Goal: Communication & Community: Answer question/provide support

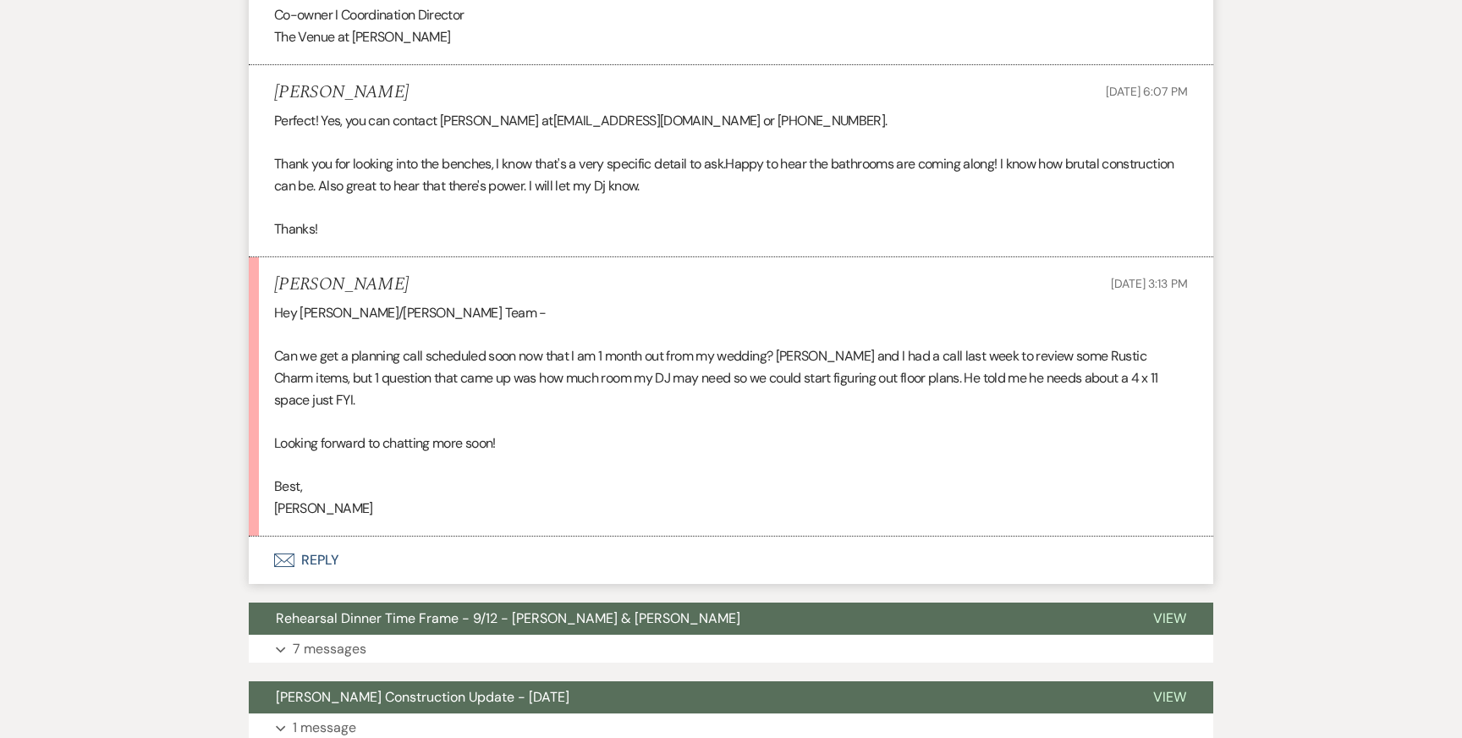
scroll to position [2821, 0]
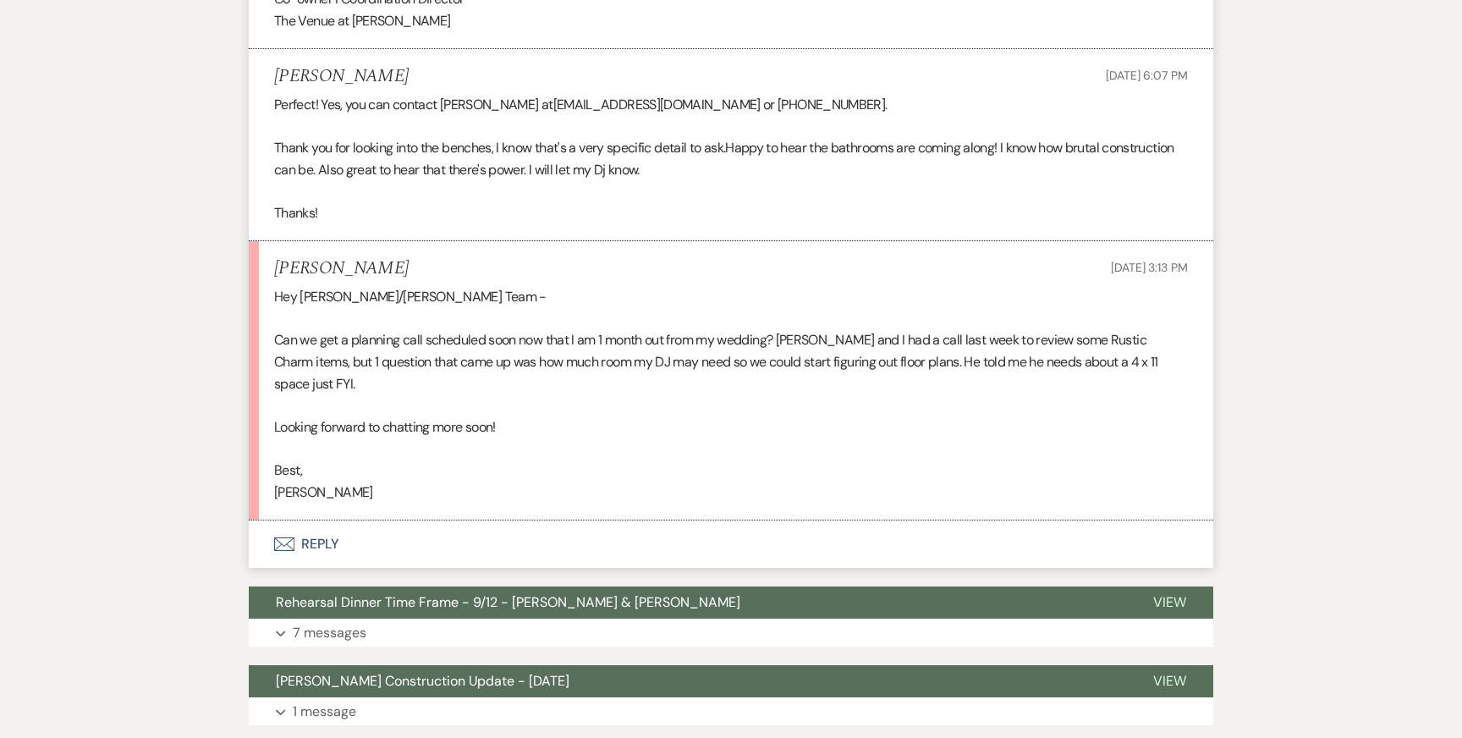
click at [459, 416] on p "Looking forward to chatting more soon!" at bounding box center [731, 427] width 914 height 22
click at [321, 521] on button "Envelope Reply" at bounding box center [731, 543] width 964 height 47
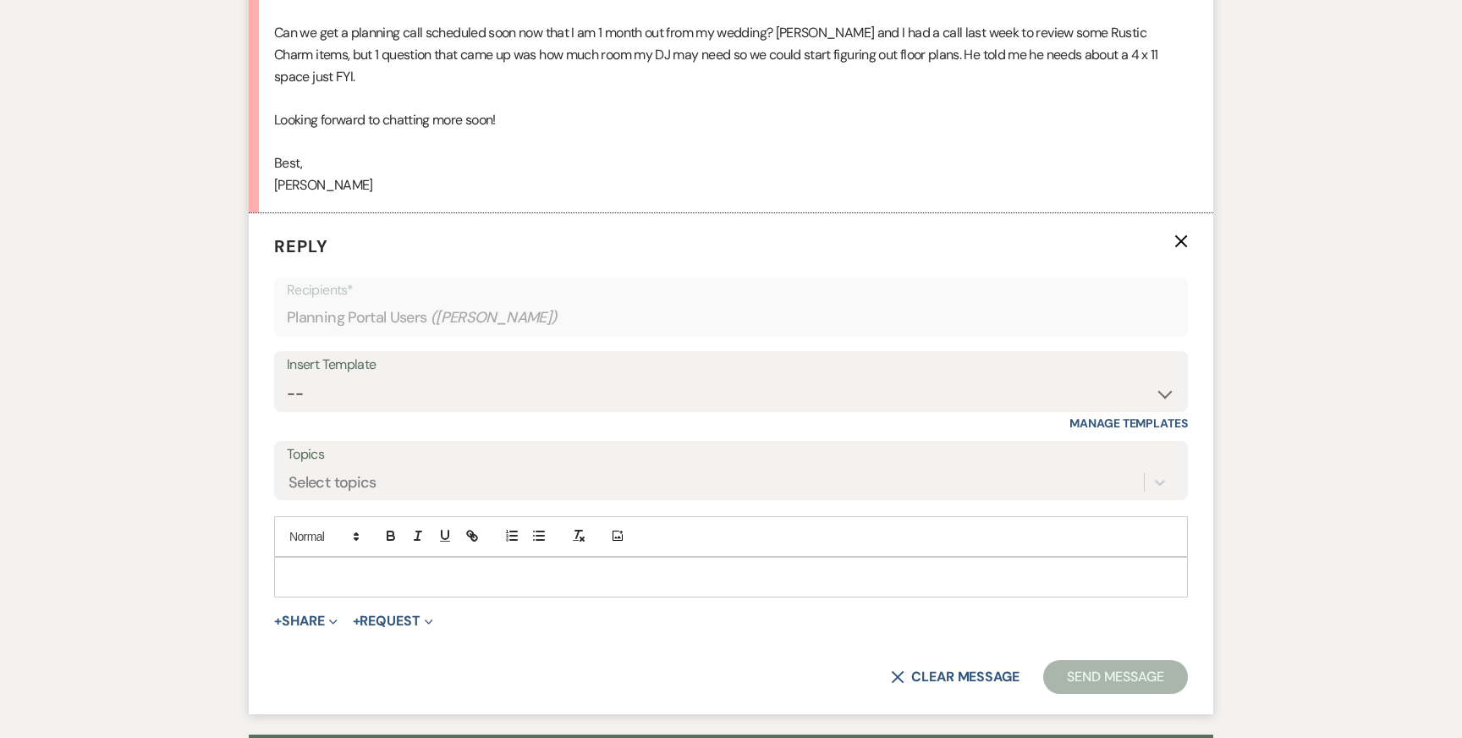
scroll to position [3132, 0]
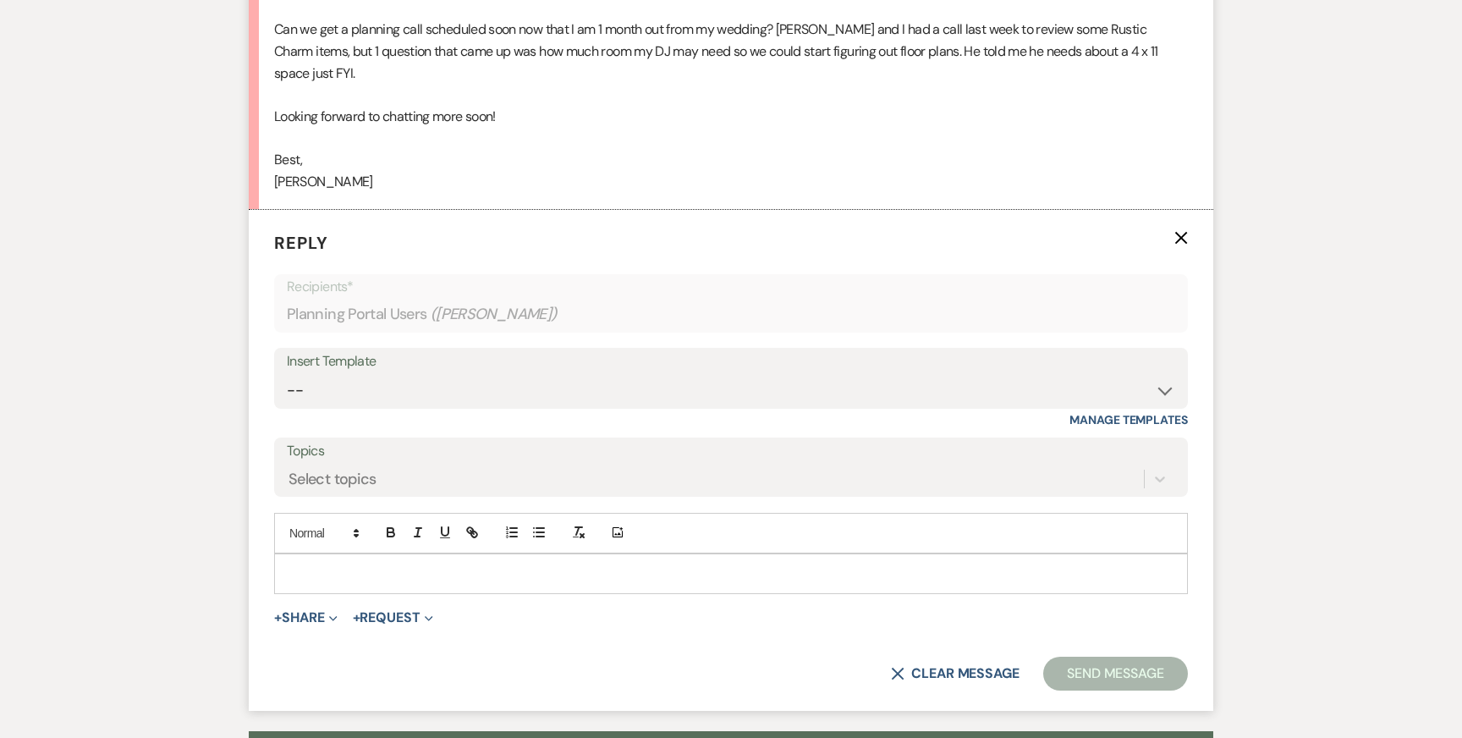
click at [408, 554] on div at bounding box center [731, 573] width 912 height 39
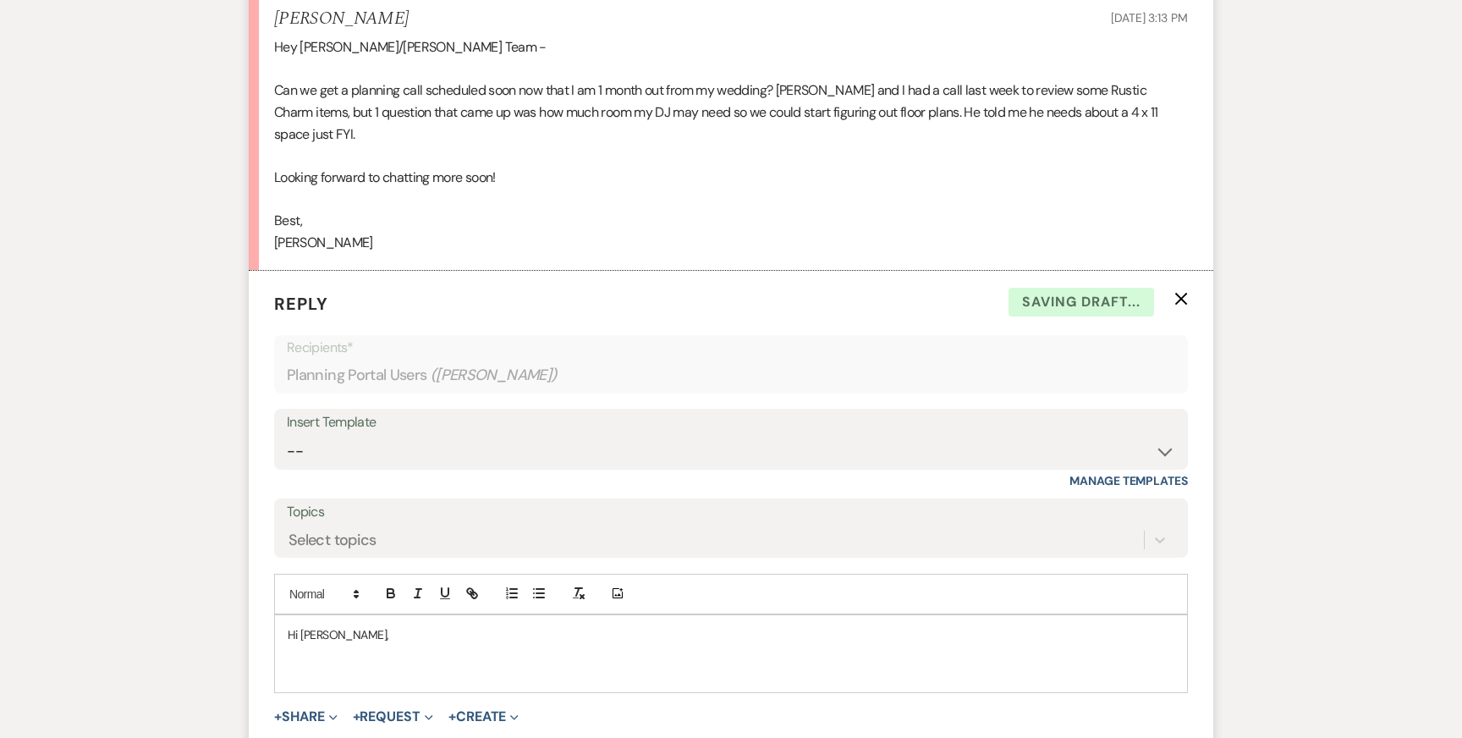
scroll to position [3104, 0]
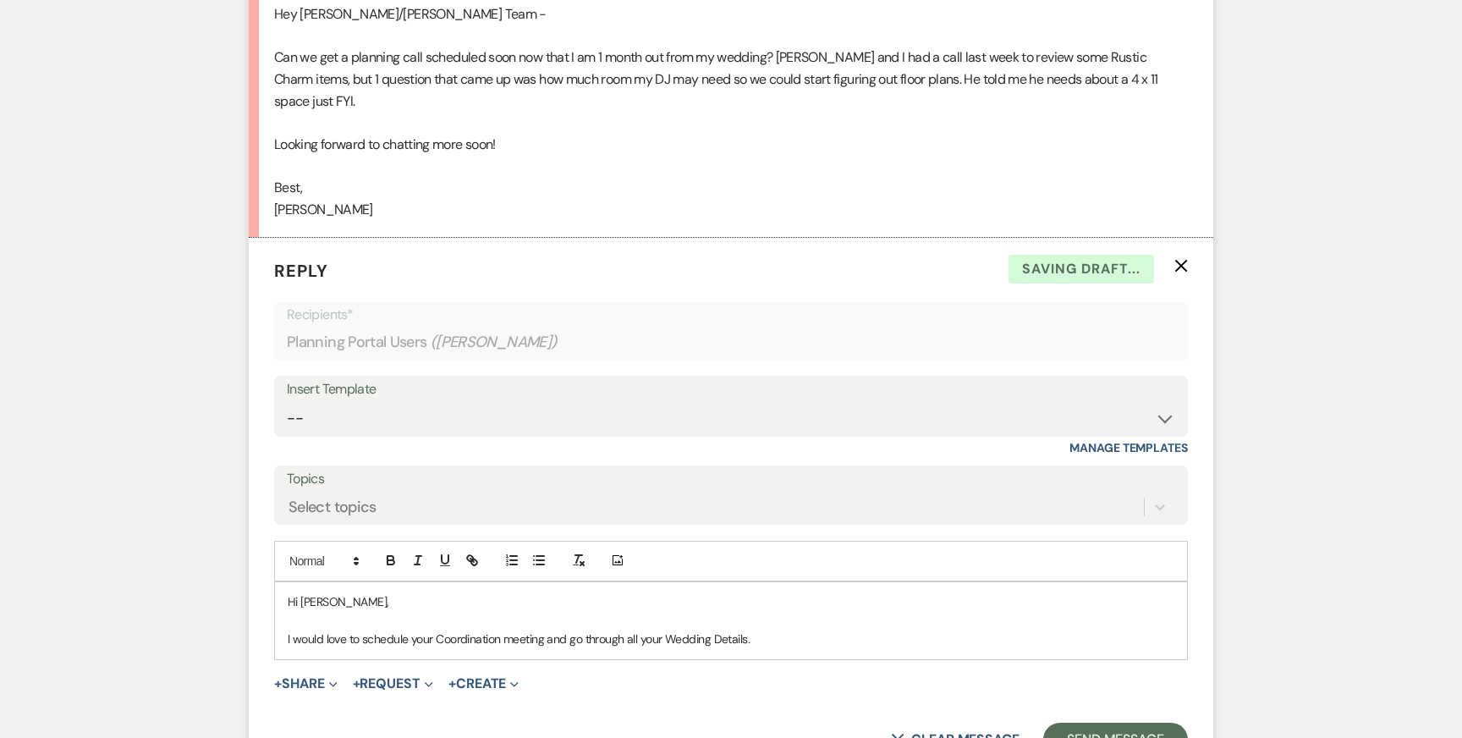
click at [719, 629] on p "I would love to schedule your Coordination meeting and go through all your Wedd…" at bounding box center [731, 638] width 887 height 19
click at [674, 629] on p "I would love to schedule your Coordination meeting and go through all your Wedd…" at bounding box center [731, 638] width 887 height 19
click at [745, 611] on p at bounding box center [731, 620] width 887 height 19
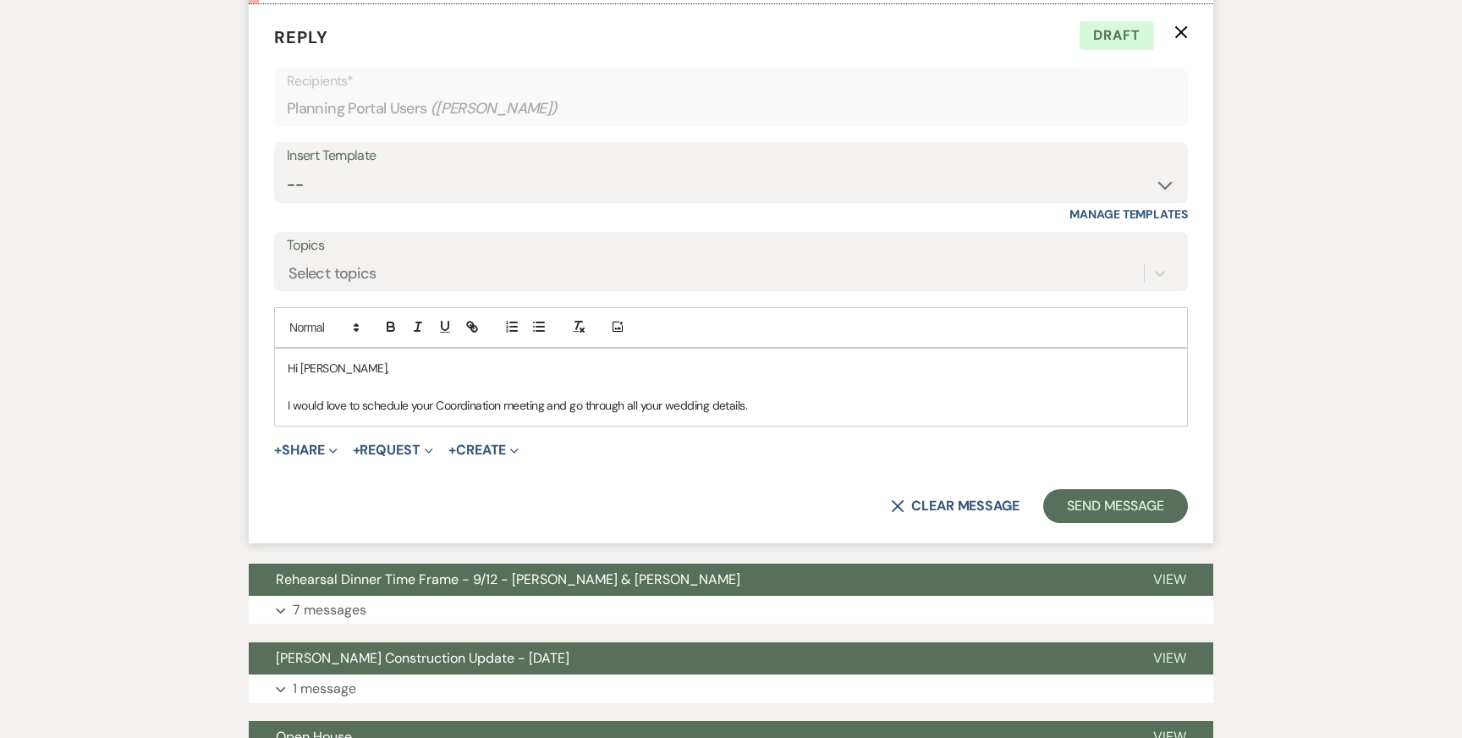
scroll to position [3334, 0]
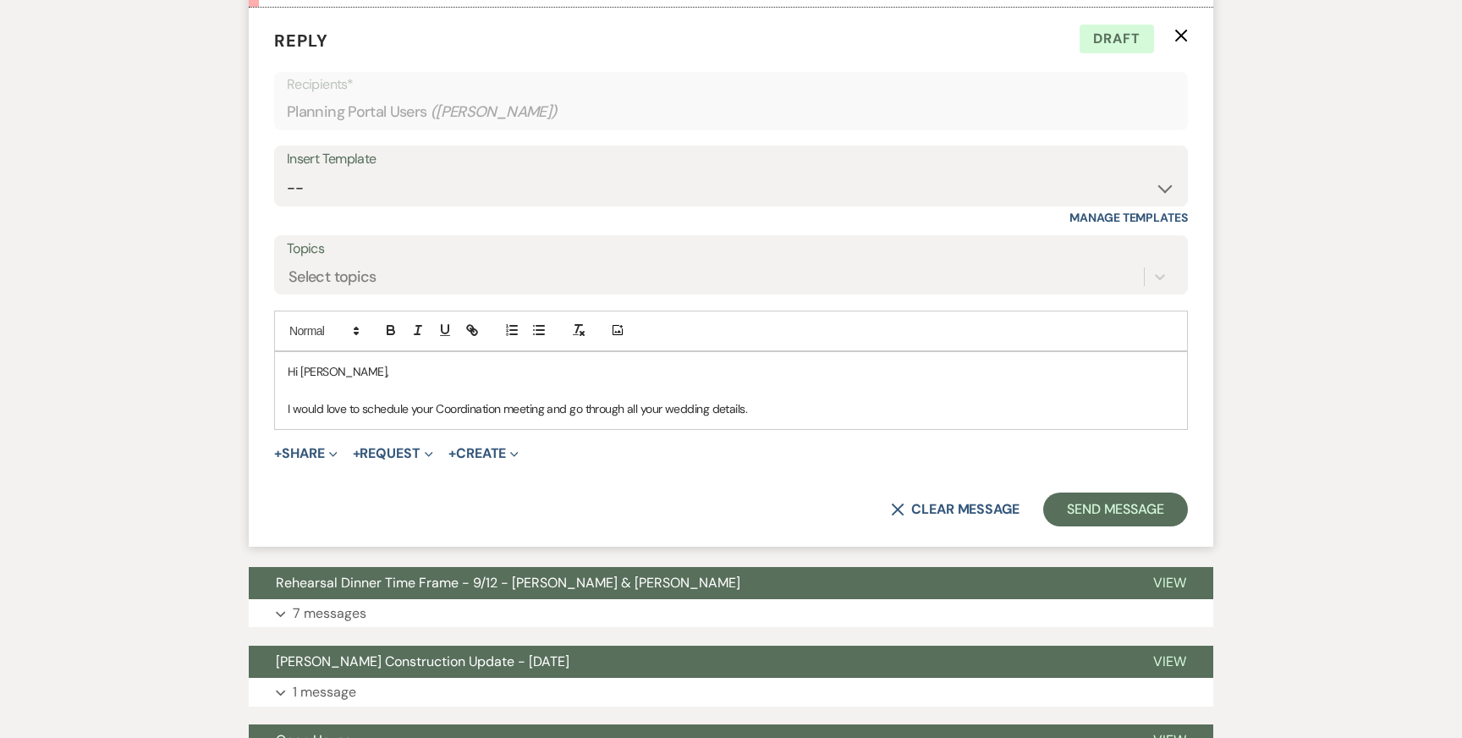
click at [543, 399] on p "I would love to schedule your Coordination meeting and go through all your wedd…" at bounding box center [731, 408] width 887 height 19
click at [795, 399] on p "I would love to schedule your Coordination meeting and go through all your wedd…" at bounding box center [731, 408] width 887 height 19
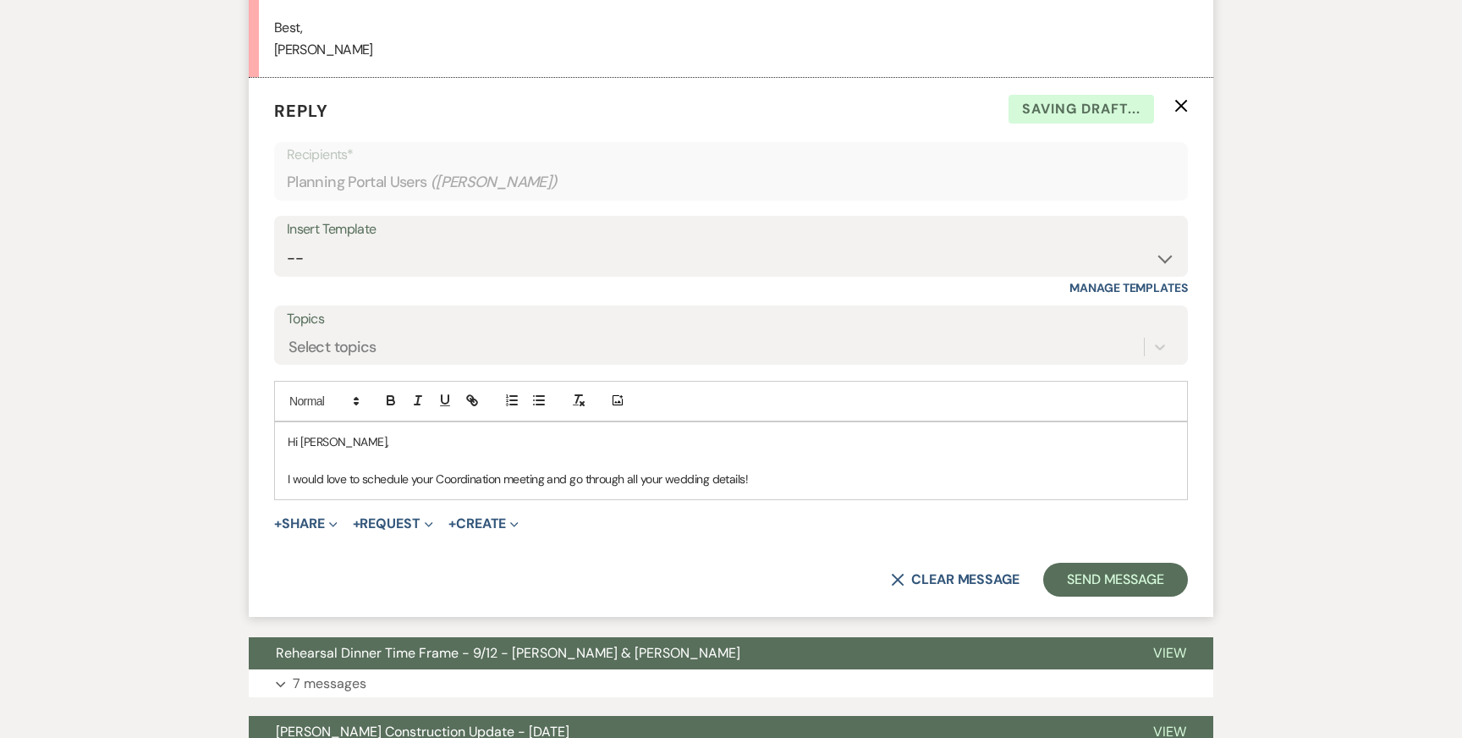
scroll to position [3261, 0]
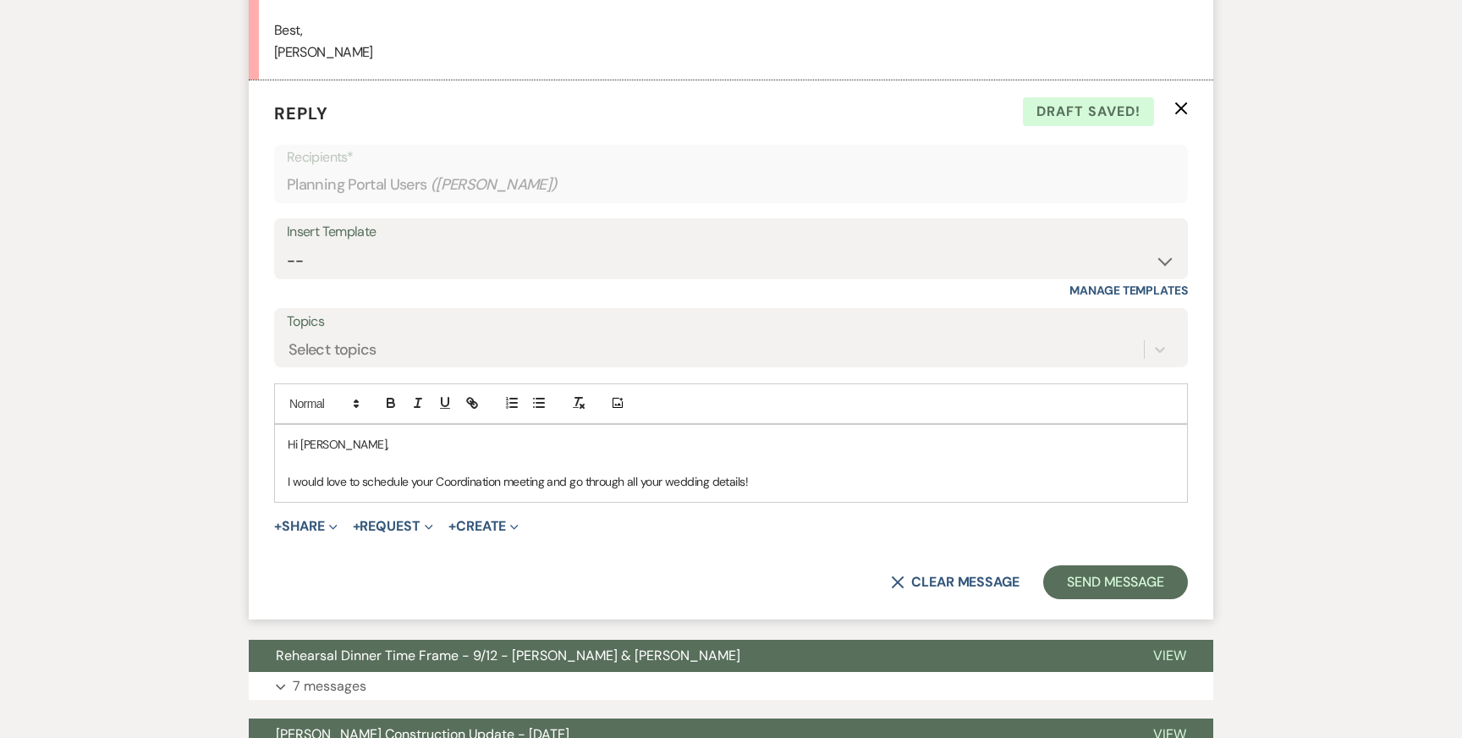
click at [282, 460] on div "Hi [PERSON_NAME], I would love to schedule your Coordination meeting and go thr…" at bounding box center [731, 463] width 912 height 77
click at [798, 472] on p "I would love to schedule your Coordination meeting and go through all your wedd…" at bounding box center [731, 481] width 887 height 19
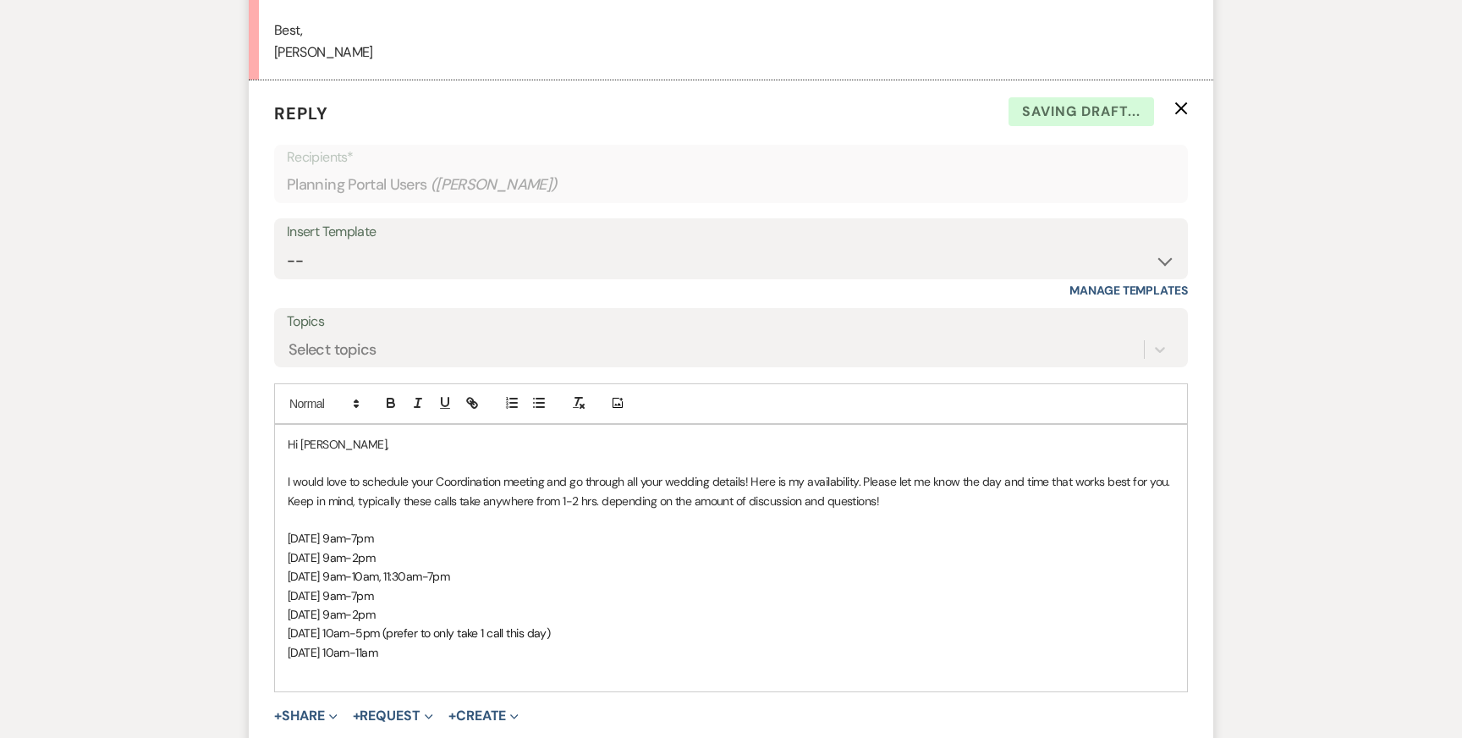
scroll to position [3298, 0]
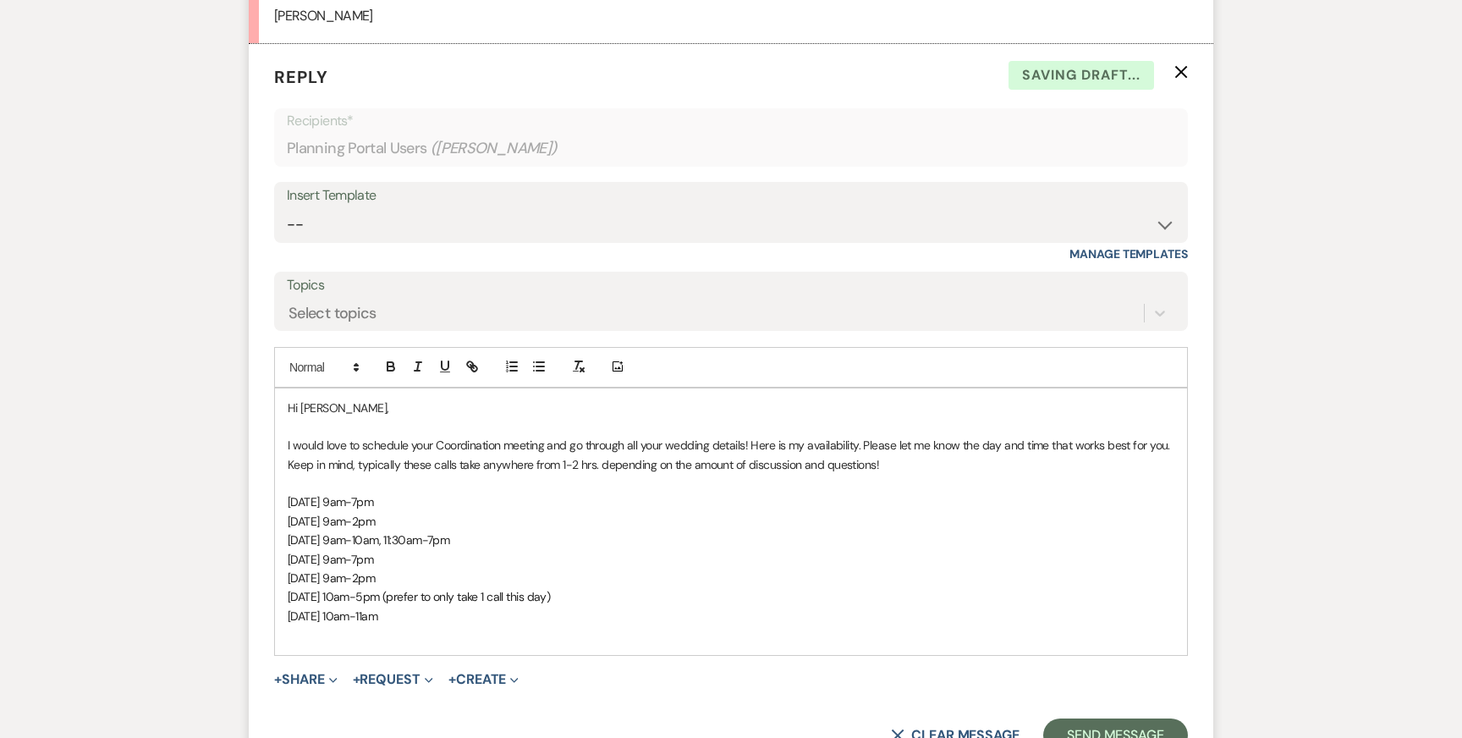
click at [514, 474] on p at bounding box center [731, 483] width 887 height 19
click at [502, 492] on p "[DATE] 9am-7pm" at bounding box center [731, 501] width 887 height 19
click at [360, 494] on span "[DATE] 9am-7pm" at bounding box center [330, 501] width 85 height 15
click at [559, 441] on p "I would love to schedule your Coordination meeting and go through all your wedd…" at bounding box center [731, 455] width 887 height 38
click at [536, 492] on p "[DATE] 12pm-7pm" at bounding box center [731, 501] width 887 height 19
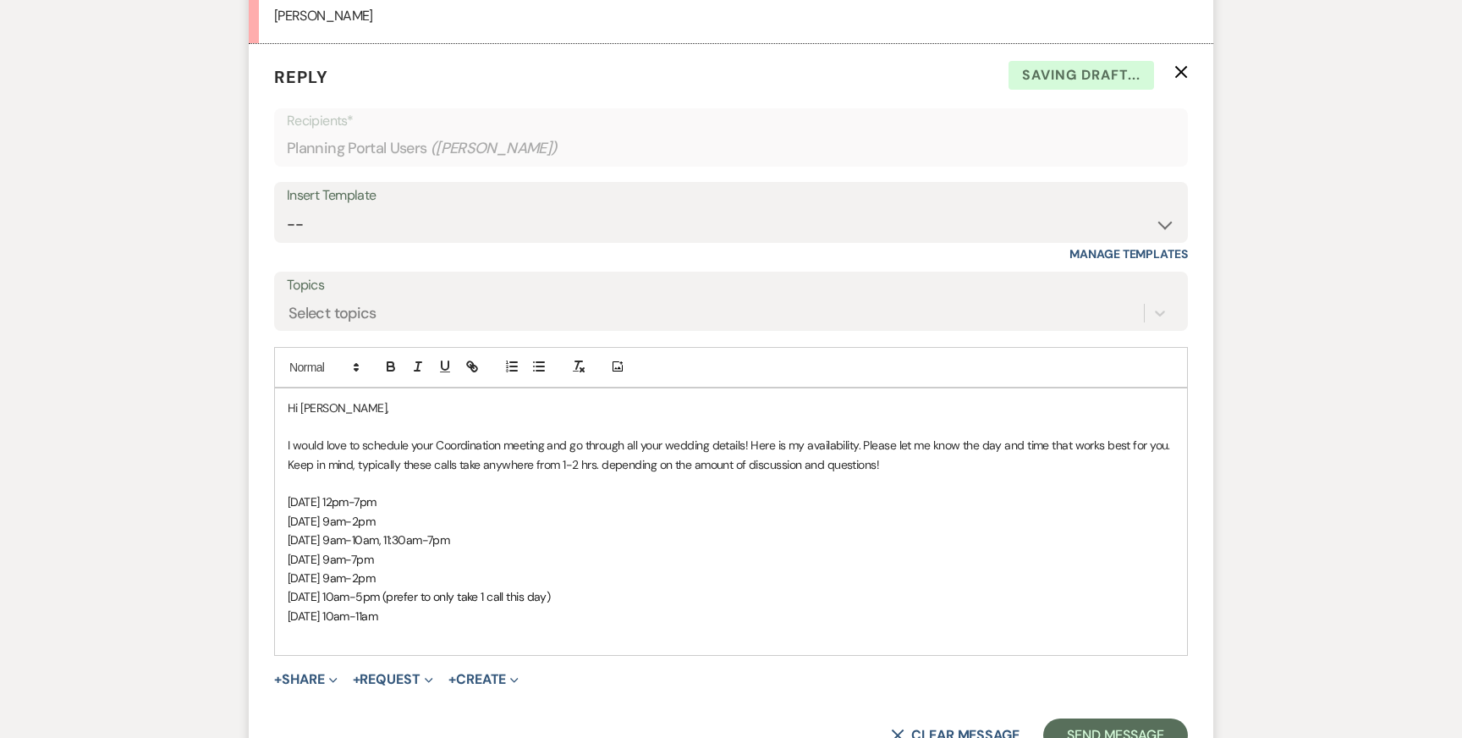
click at [536, 512] on p "[DATE] 9am-2pm" at bounding box center [731, 521] width 887 height 19
click at [552, 530] on p "[DATE] 9am-10am, 11:30am-7pm" at bounding box center [731, 539] width 887 height 19
click at [541, 492] on p "[DATE] 12pm-7pm" at bounding box center [731, 501] width 887 height 19
click at [550, 530] on p "[DATE] 9am-10am, 11:30am-7pm" at bounding box center [731, 539] width 887 height 19
click at [551, 550] on p "[DATE] 9am-7pm" at bounding box center [731, 559] width 887 height 19
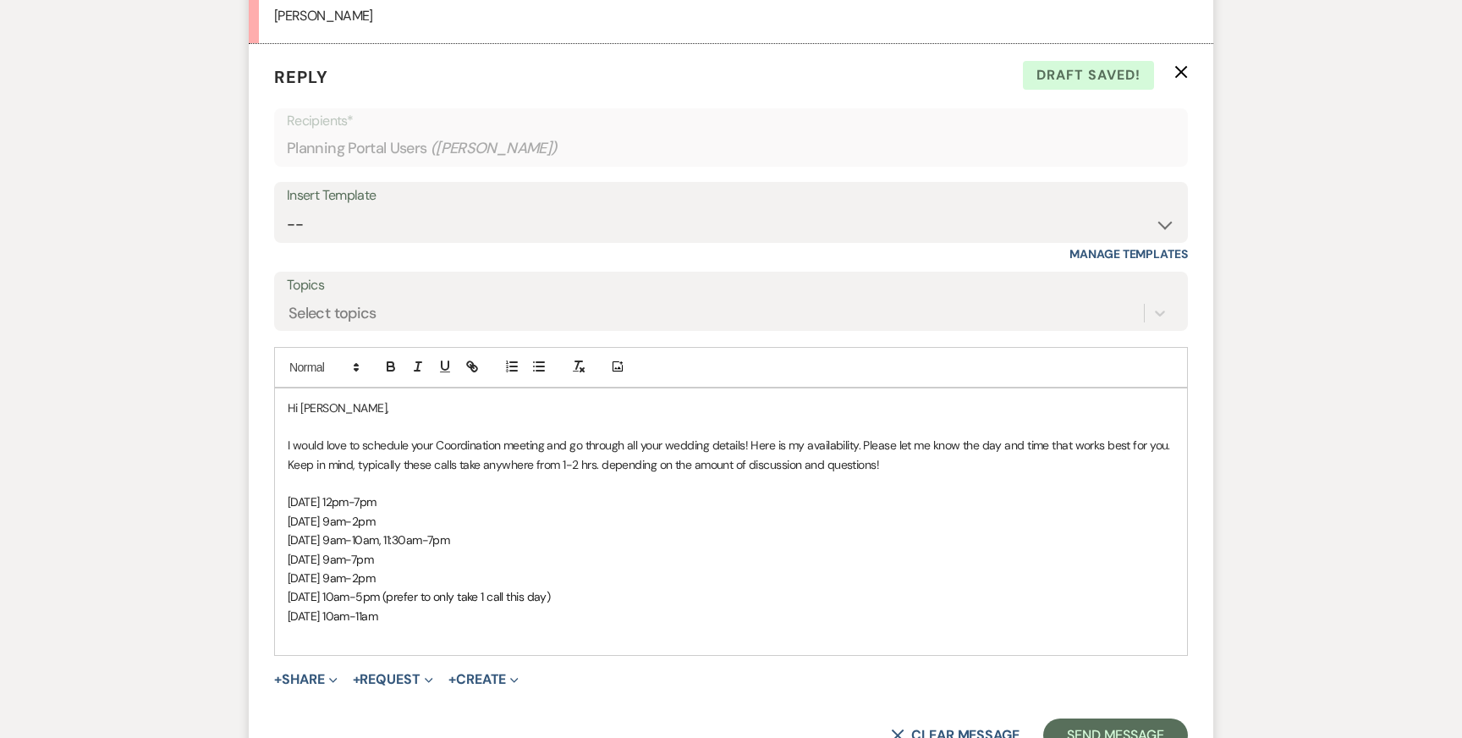
click at [552, 569] on p "[DATE] 9am-2pm" at bounding box center [731, 578] width 887 height 19
click at [620, 587] on p "[DATE] 10am-5pm (prefer to only take 1 call this day)" at bounding box center [731, 596] width 887 height 19
drag, startPoint x: 600, startPoint y: 568, endPoint x: 412, endPoint y: 570, distance: 187.8
click at [412, 587] on p "[DATE] 10am-5pm (prefer to only take 1 call this day)" at bounding box center [731, 596] width 887 height 19
click at [429, 607] on p "[DATE] 10am-11am" at bounding box center [731, 616] width 887 height 19
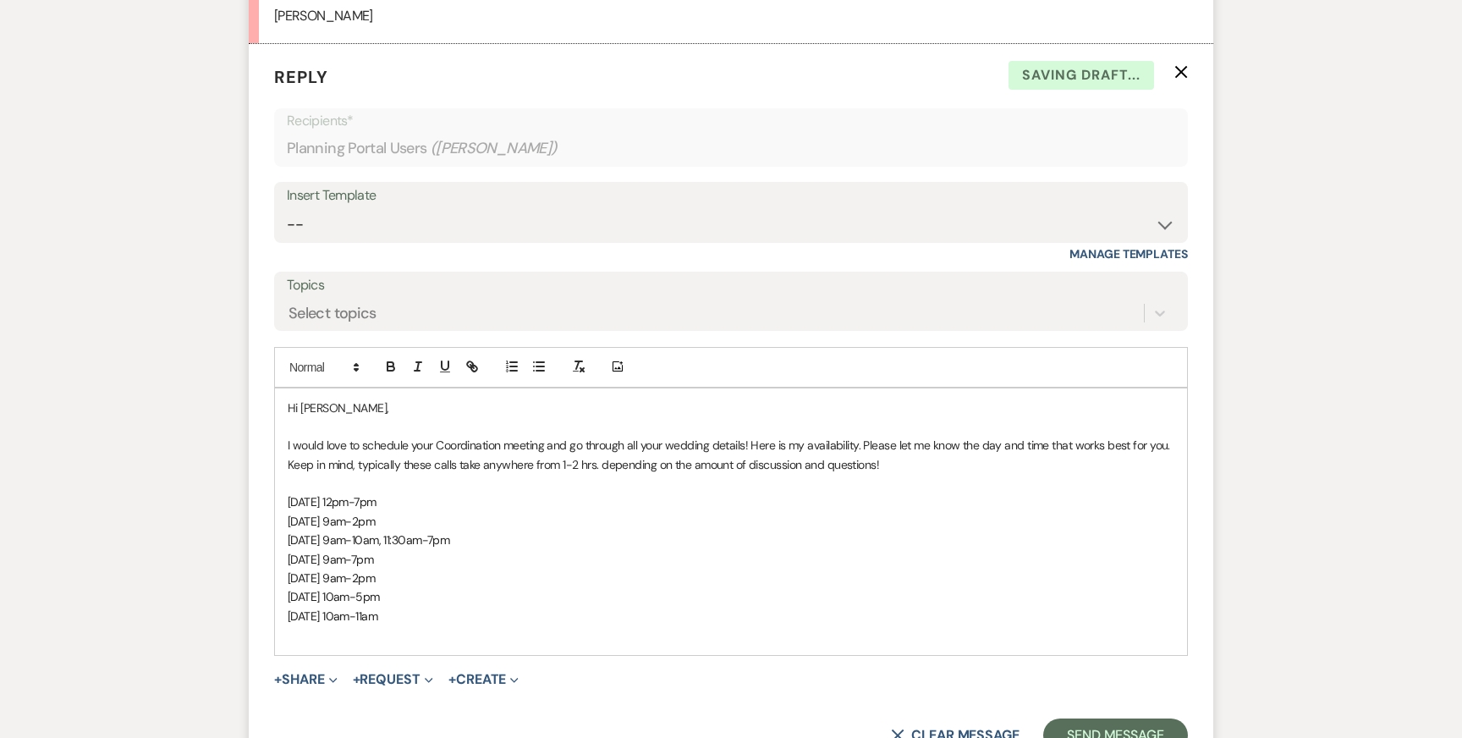
click at [458, 625] on p at bounding box center [731, 634] width 887 height 19
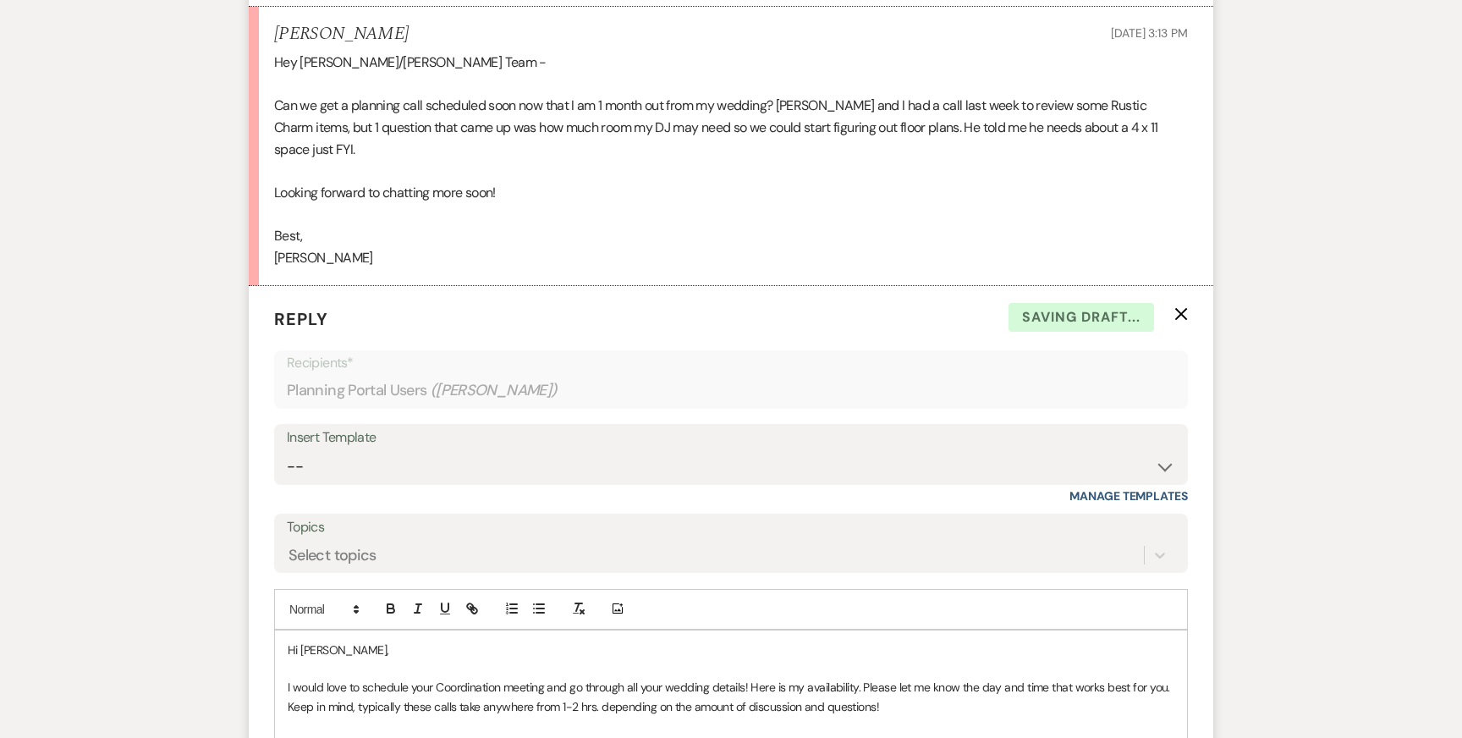
scroll to position [3065, 0]
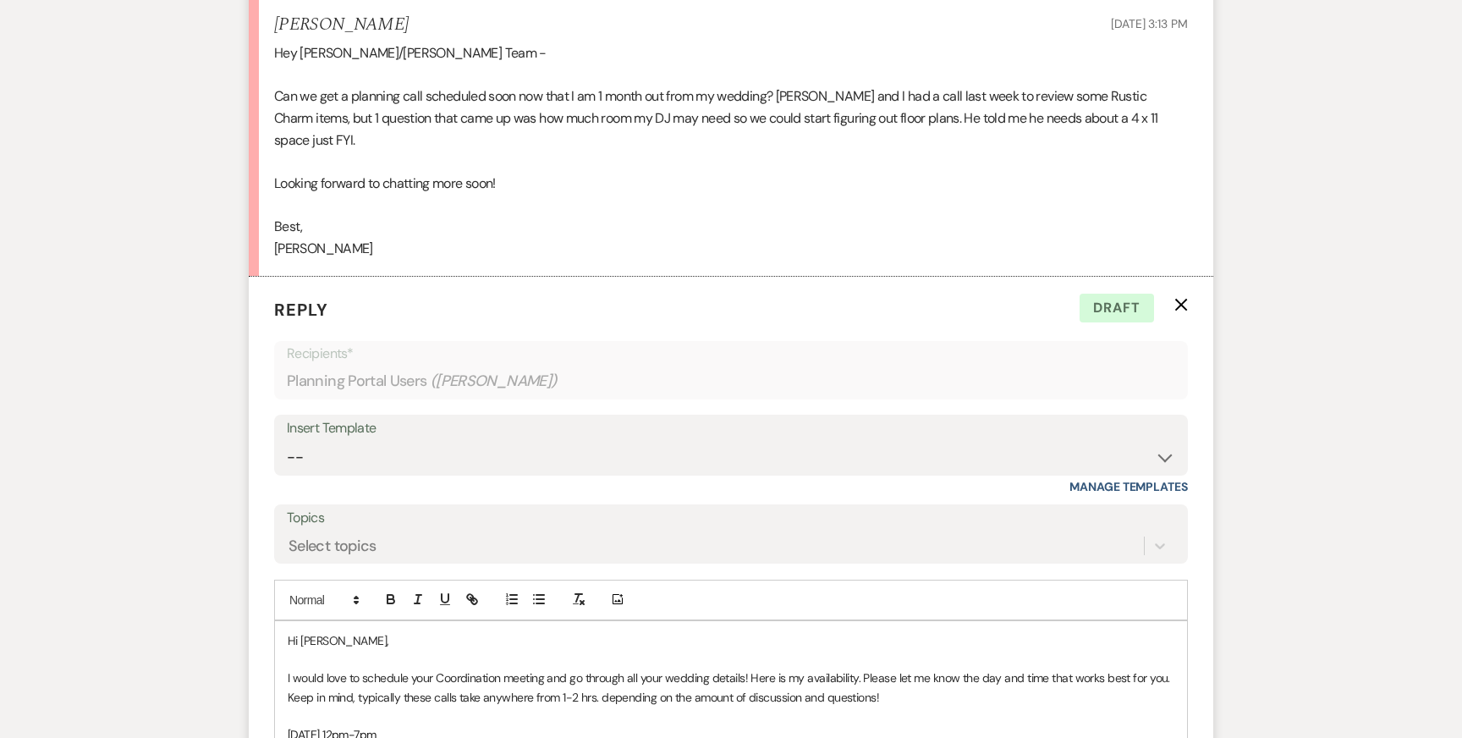
click at [646, 650] on p at bounding box center [731, 659] width 887 height 19
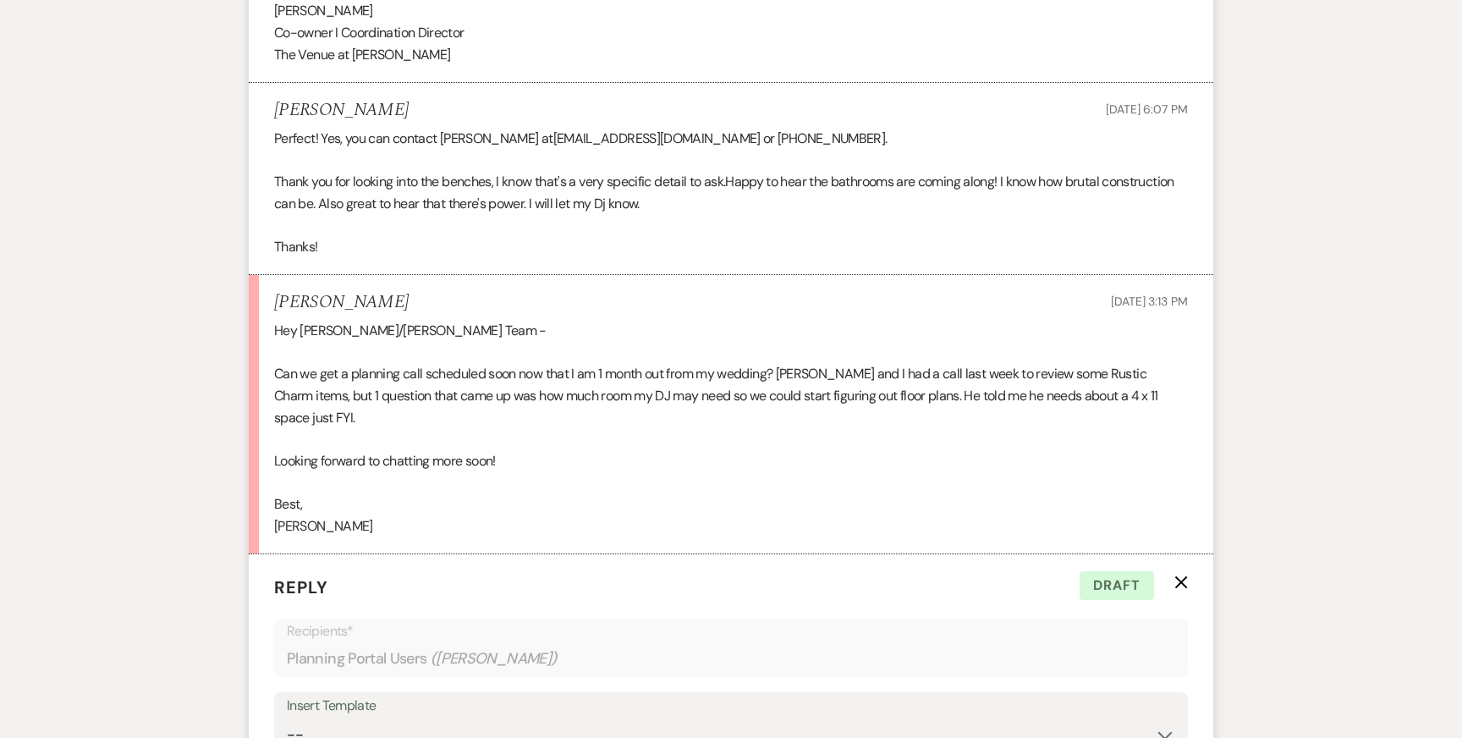
scroll to position [3303, 0]
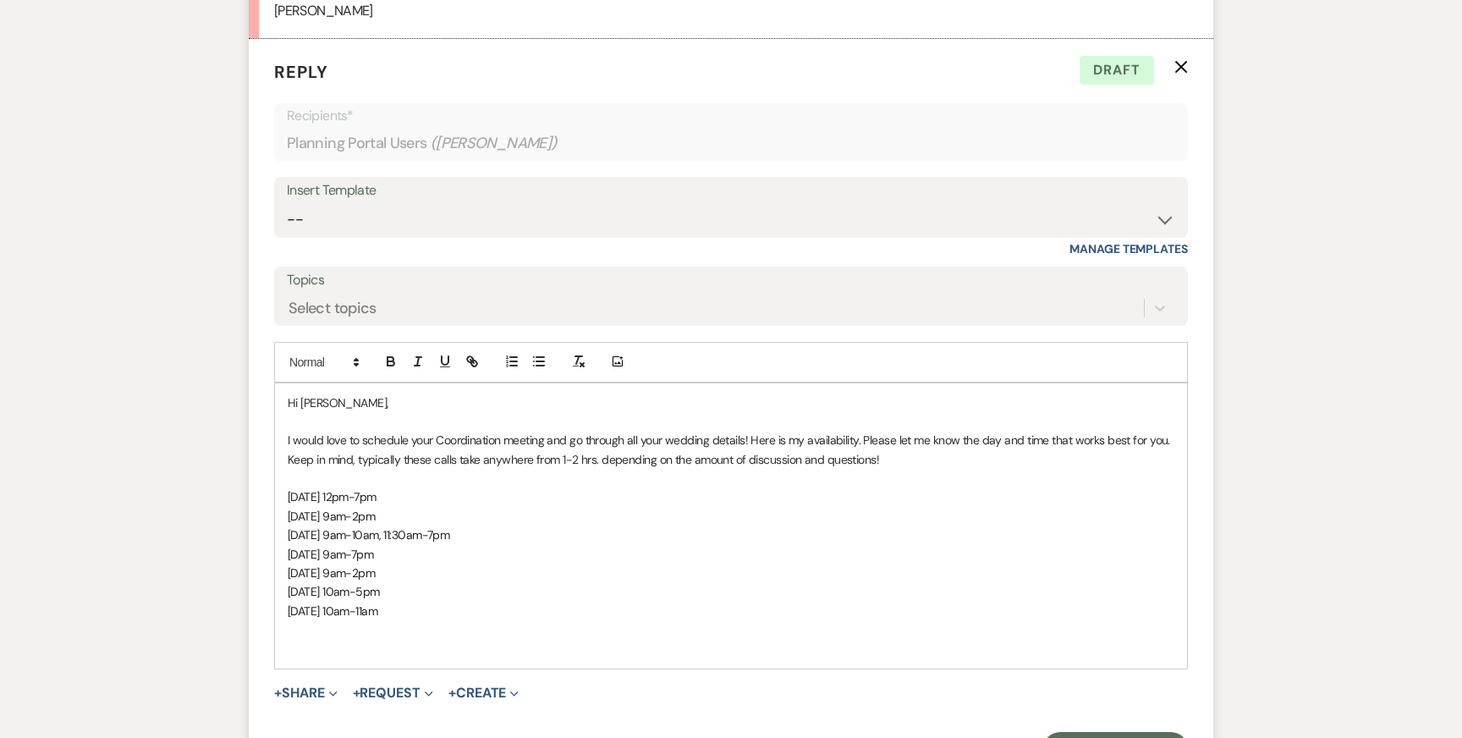
click at [726, 640] on p at bounding box center [731, 649] width 887 height 19
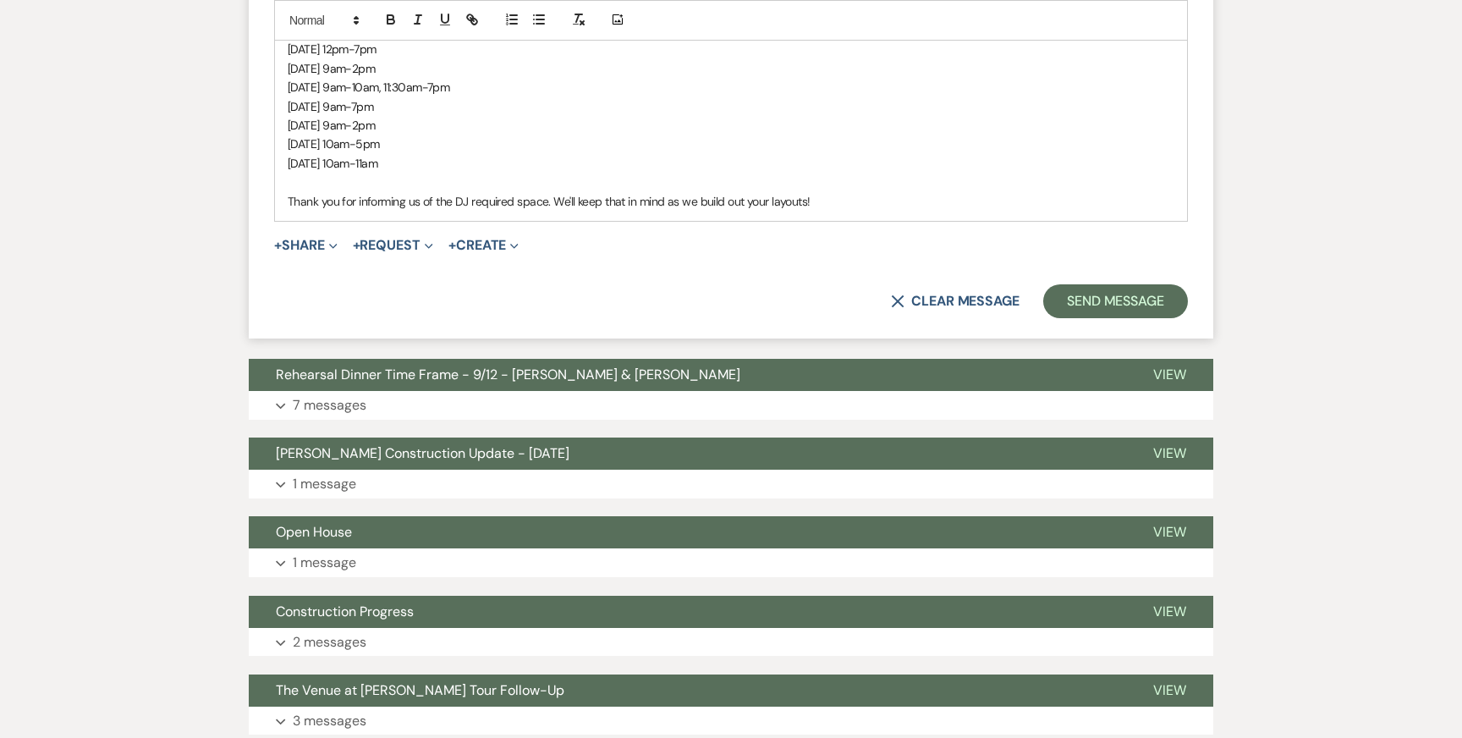
scroll to position [3755, 0]
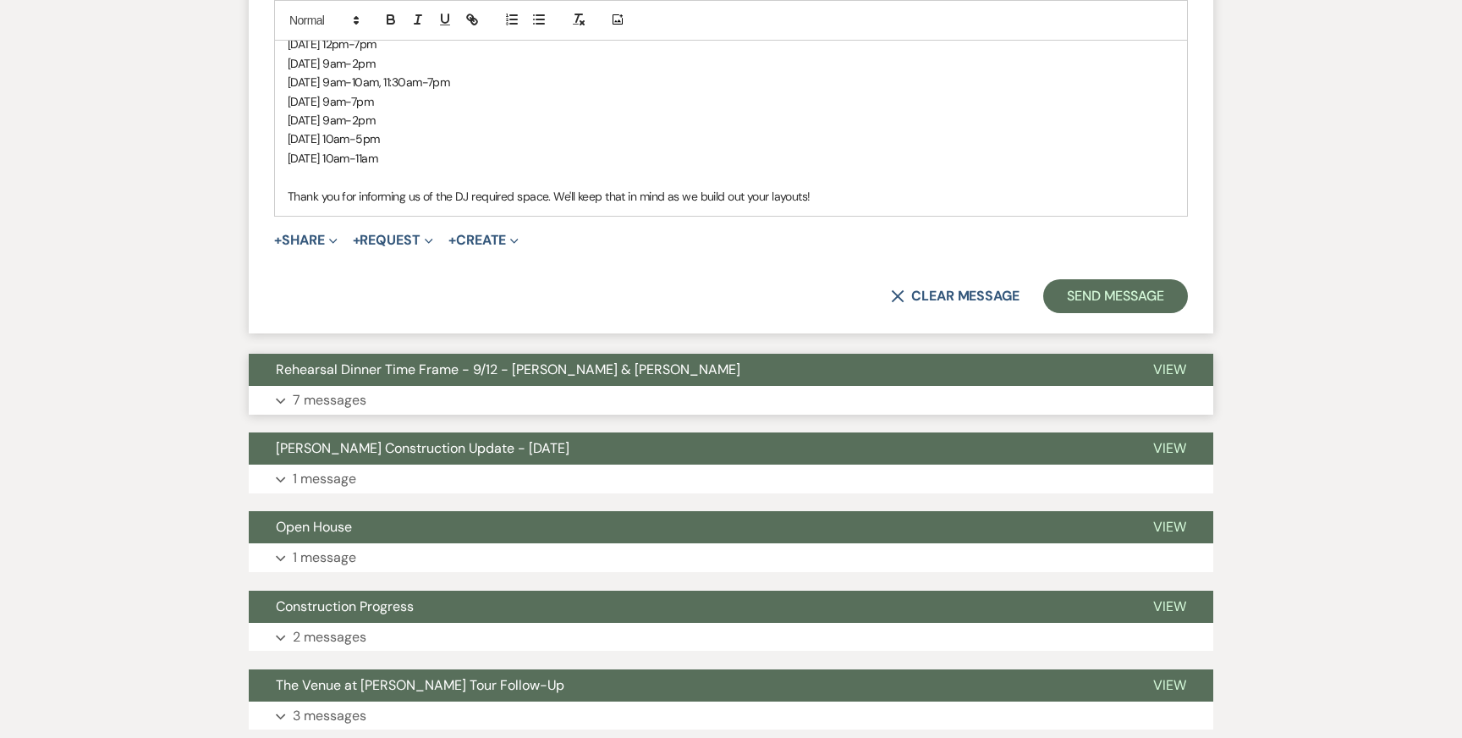
click at [685, 386] on button "Expand 7 messages" at bounding box center [731, 400] width 964 height 29
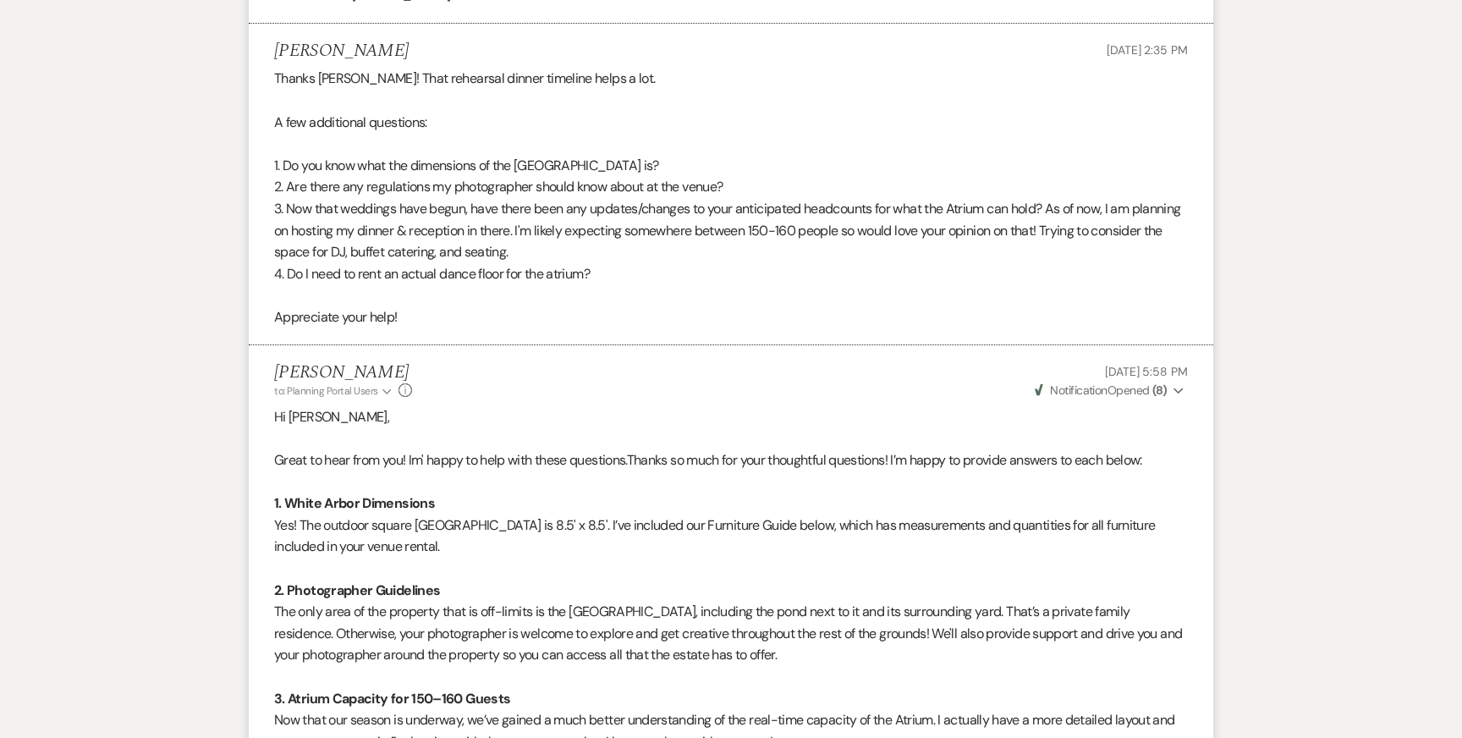
scroll to position [4931, 0]
drag, startPoint x: 804, startPoint y: 207, endPoint x: 854, endPoint y: 209, distance: 49.9
click at [854, 208] on p "3. Now that weddings have begun, have there been any updates/changes to your an…" at bounding box center [731, 229] width 914 height 65
copy p "150-160"
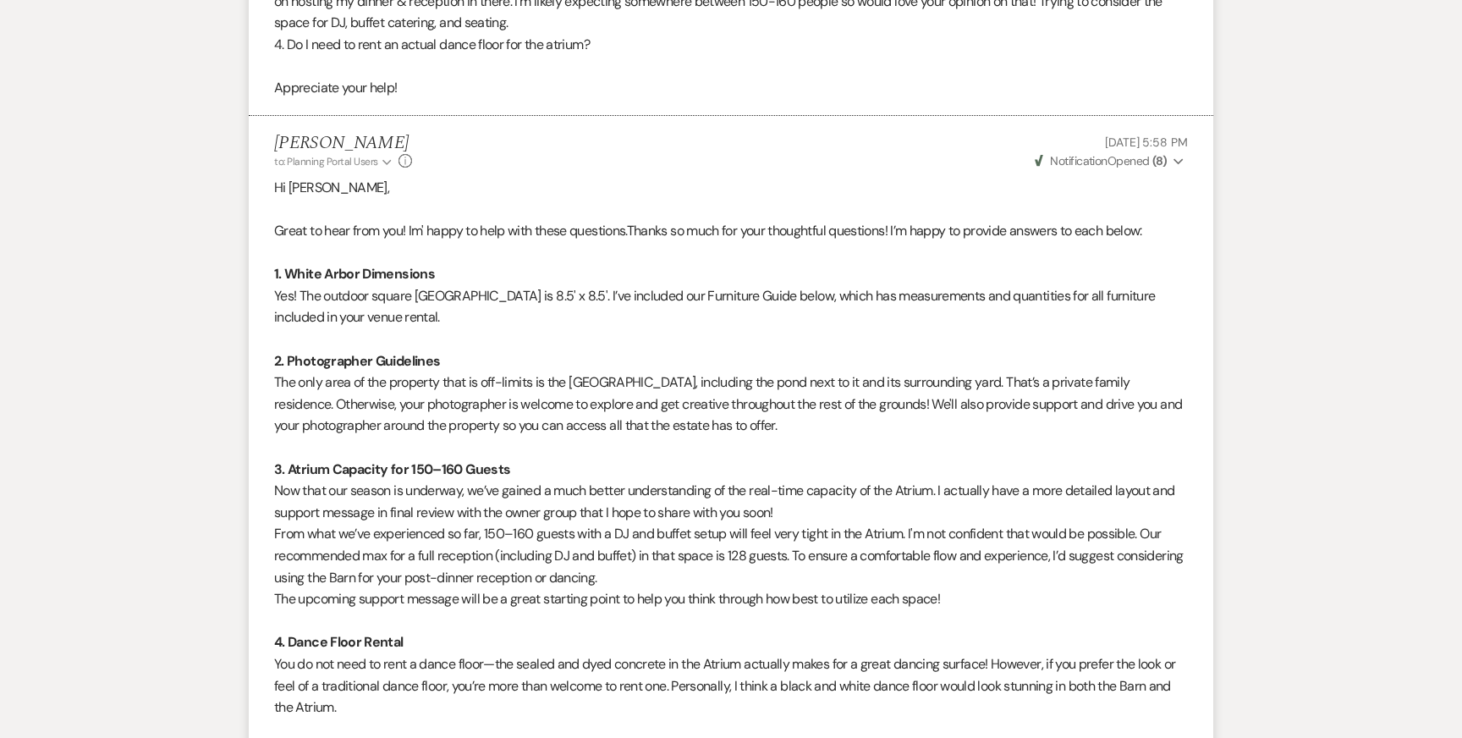
click at [607, 497] on span "Now that our season is underway, we’ve gained a much better understanding of th…" at bounding box center [724, 501] width 901 height 40
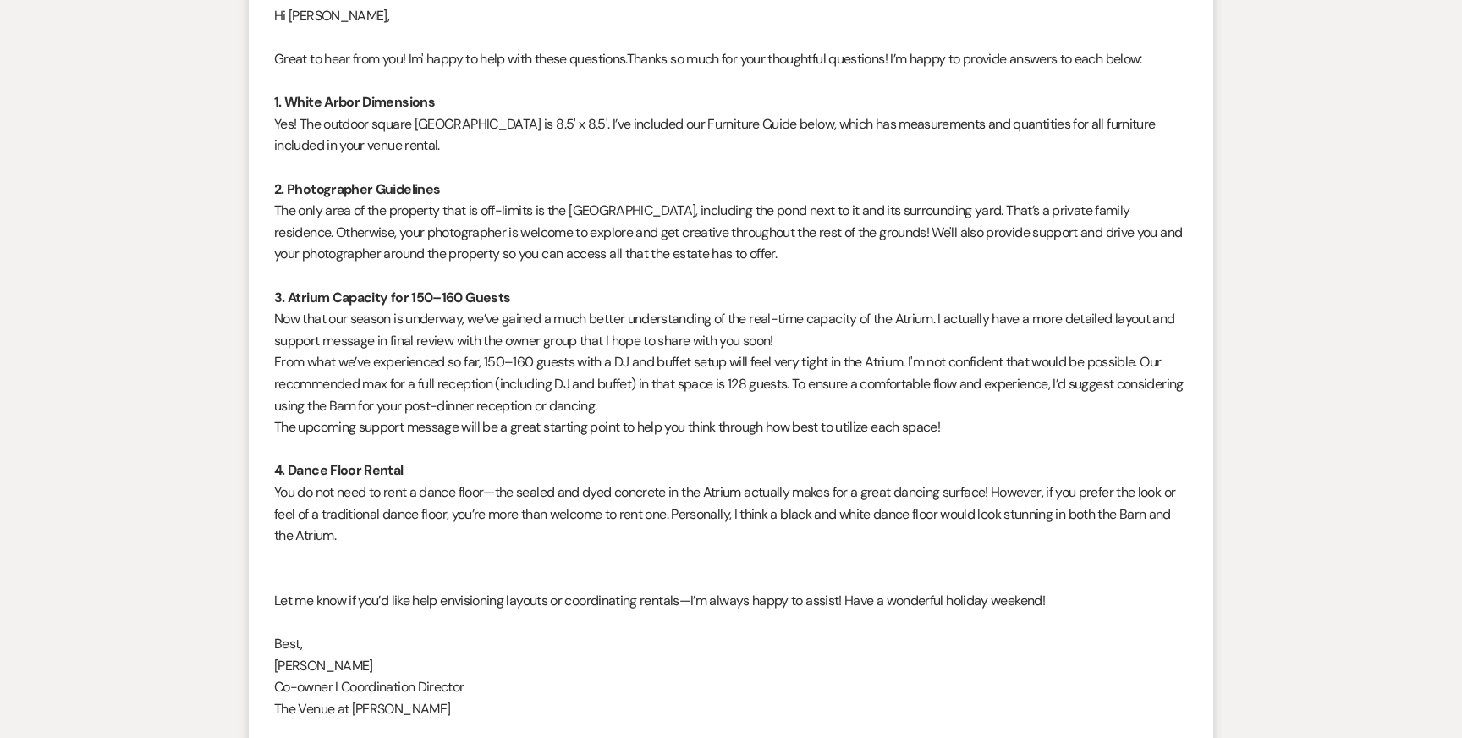
click at [652, 590] on p "Let me know if you’d like help envisioning layouts or coordinating rentals—I’m …" at bounding box center [731, 601] width 914 height 22
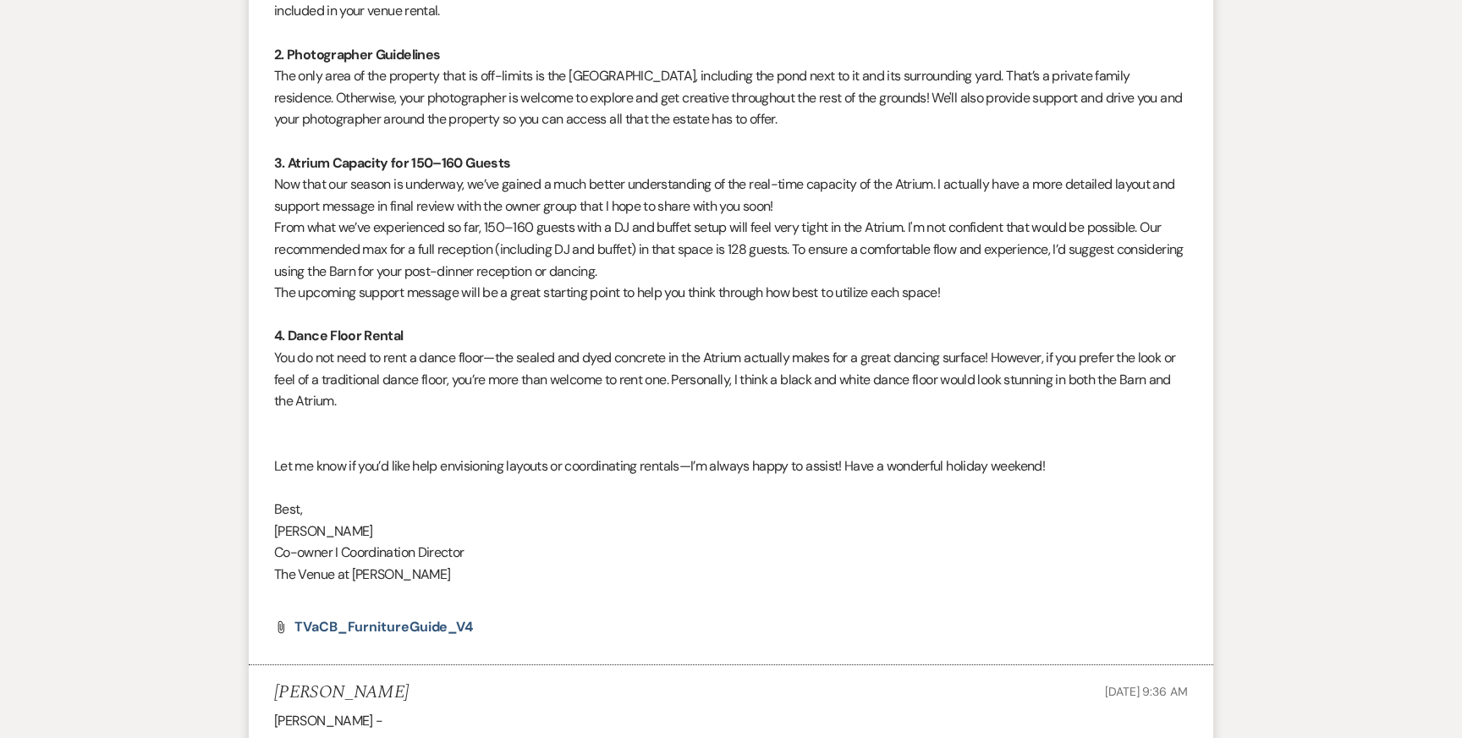
scroll to position [5468, 0]
click at [518, 346] on span "You do not need to rent a dance floor—the sealed and dyed concrete in the Atriu…" at bounding box center [724, 376] width 901 height 61
click at [532, 363] on p "You do not need to rent a dance floor—the sealed and dyed concrete in the Atriu…" at bounding box center [731, 376] width 914 height 65
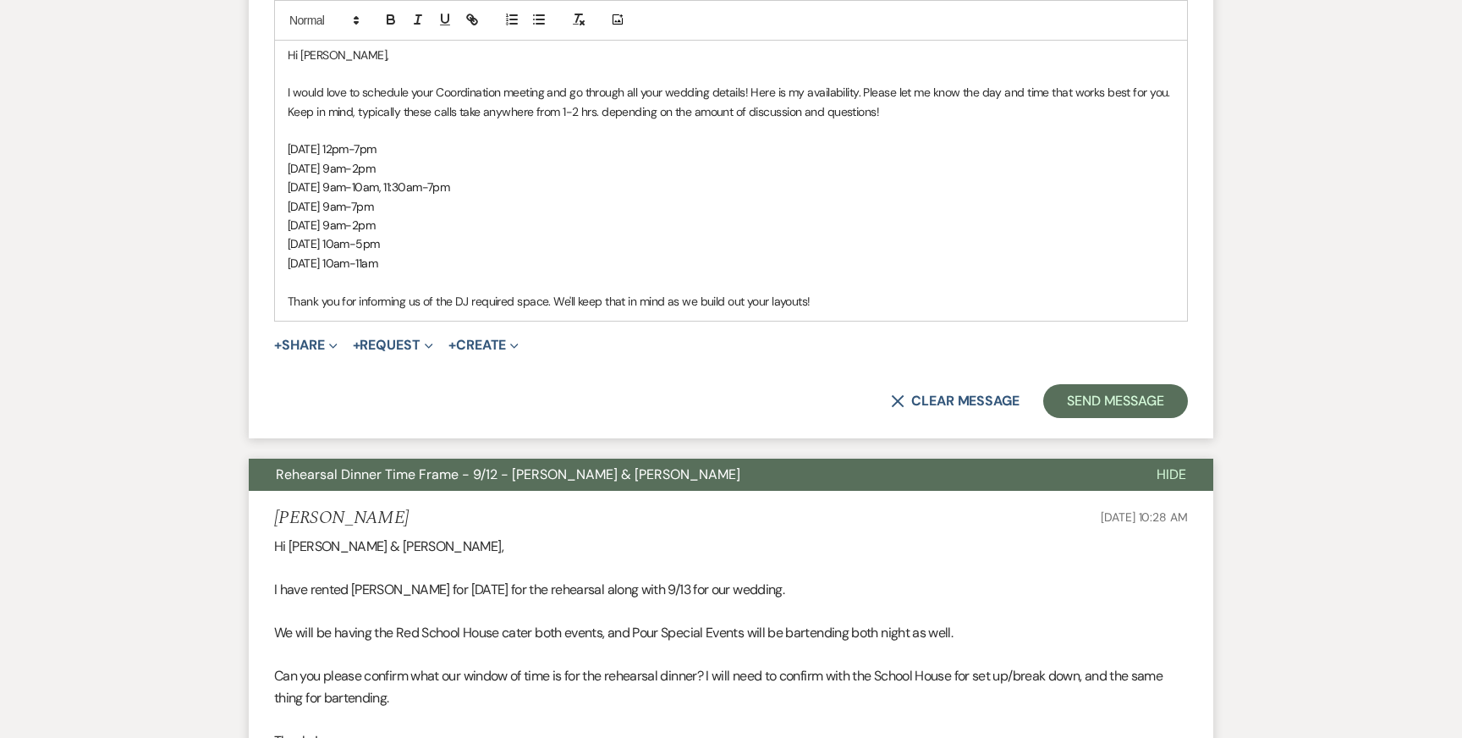
scroll to position [3209, 0]
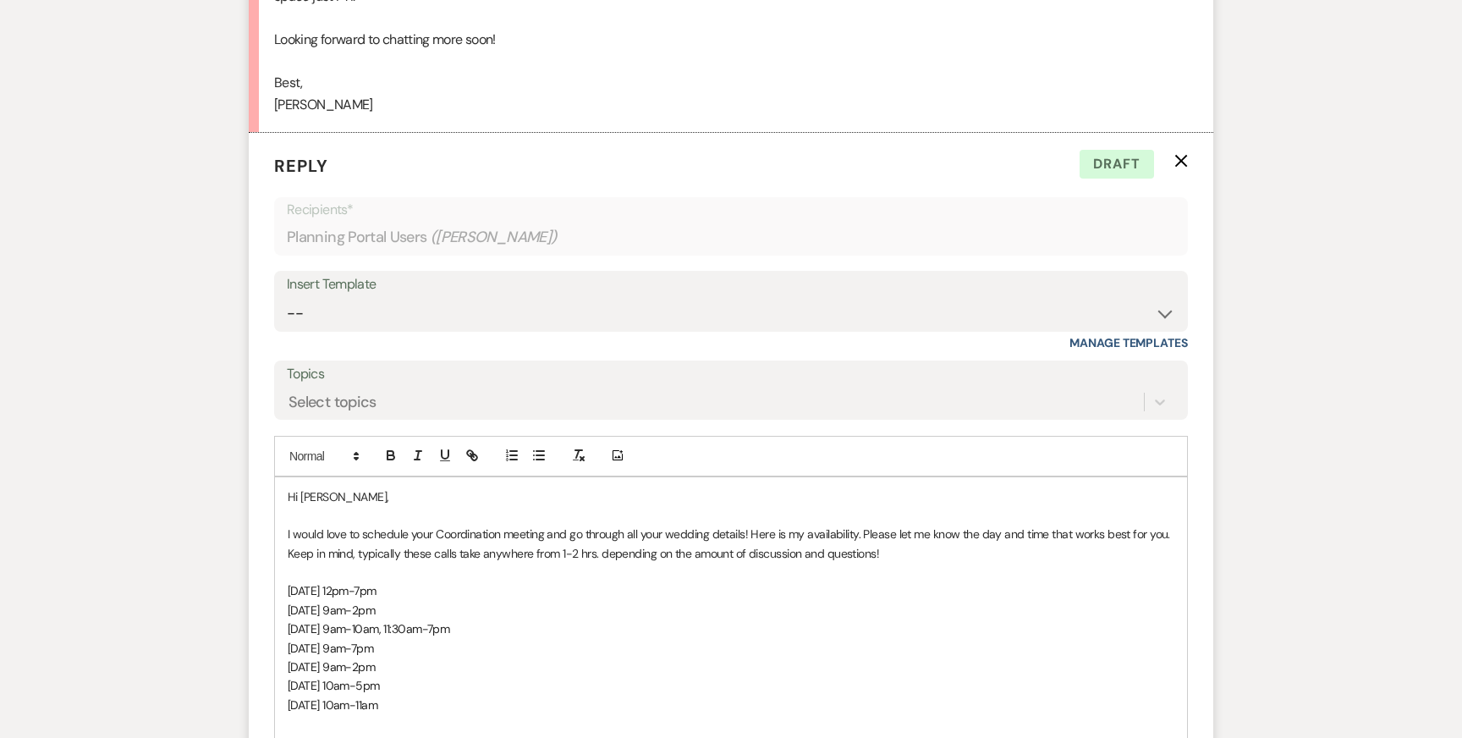
click at [532, 581] on p "[DATE] 12pm-7pm" at bounding box center [731, 590] width 887 height 19
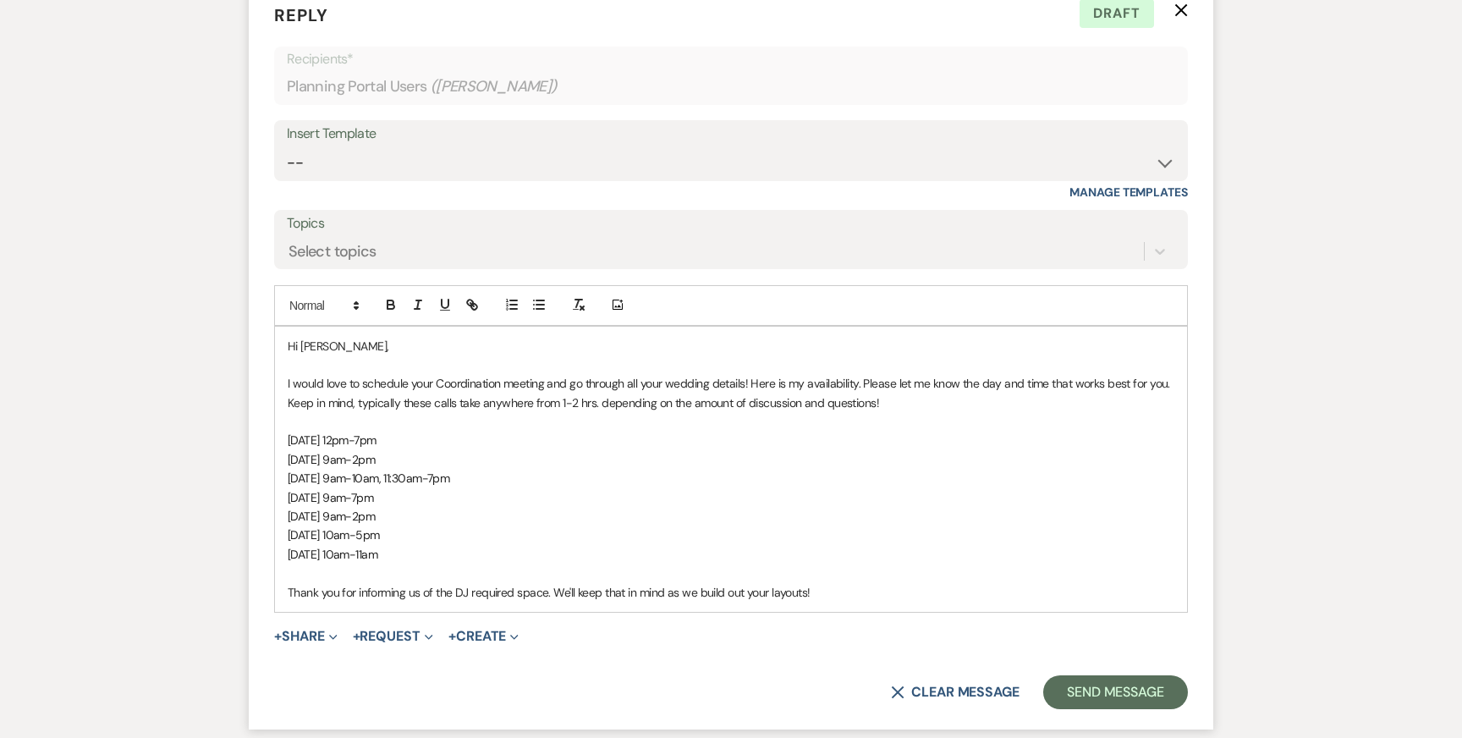
scroll to position [3389, 0]
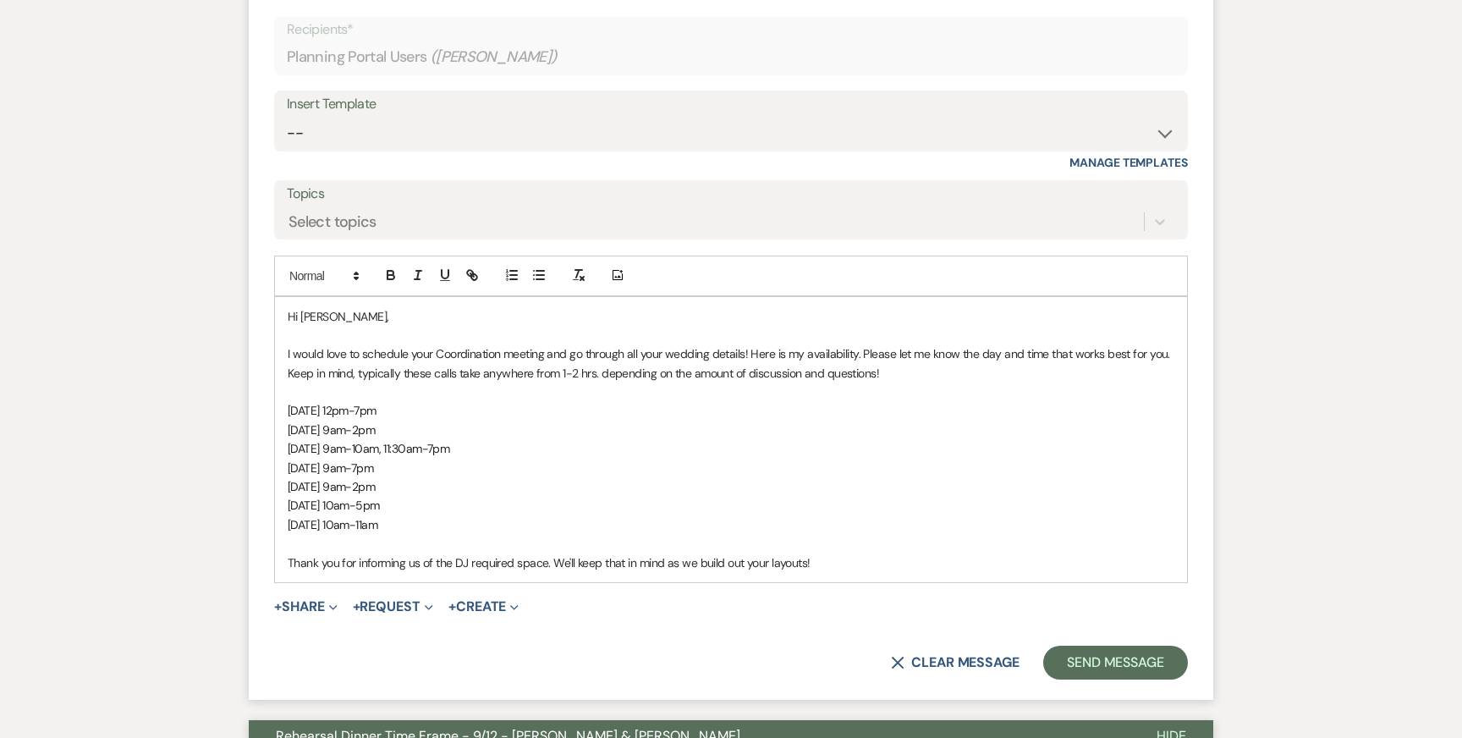
click at [833, 553] on p "Thank you for informing us of the DJ required space. We'll keep that in mind as…" at bounding box center [731, 562] width 887 height 19
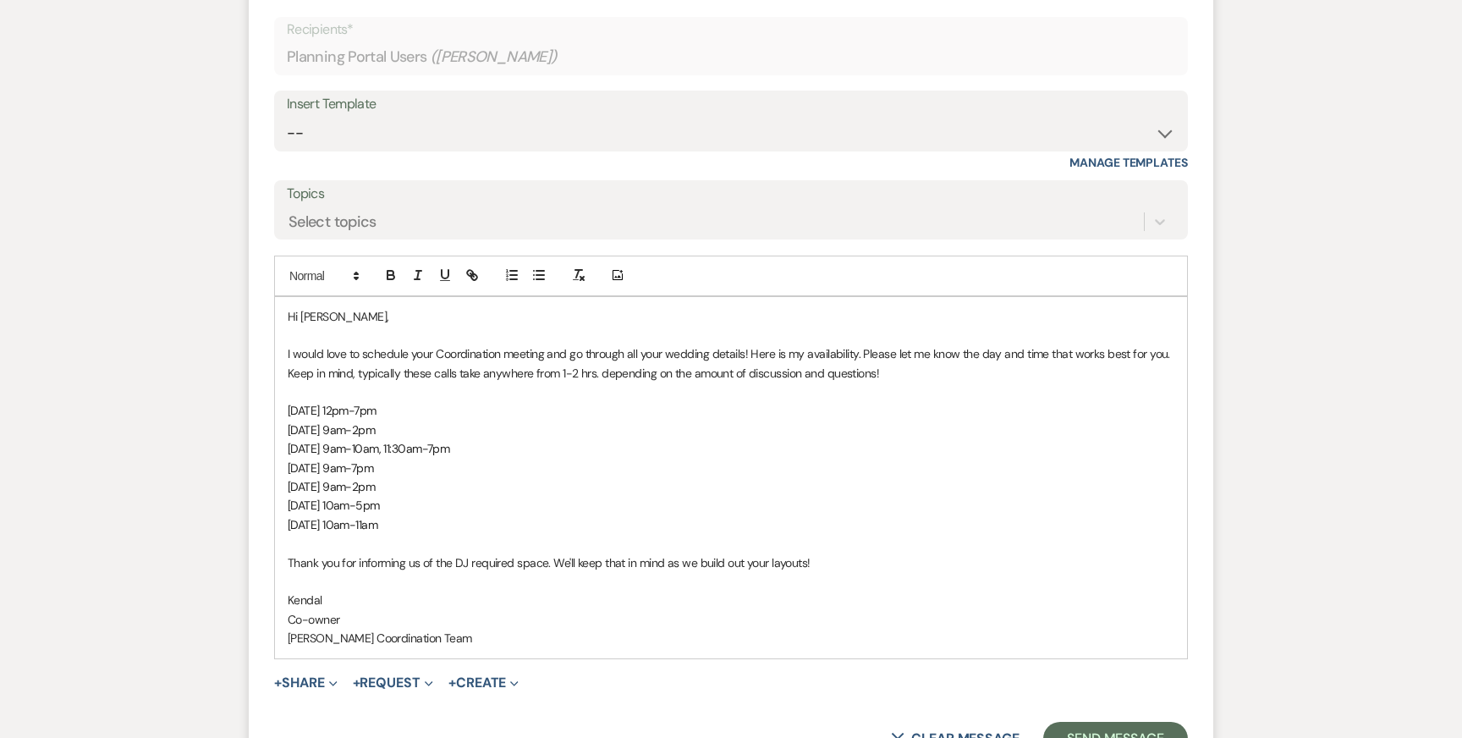
click at [517, 610] on p "Co-owner" at bounding box center [731, 619] width 887 height 19
click at [575, 629] on p "[PERSON_NAME] Coordination Team" at bounding box center [731, 638] width 887 height 19
click at [611, 420] on p "[DATE] 9am-2pm" at bounding box center [731, 429] width 887 height 19
click at [641, 534] on p at bounding box center [731, 543] width 887 height 19
click at [656, 591] on p "Kendal" at bounding box center [731, 600] width 887 height 19
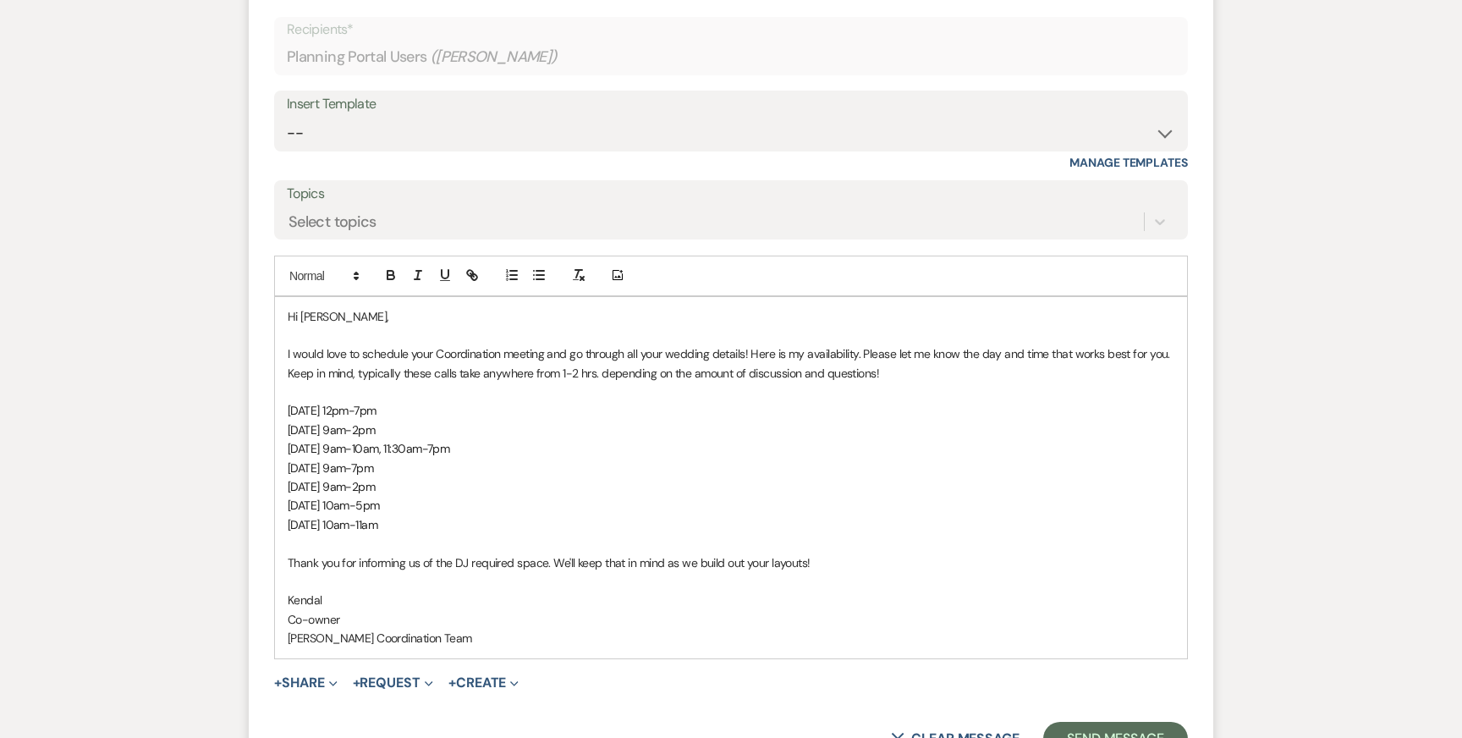
click at [659, 610] on p "Co-owner" at bounding box center [731, 619] width 887 height 19
click at [665, 553] on p "Thank you for informing us of the DJ required space. We'll keep that in mind as…" at bounding box center [731, 562] width 887 height 19
click at [666, 610] on p "Co-owner" at bounding box center [731, 619] width 887 height 19
click at [666, 629] on p "[PERSON_NAME] Coordination Team" at bounding box center [731, 638] width 887 height 19
click at [847, 553] on p "Thank you for informing us of the DJ required space. We'll keep that in mind as…" at bounding box center [731, 562] width 887 height 19
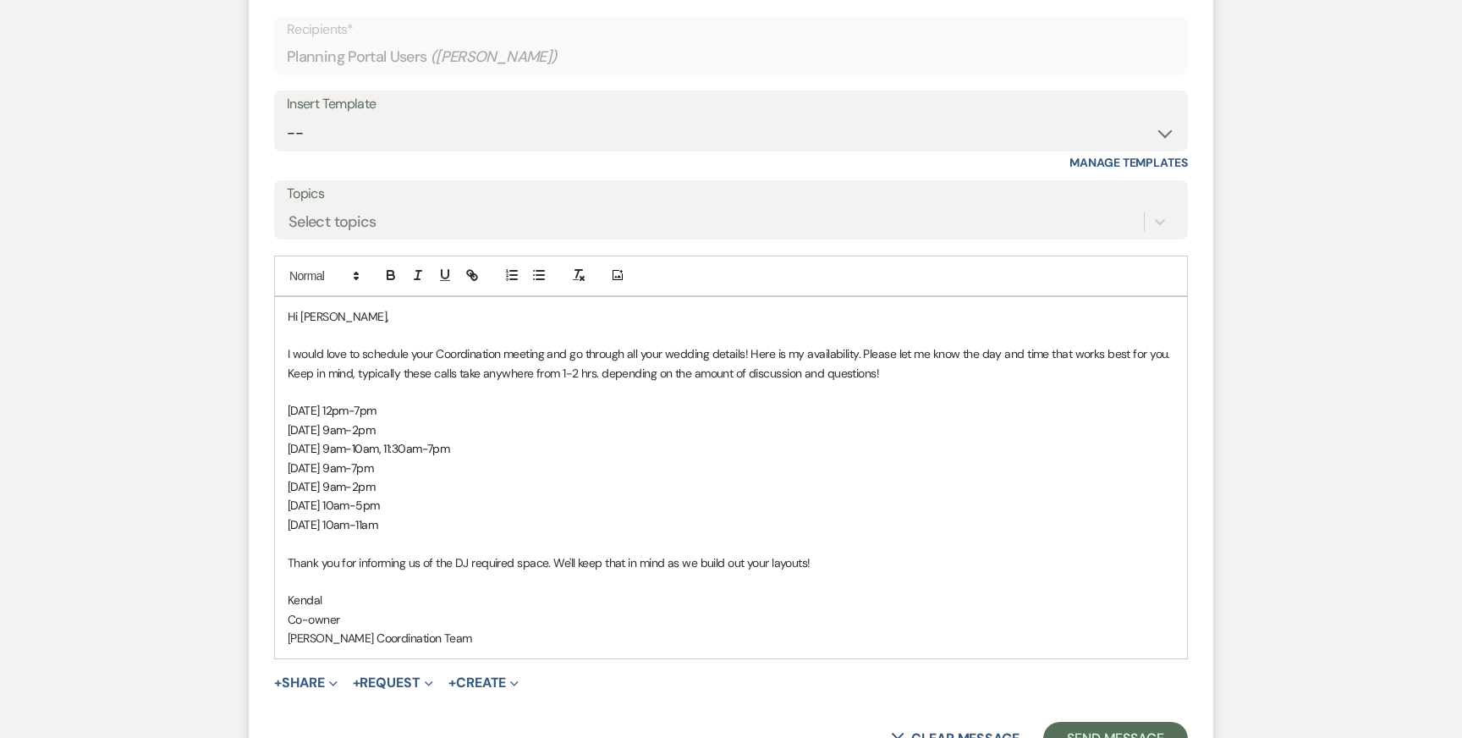
click at [803, 553] on p "Thank you for informing us of the DJ required space. We'll keep that in mind as…" at bounding box center [731, 562] width 887 height 19
click at [816, 553] on p "Thank you for informing us of the DJ required space. We'll keep that in mind as…" at bounding box center [731, 562] width 887 height 19
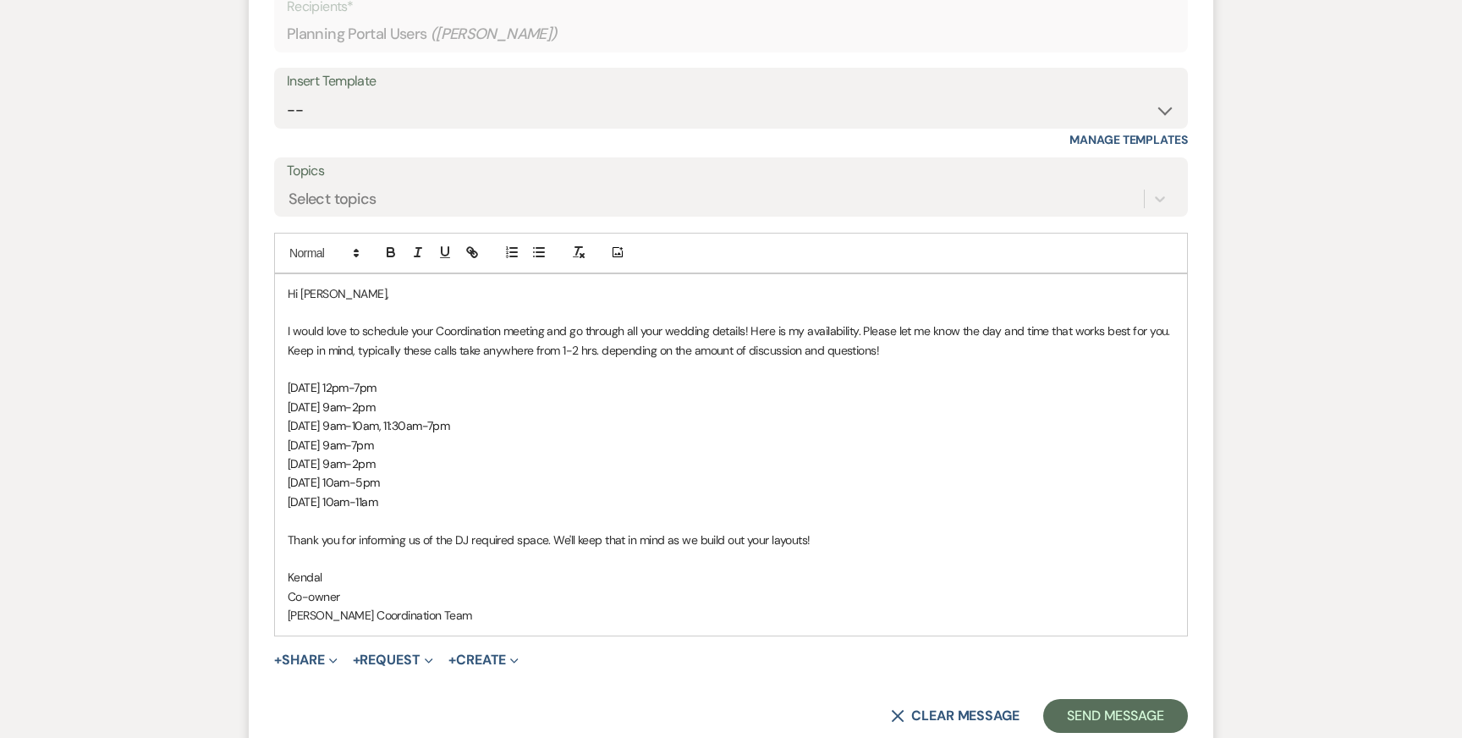
scroll to position [3415, 0]
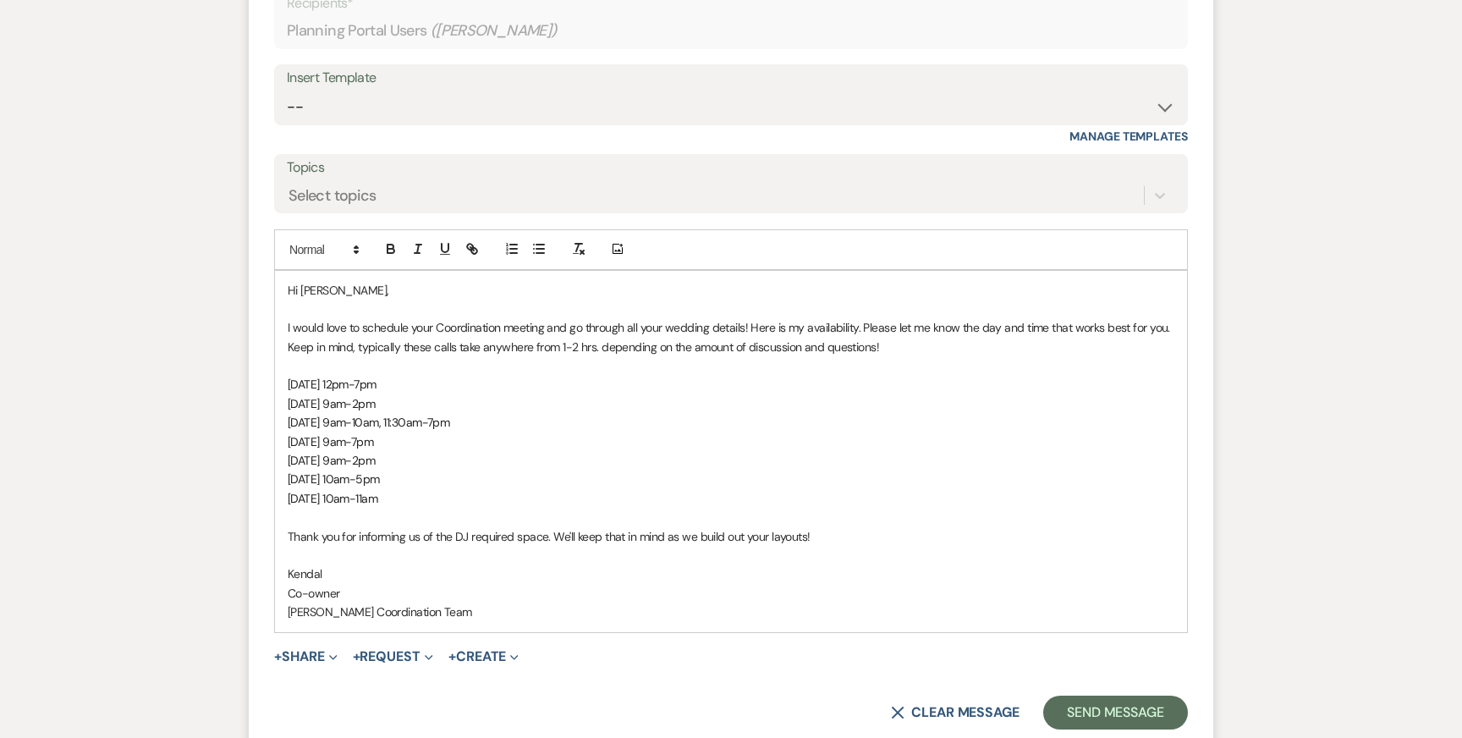
click at [810, 584] on p "Co-owner" at bounding box center [731, 593] width 887 height 19
click at [764, 564] on p "Kendal" at bounding box center [731, 573] width 887 height 19
click at [1070, 695] on button "Send Message" at bounding box center [1115, 712] width 145 height 34
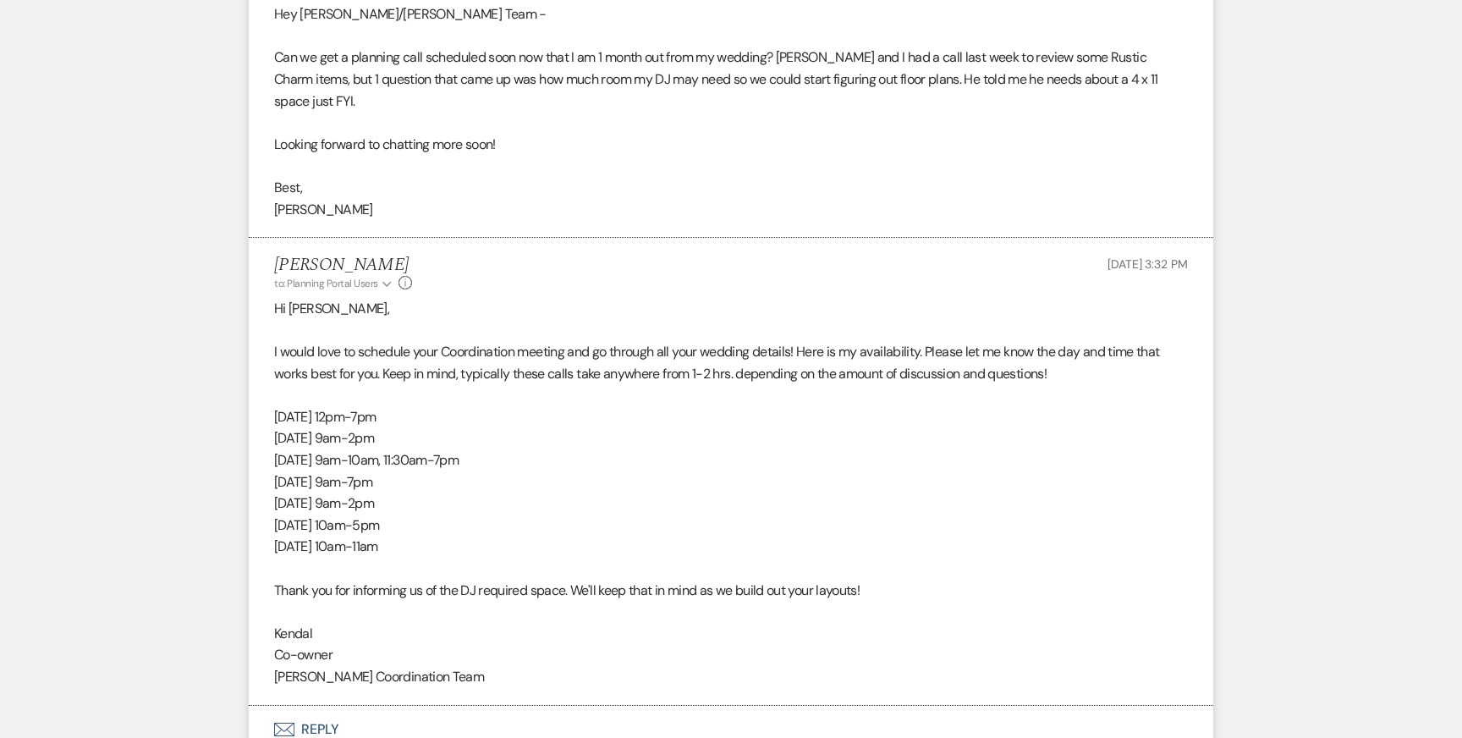
scroll to position [3107, 0]
click at [478, 404] on p "[DATE] 12pm-7pm" at bounding box center [731, 415] width 914 height 22
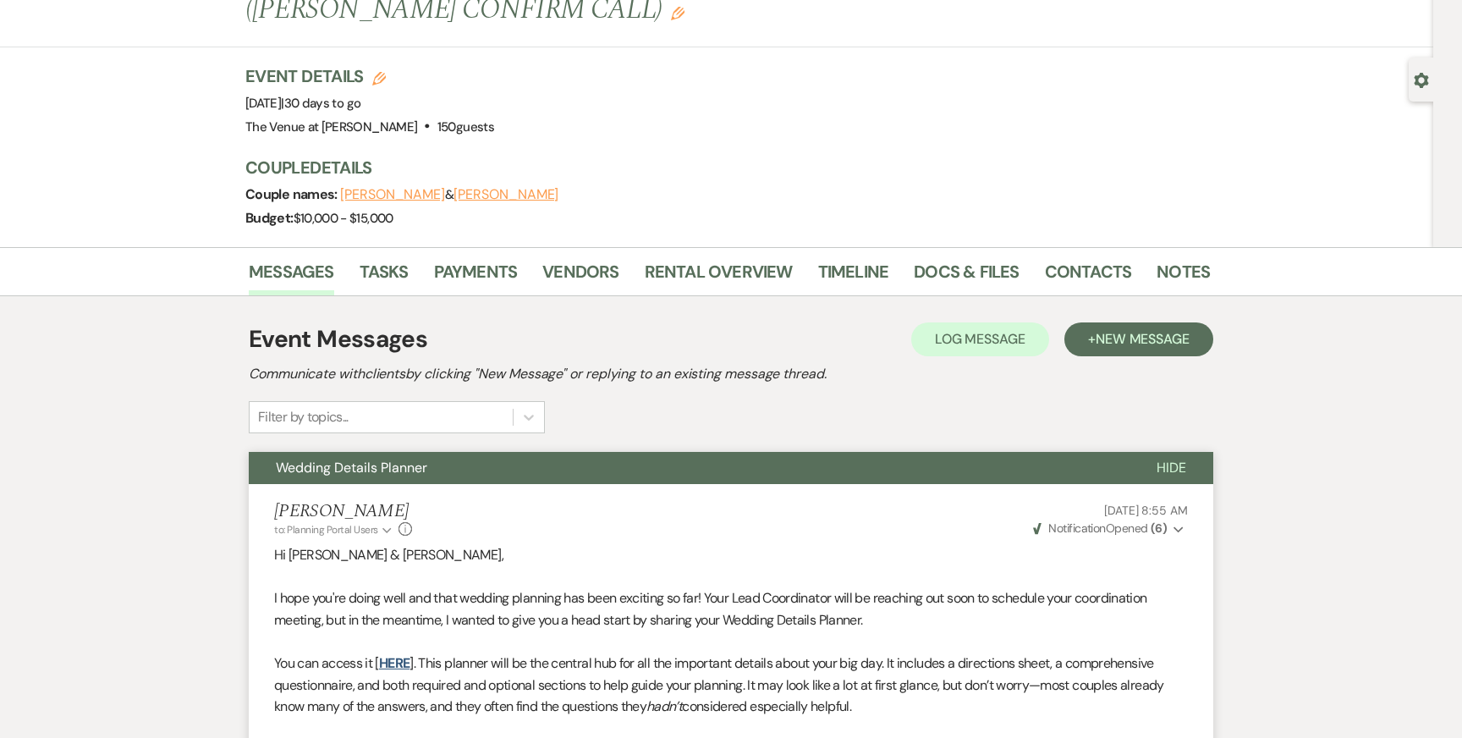
scroll to position [0, 0]
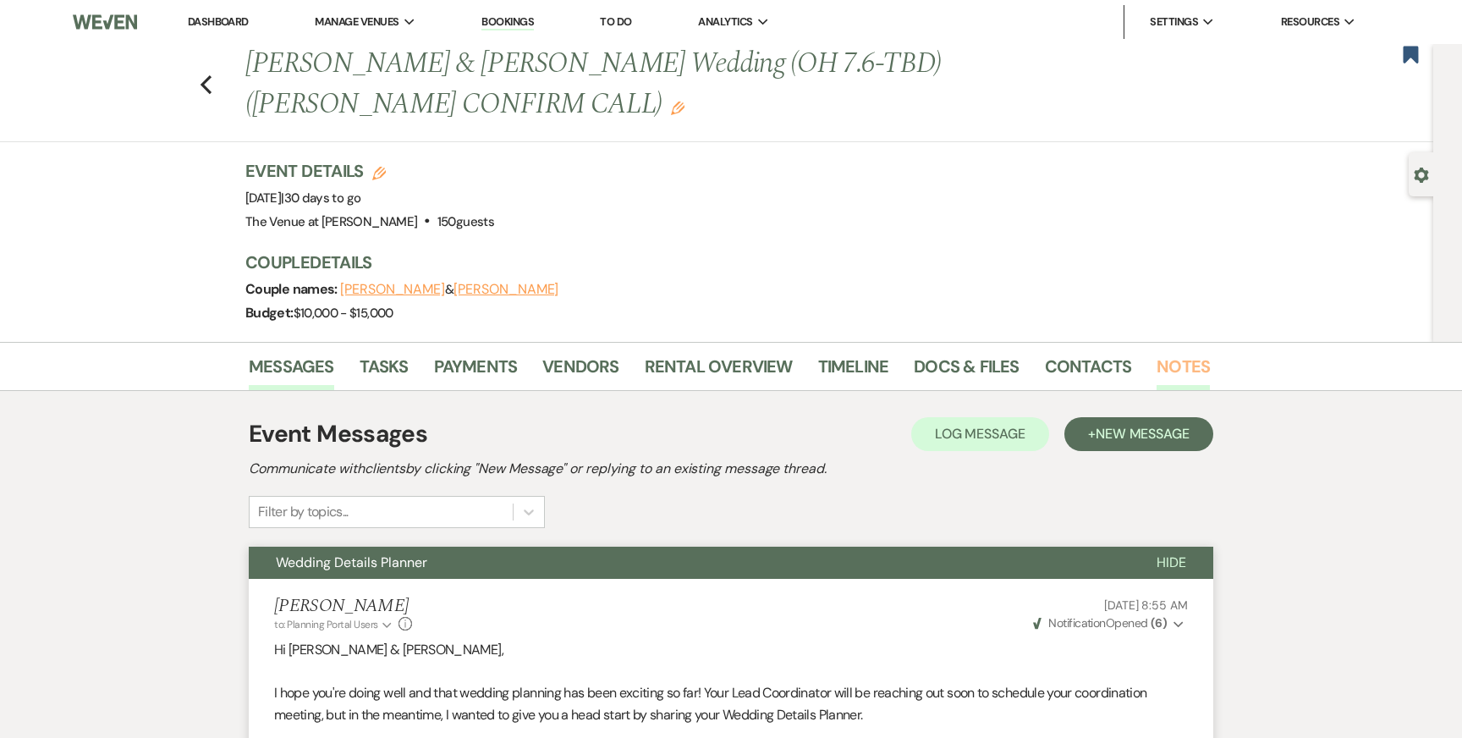
click at [1178, 363] on link "Notes" at bounding box center [1183, 371] width 53 height 37
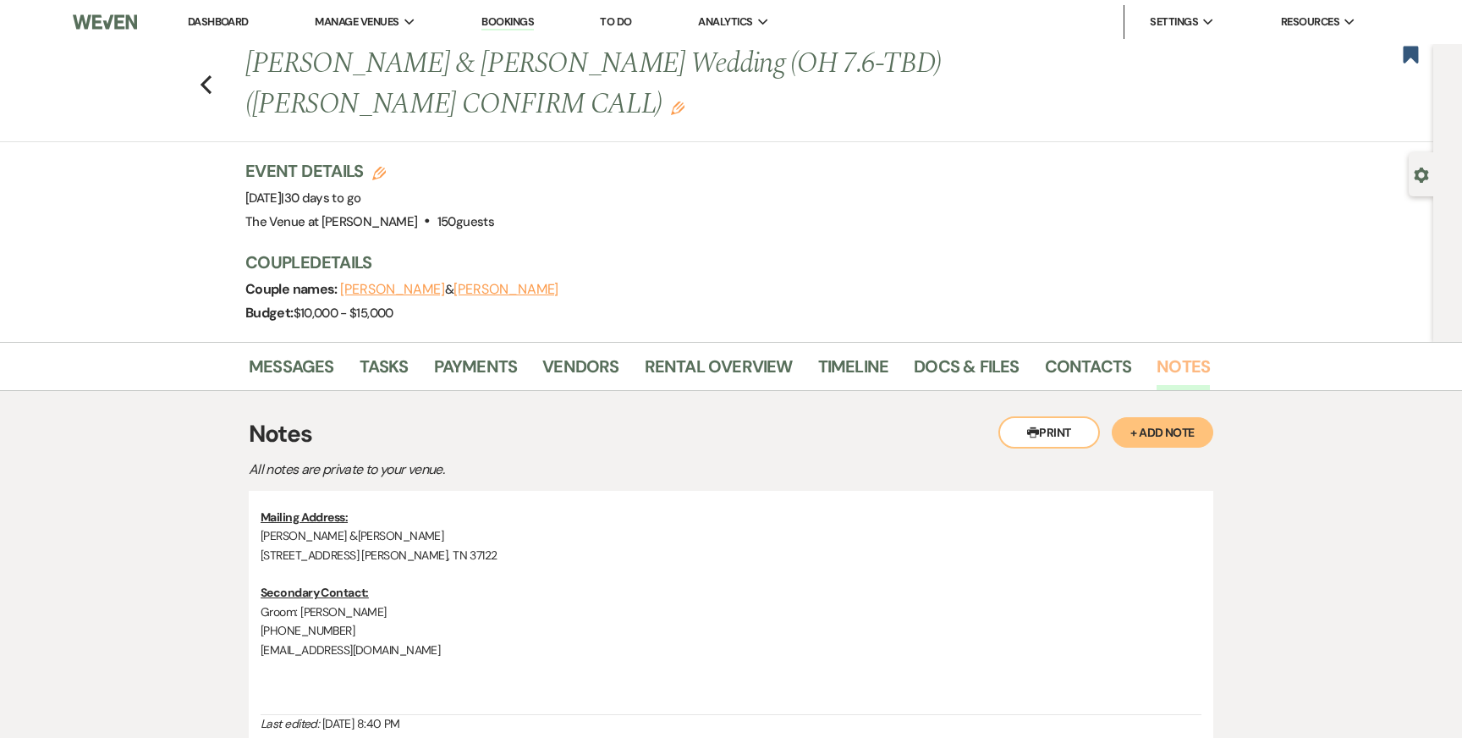
scroll to position [193, 0]
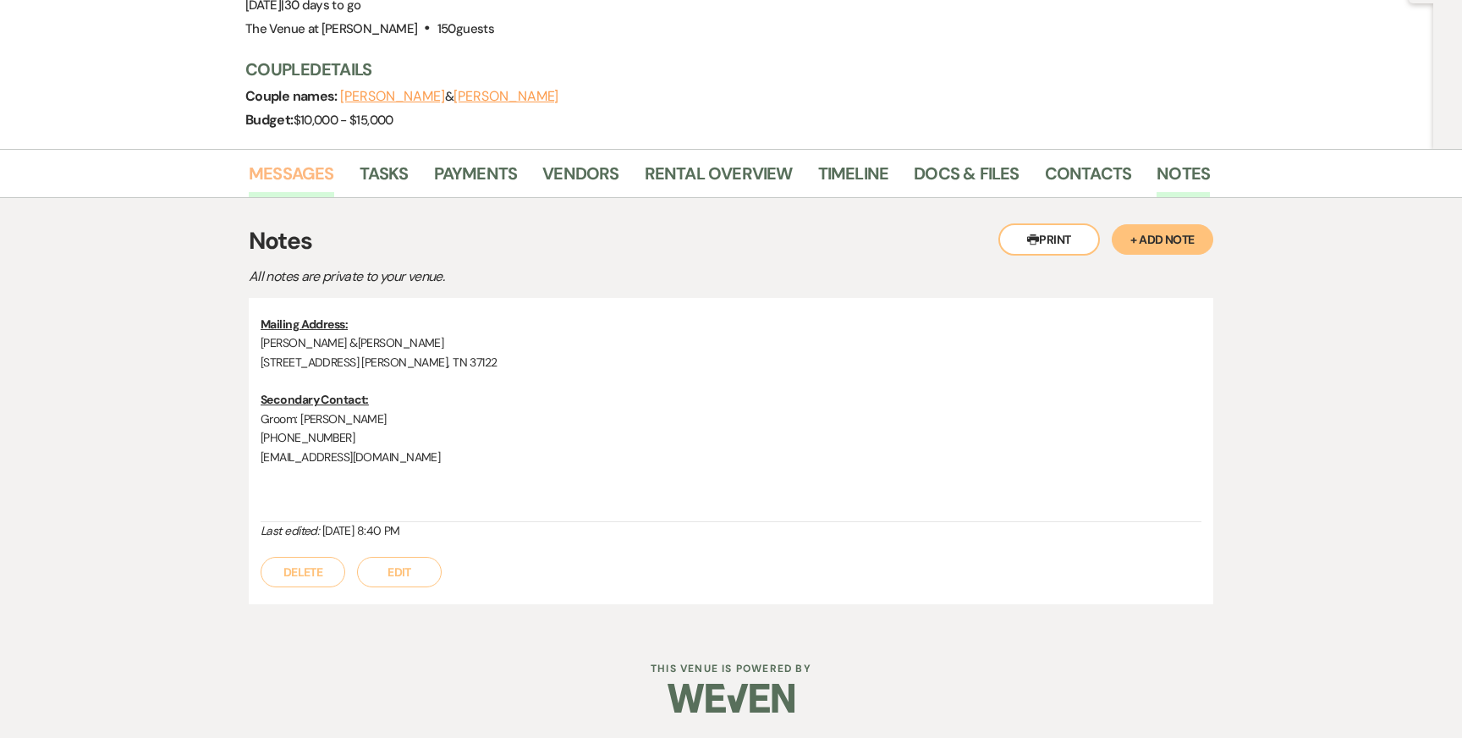
click at [279, 177] on link "Messages" at bounding box center [291, 178] width 85 height 37
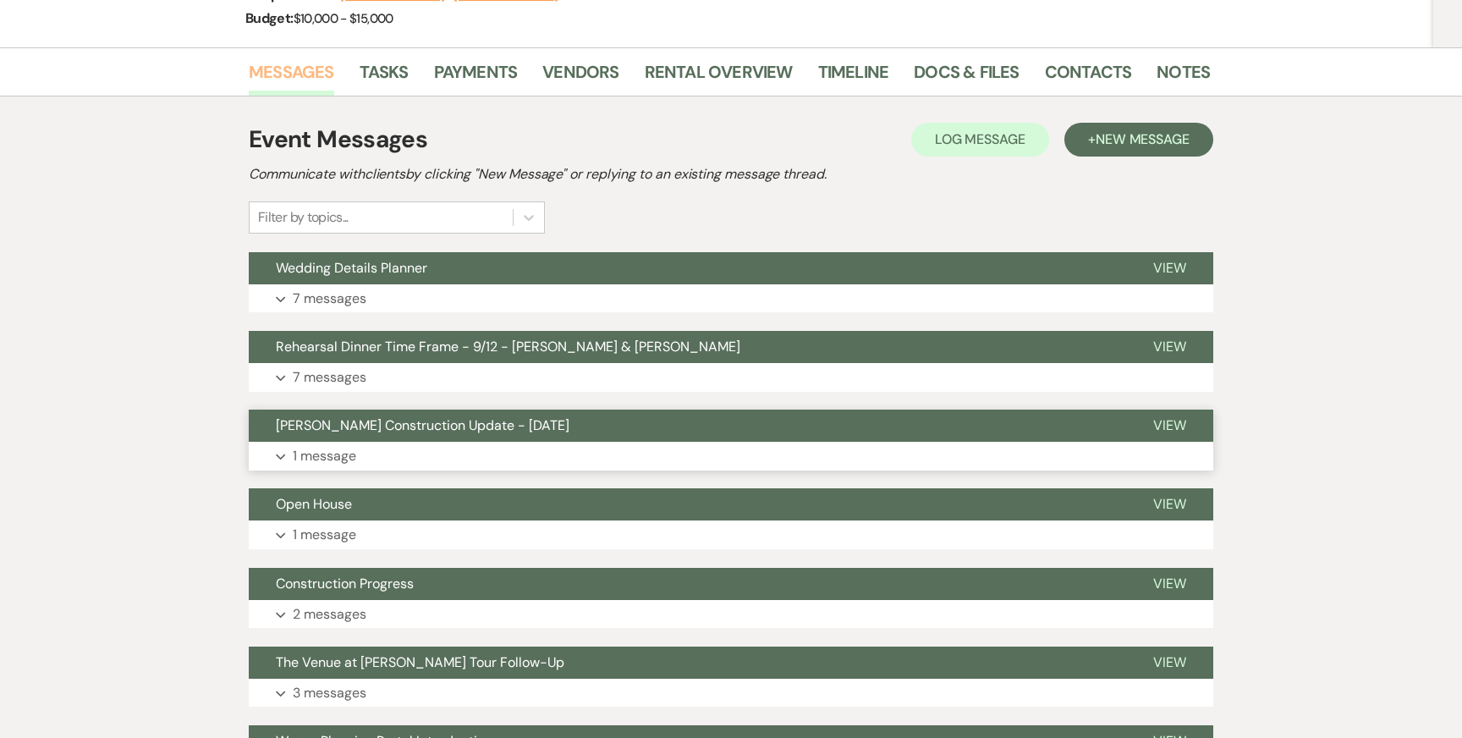
scroll to position [301, 0]
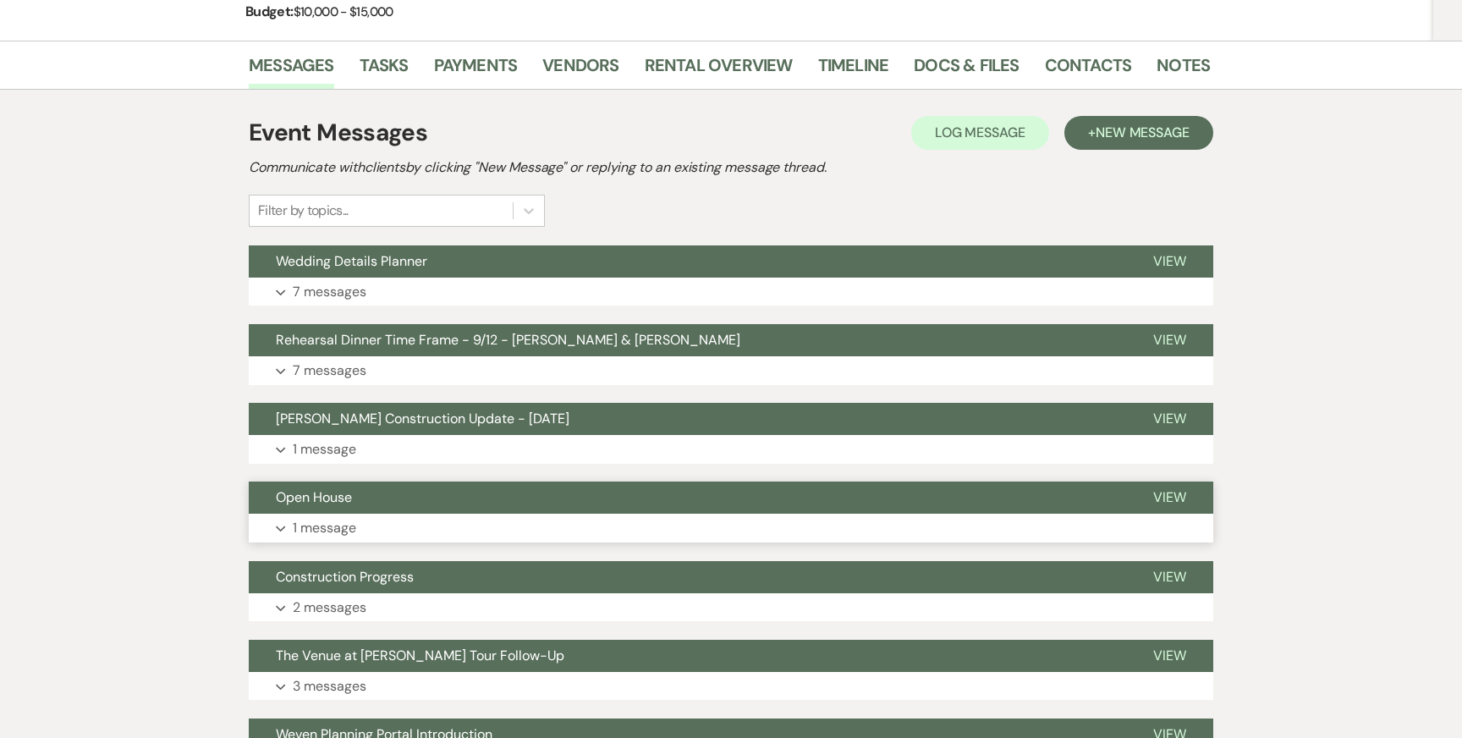
click at [481, 530] on button "Expand 1 message" at bounding box center [731, 528] width 964 height 29
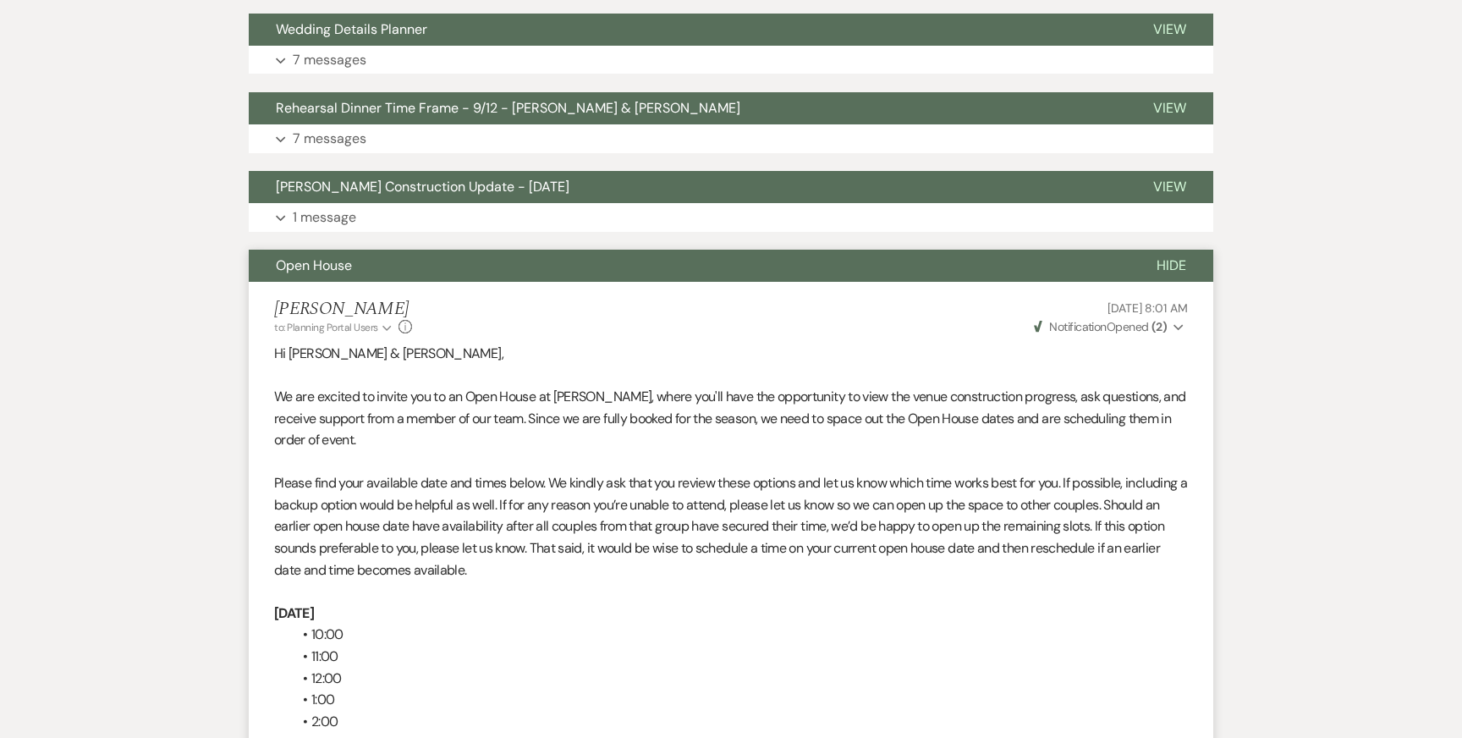
scroll to position [478, 0]
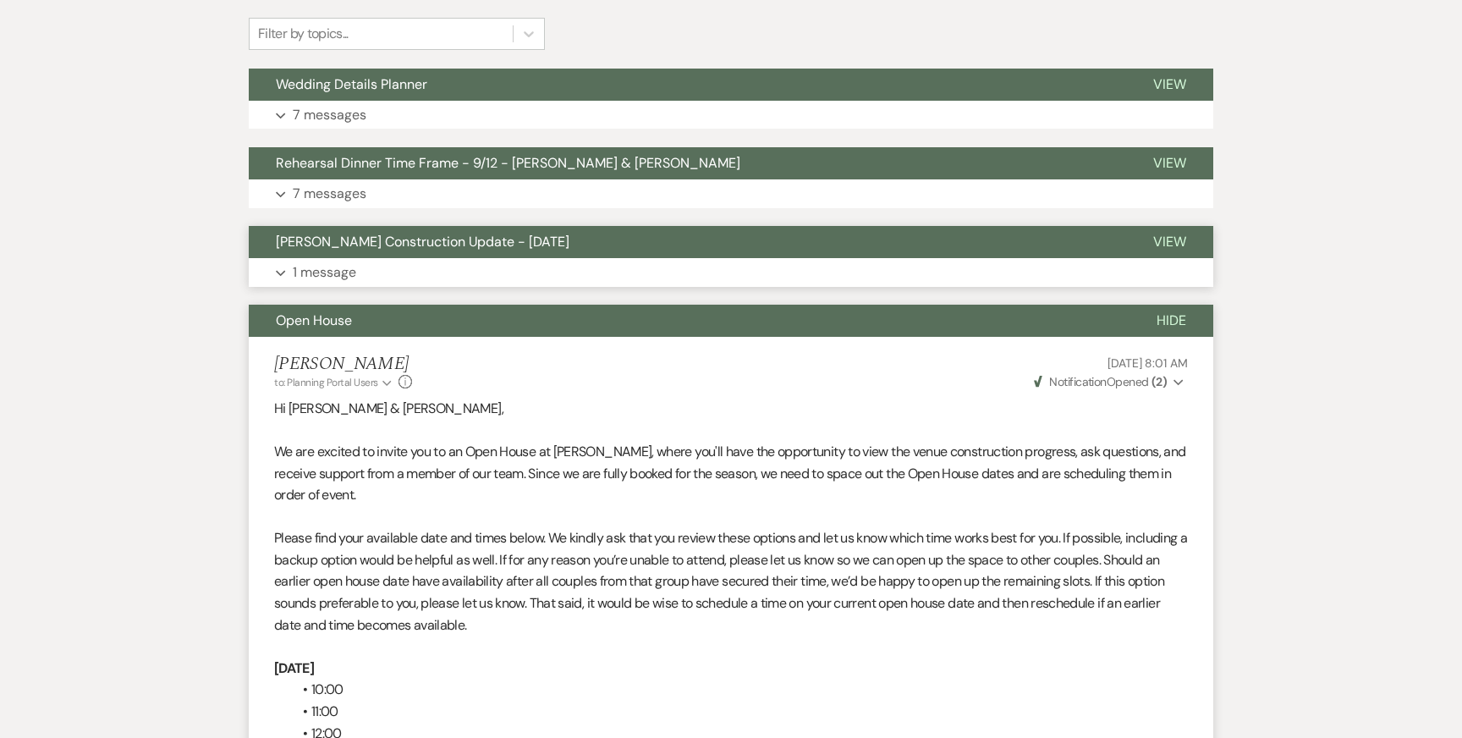
click at [417, 266] on button "Expand 1 message" at bounding box center [731, 272] width 964 height 29
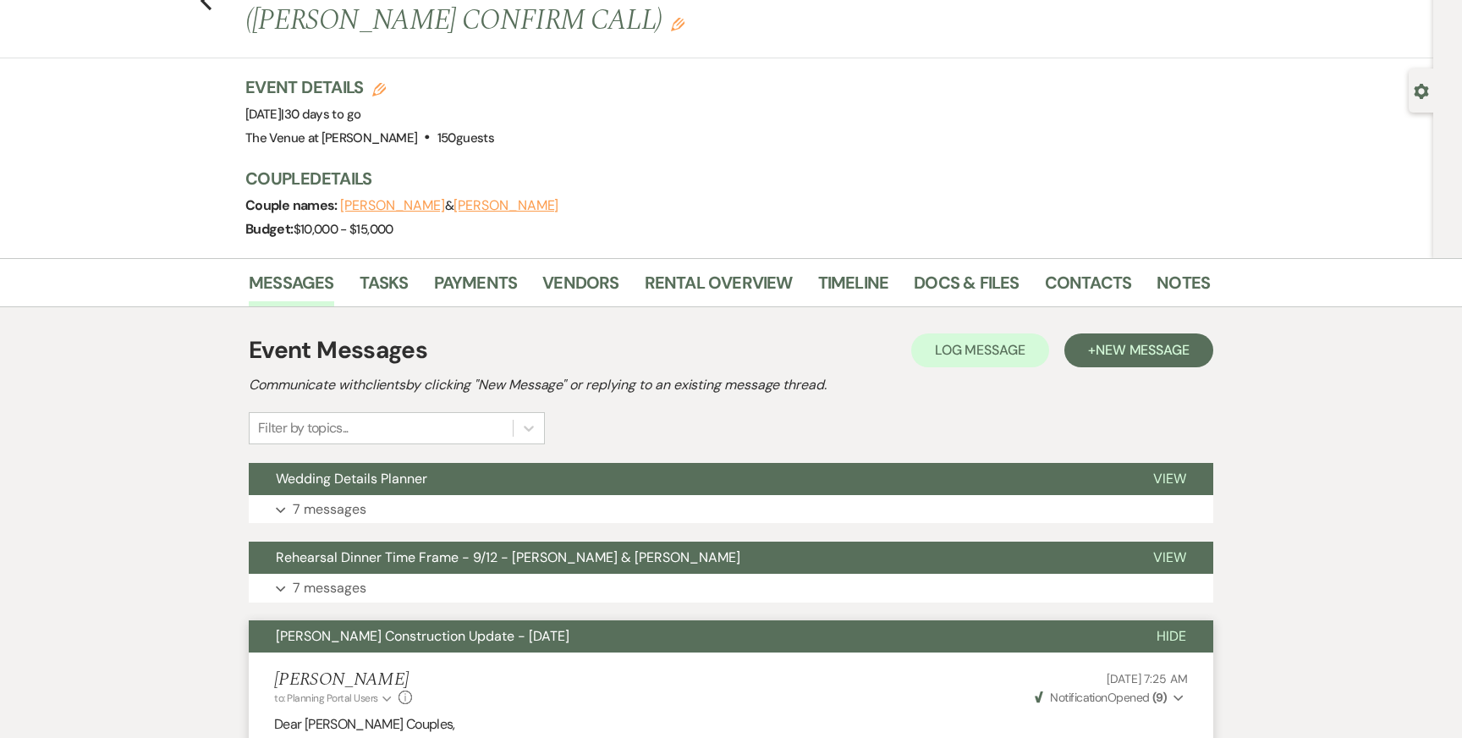
scroll to position [91, 0]
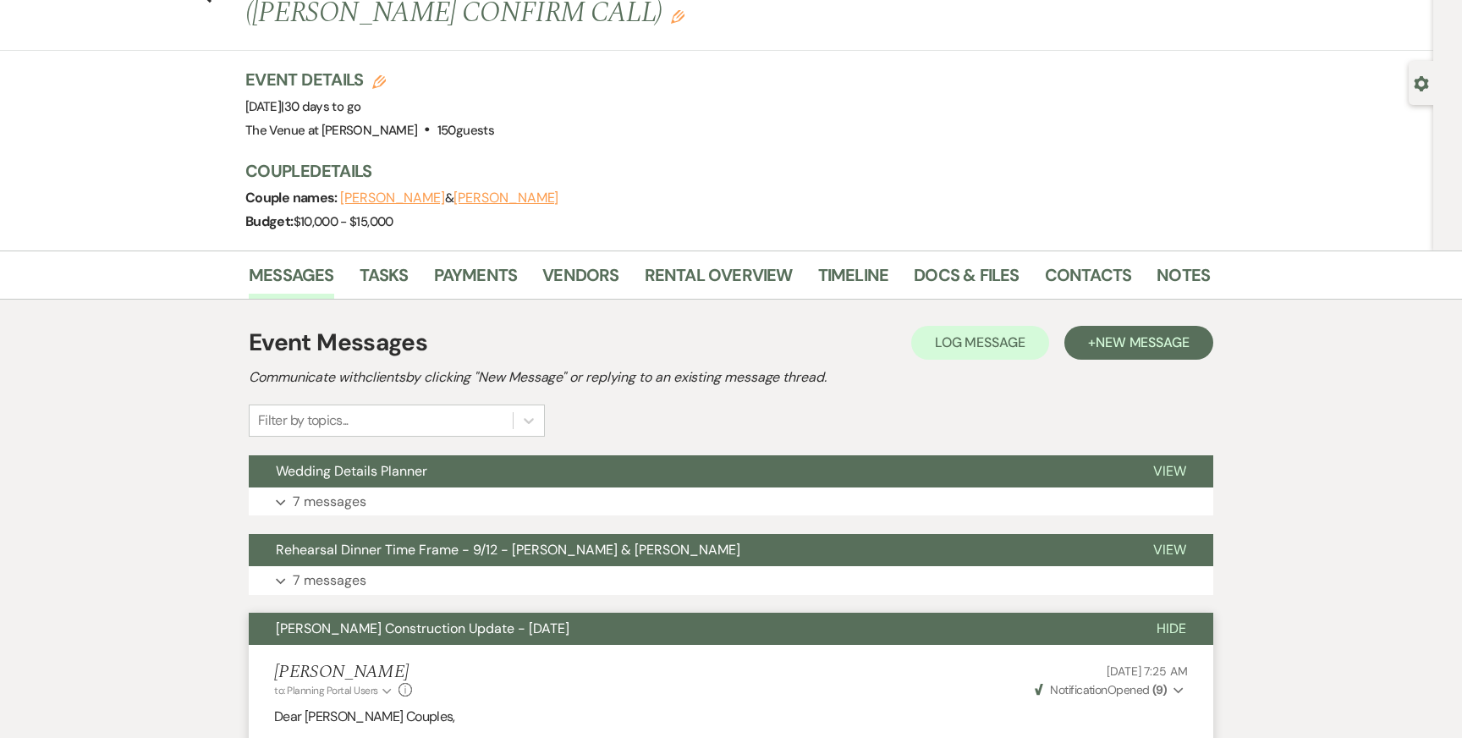
click at [369, 633] on span "[PERSON_NAME] Construction Update - [DATE]" at bounding box center [423, 628] width 294 height 18
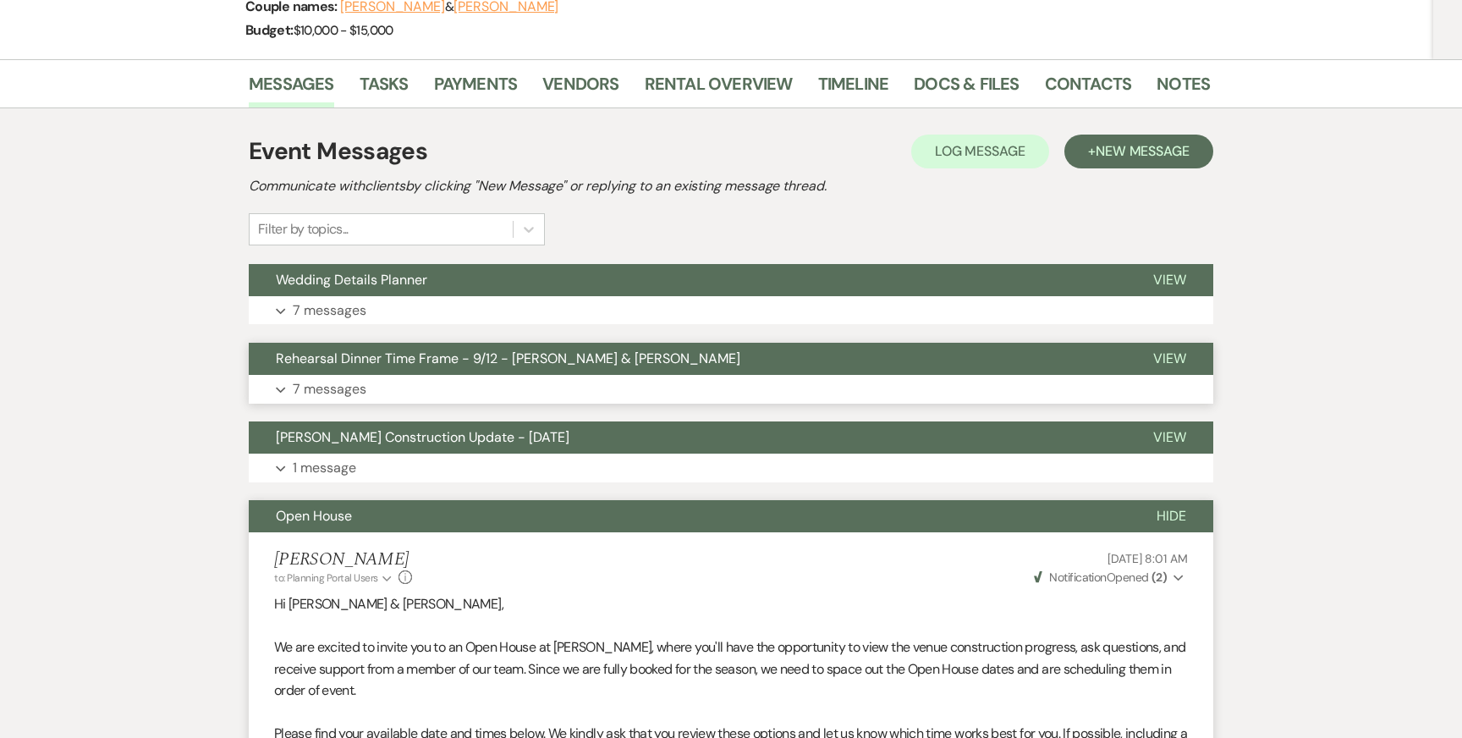
scroll to position [299, 0]
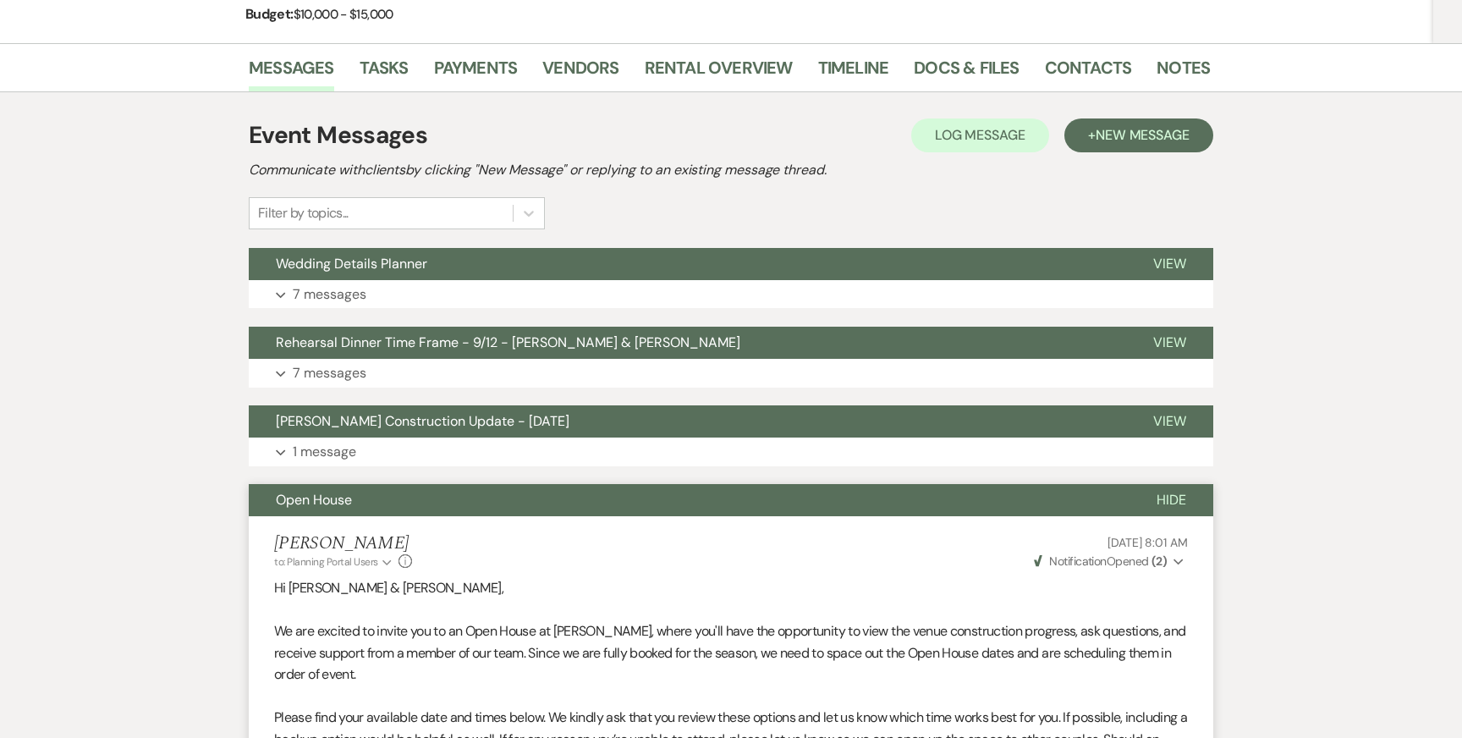
click at [328, 506] on span "Open House" at bounding box center [314, 500] width 76 height 18
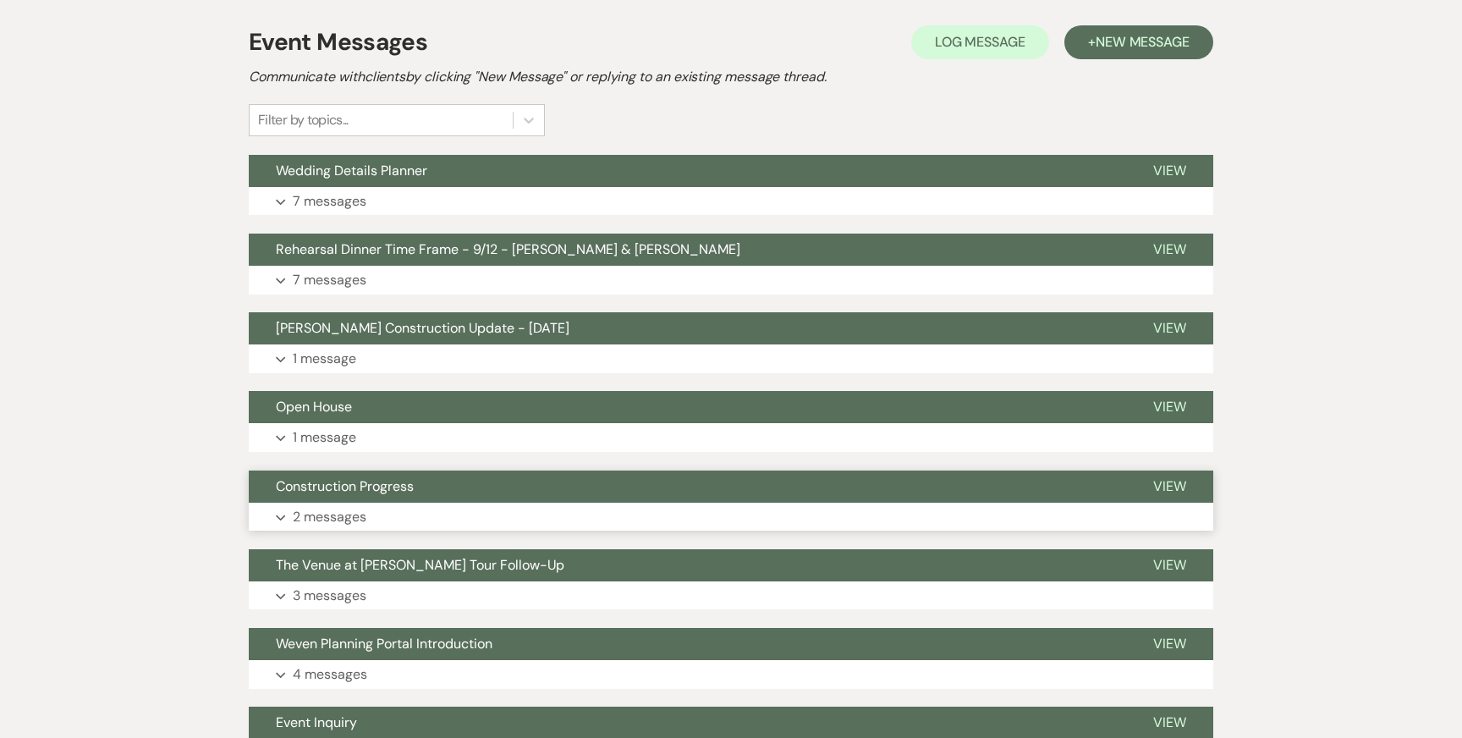
scroll to position [395, 0]
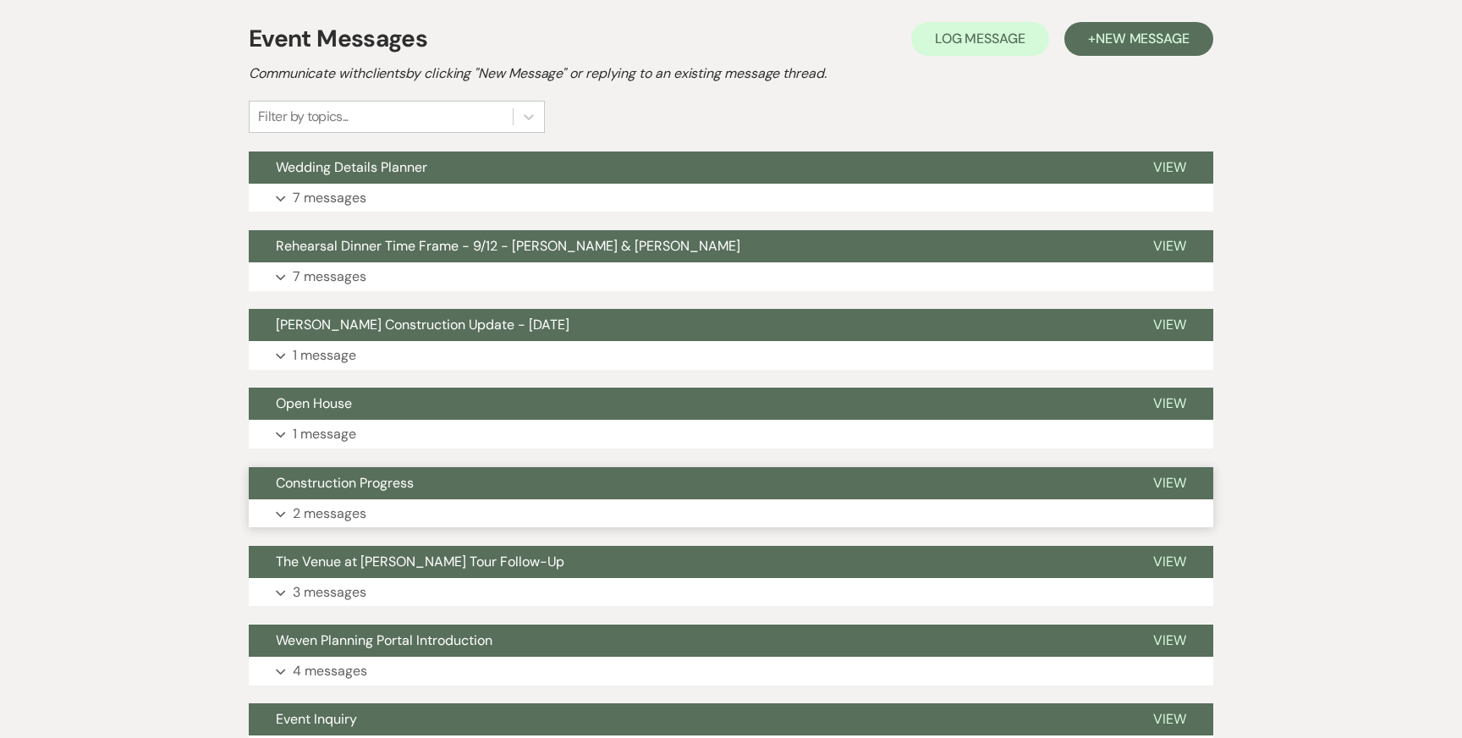
click at [371, 512] on button "Expand 2 messages" at bounding box center [731, 513] width 964 height 29
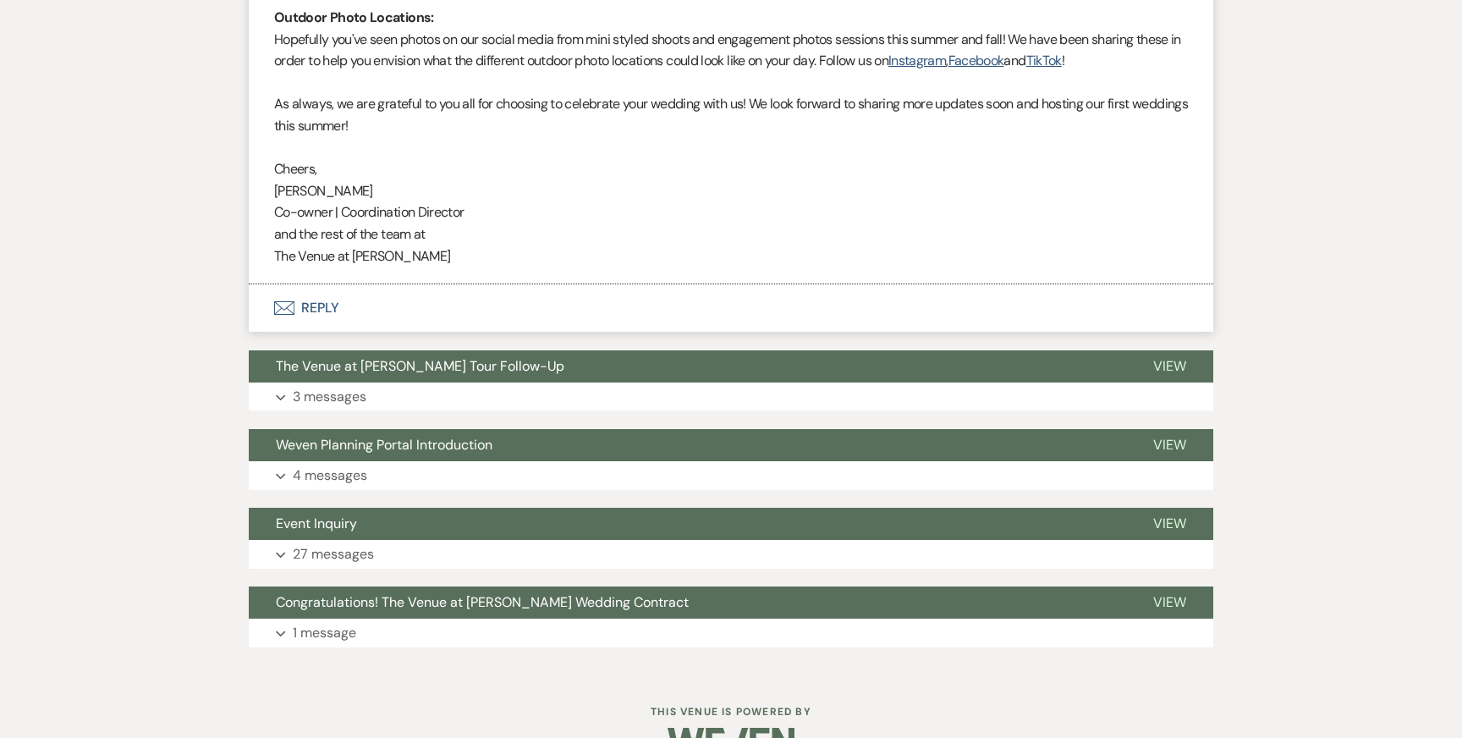
scroll to position [8733, 0]
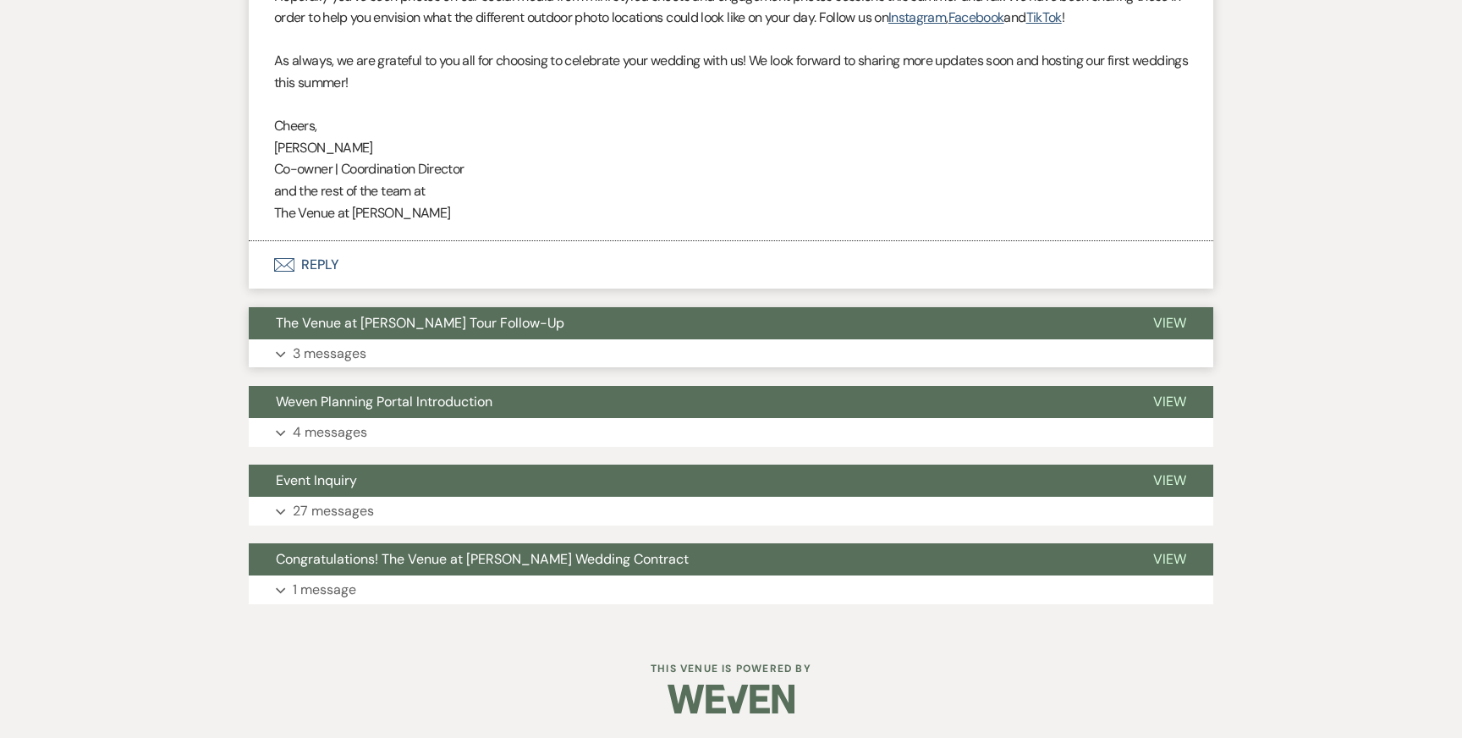
click at [426, 342] on button "Expand 3 messages" at bounding box center [731, 353] width 964 height 29
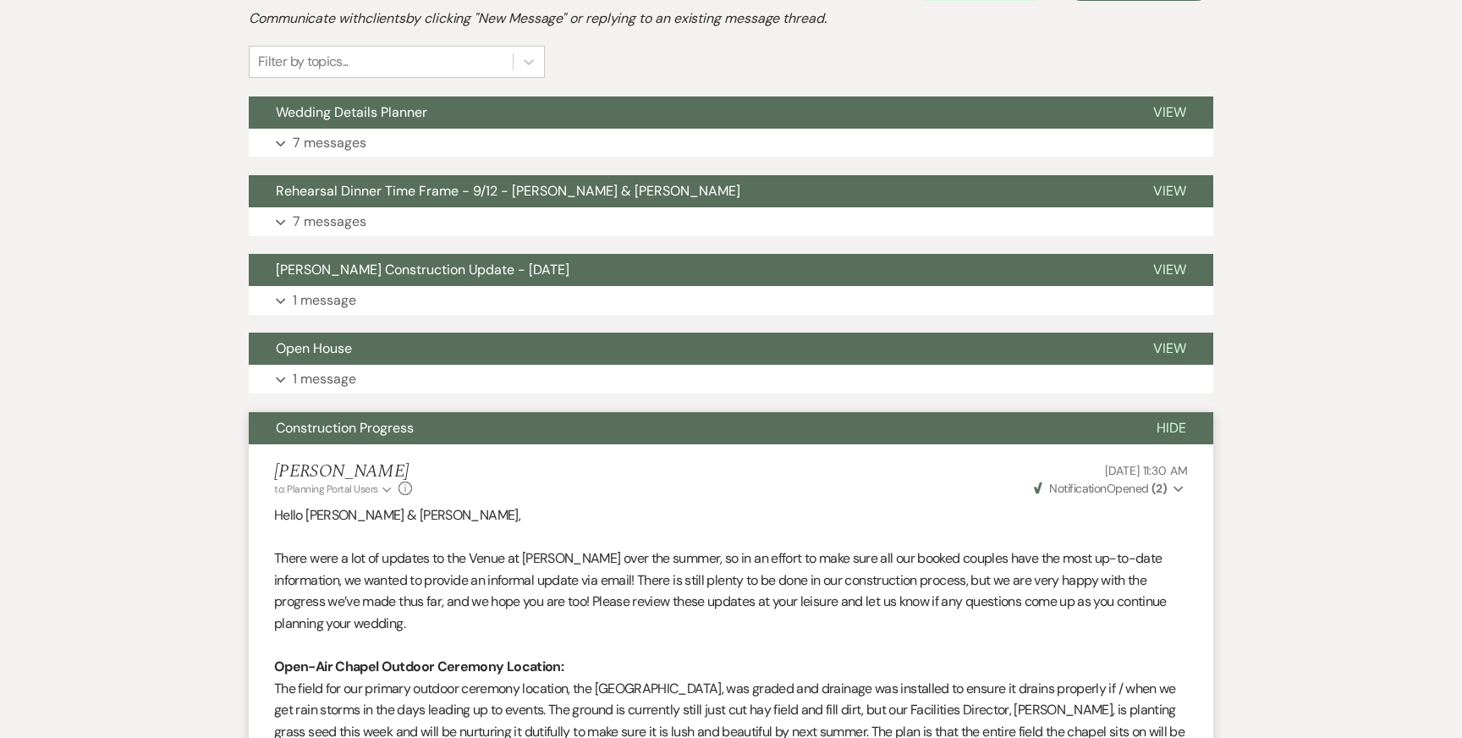
scroll to position [470, 0]
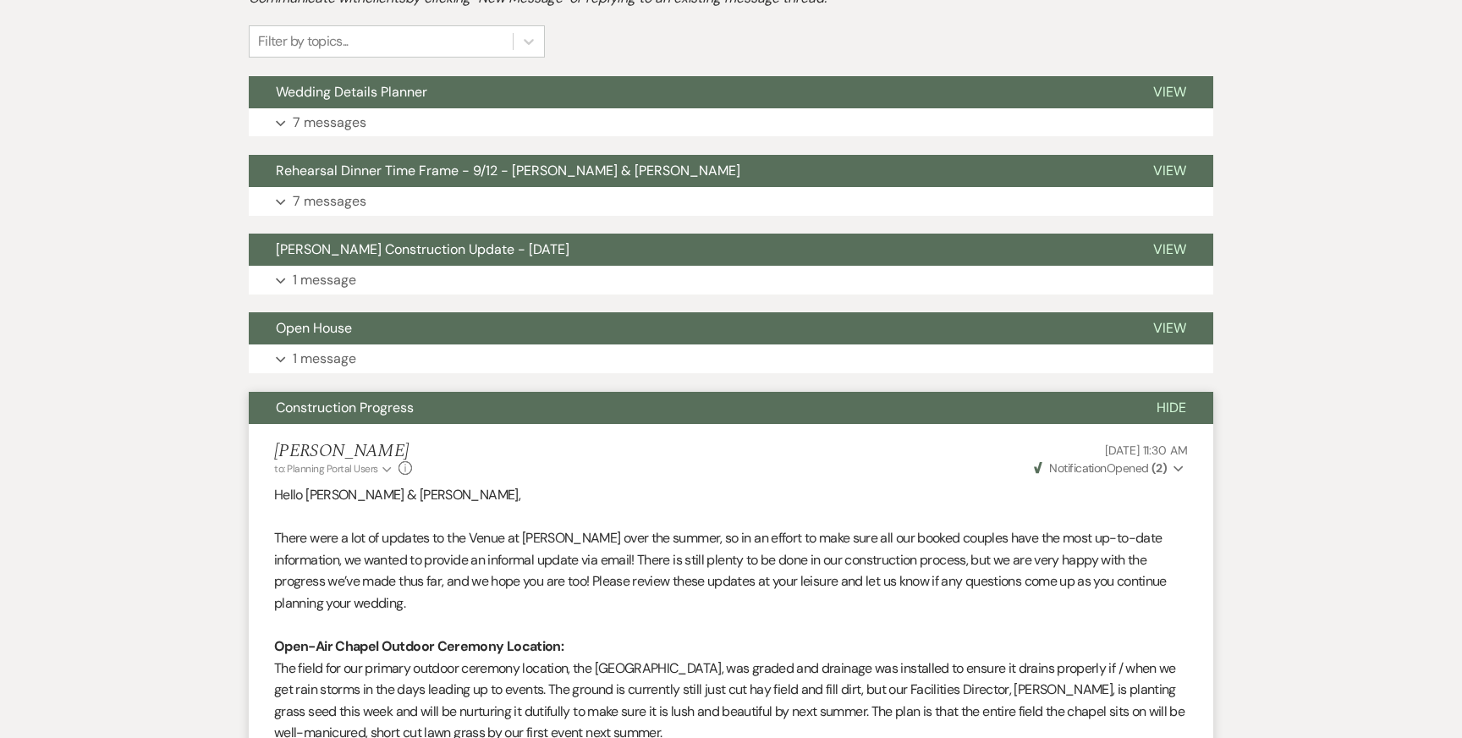
click at [365, 408] on span "Construction Progress" at bounding box center [345, 407] width 138 height 18
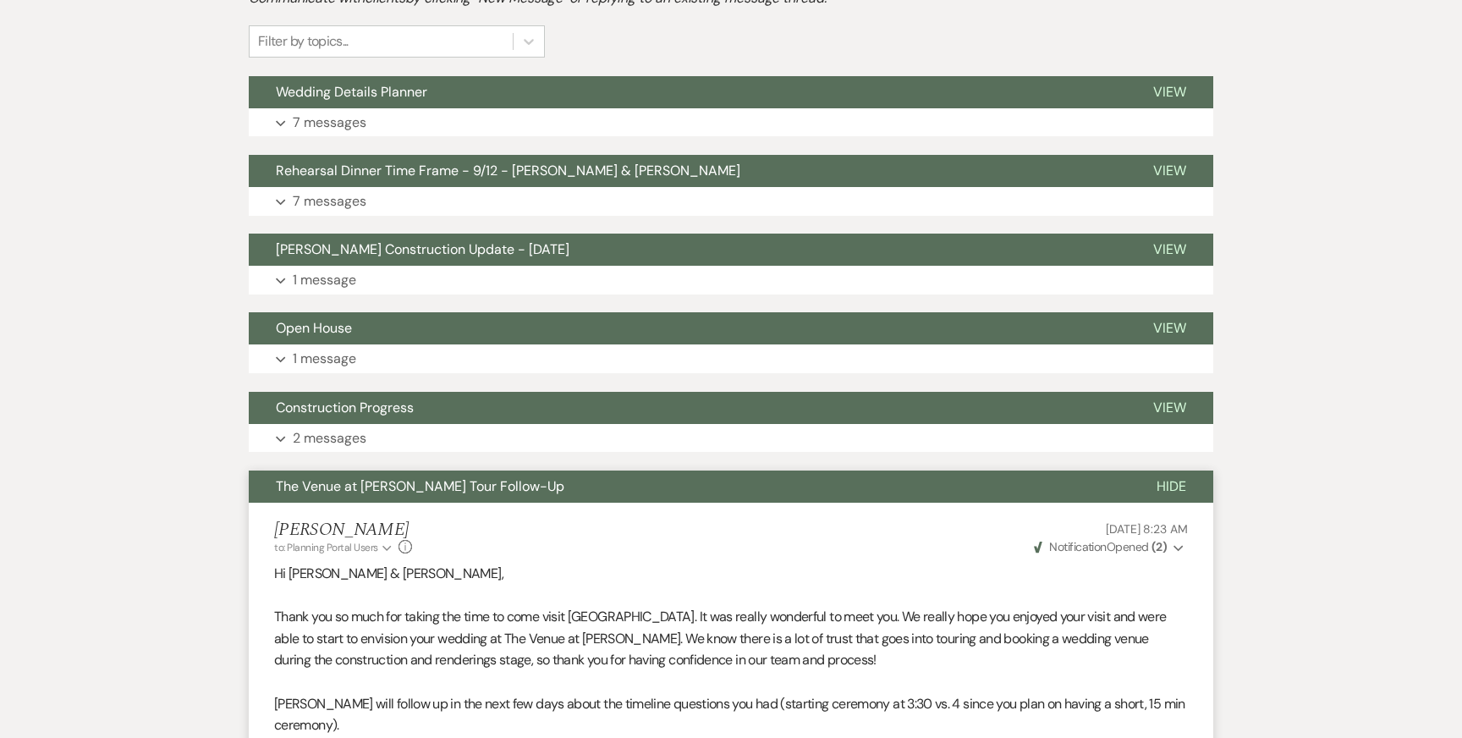
click at [481, 492] on span "The Venue at [PERSON_NAME] Tour Follow-Up" at bounding box center [420, 486] width 288 height 18
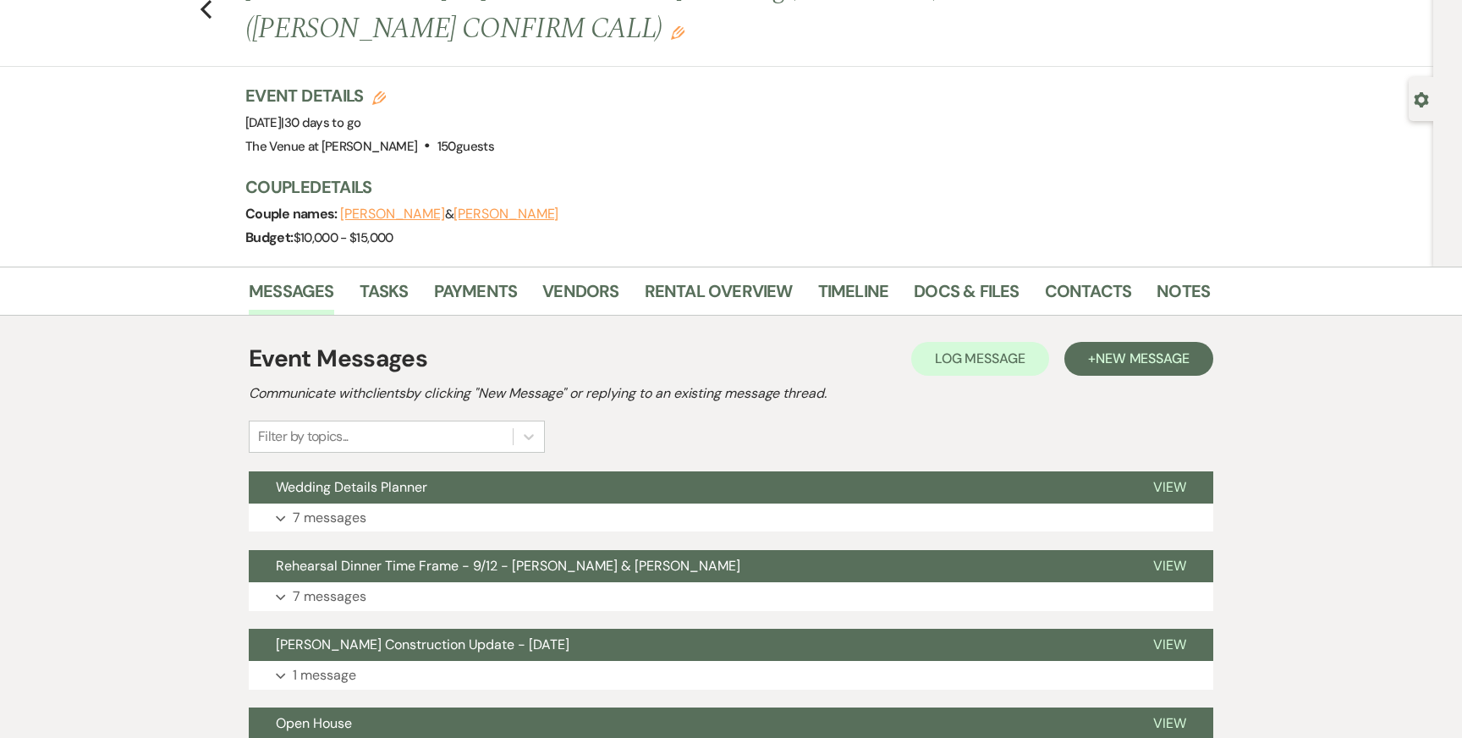
scroll to position [0, 0]
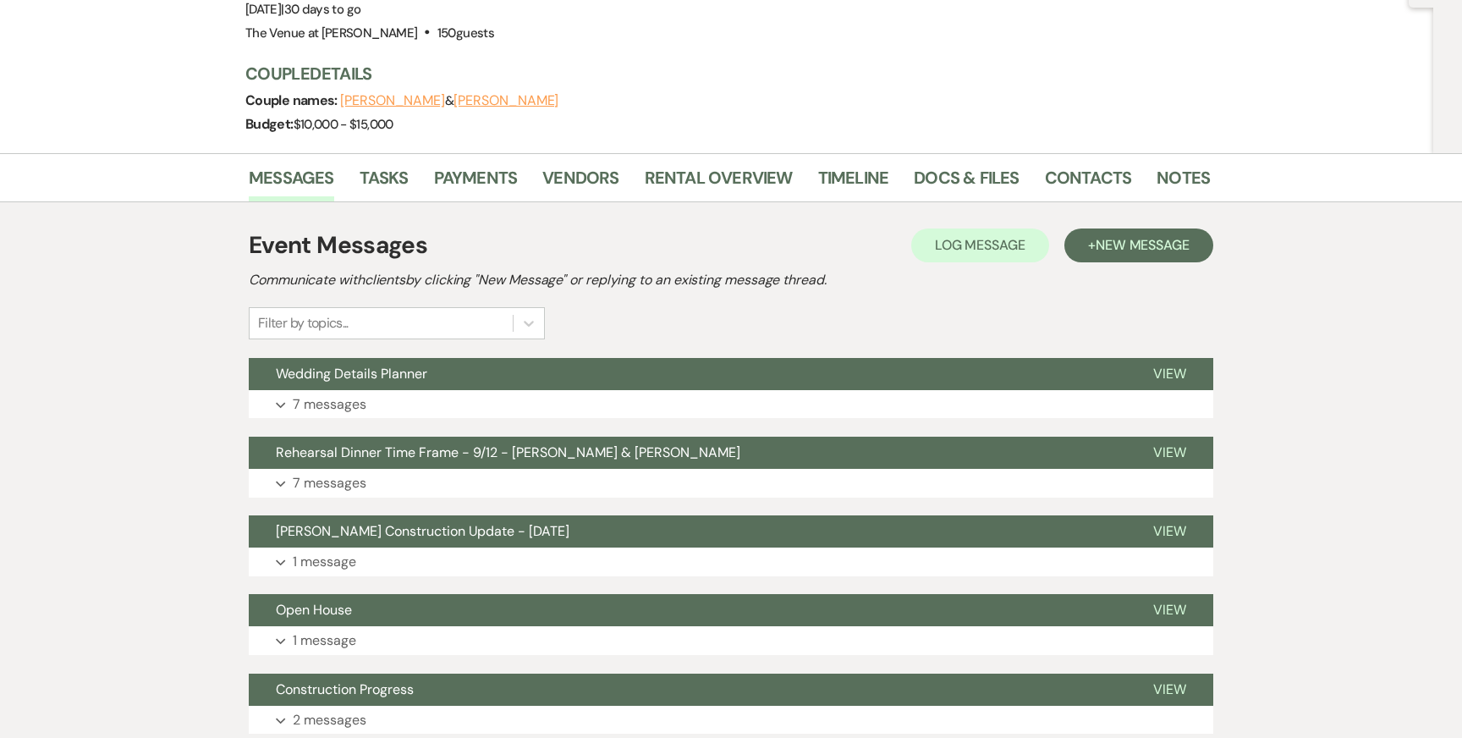
scroll to position [219, 0]
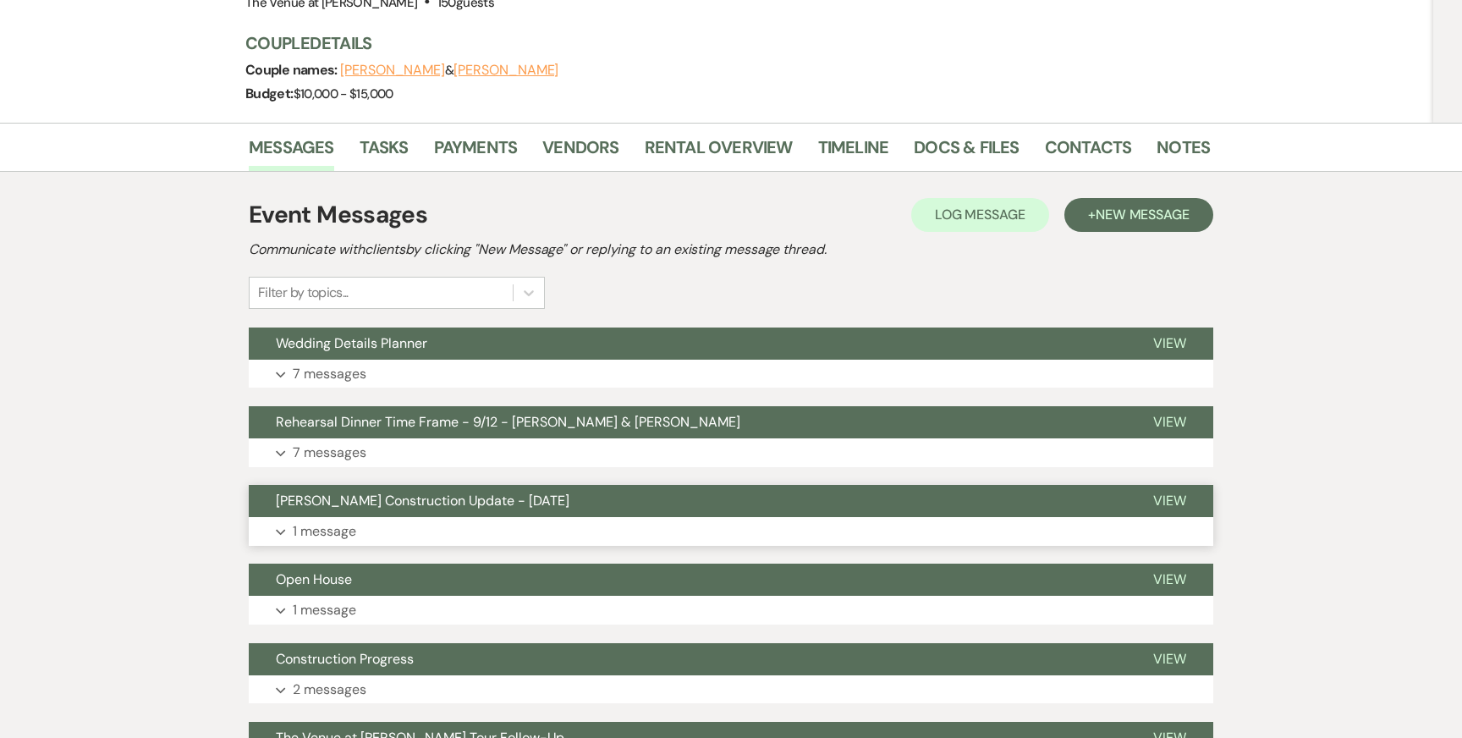
click at [337, 526] on p "1 message" at bounding box center [324, 531] width 63 height 22
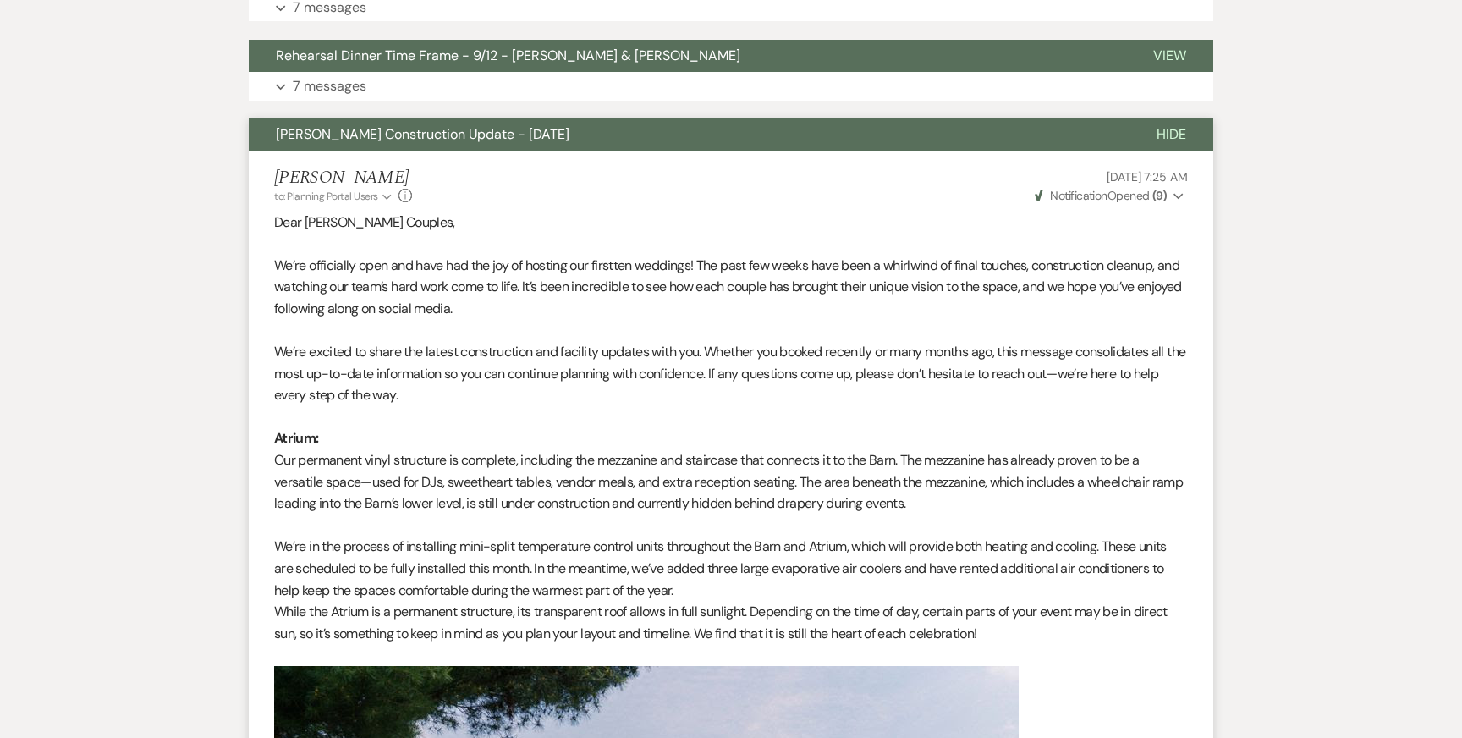
scroll to position [157, 0]
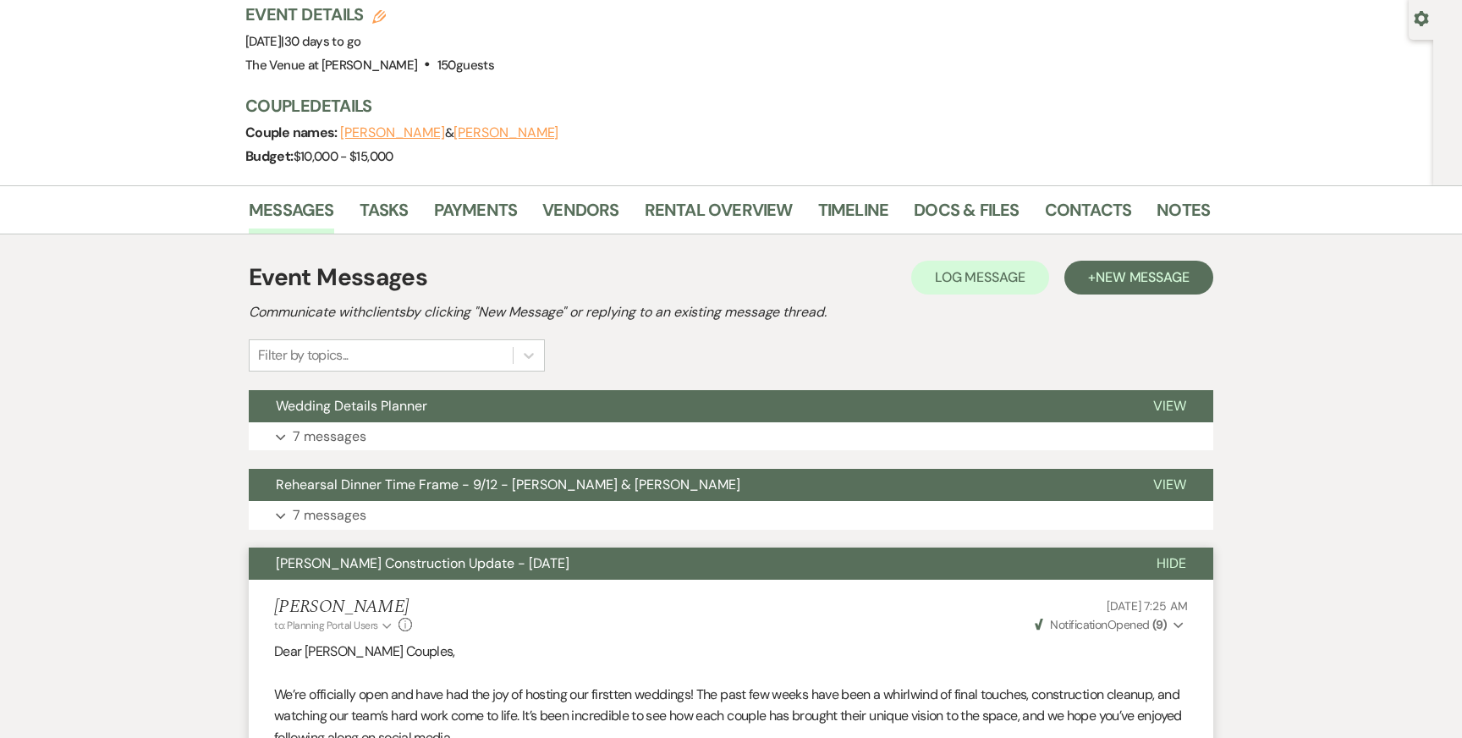
click at [331, 567] on span "[PERSON_NAME] Construction Update - [DATE]" at bounding box center [423, 563] width 294 height 18
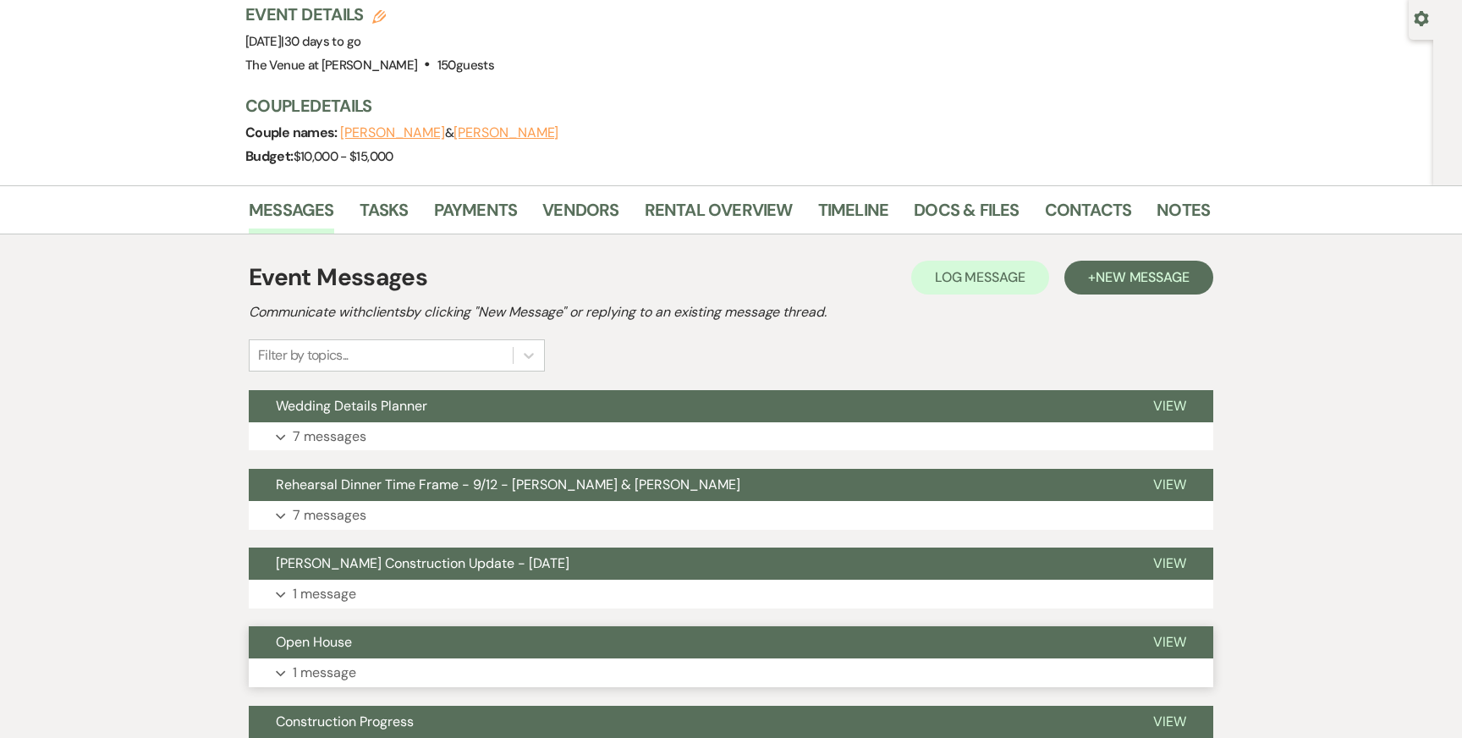
click at [336, 671] on p "1 message" at bounding box center [324, 673] width 63 height 22
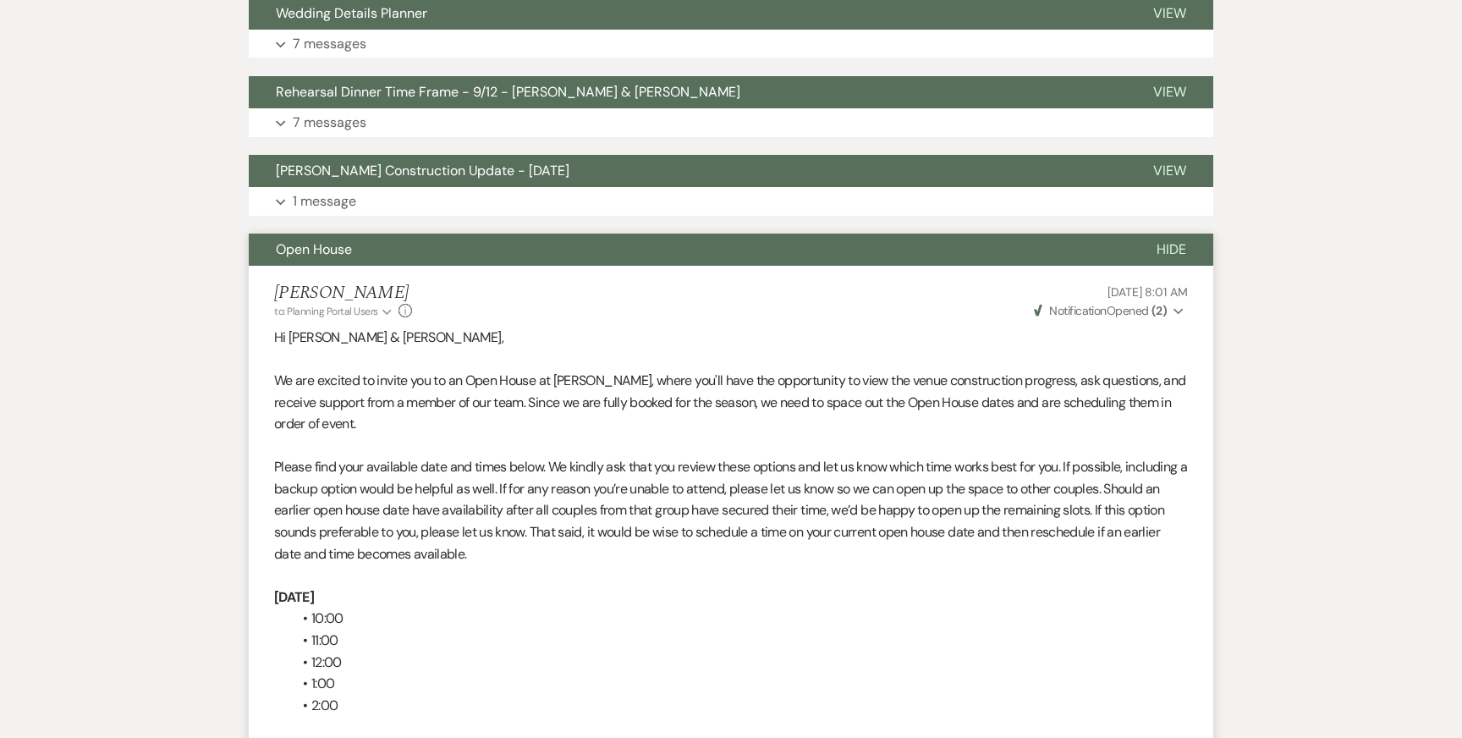
scroll to position [475, 0]
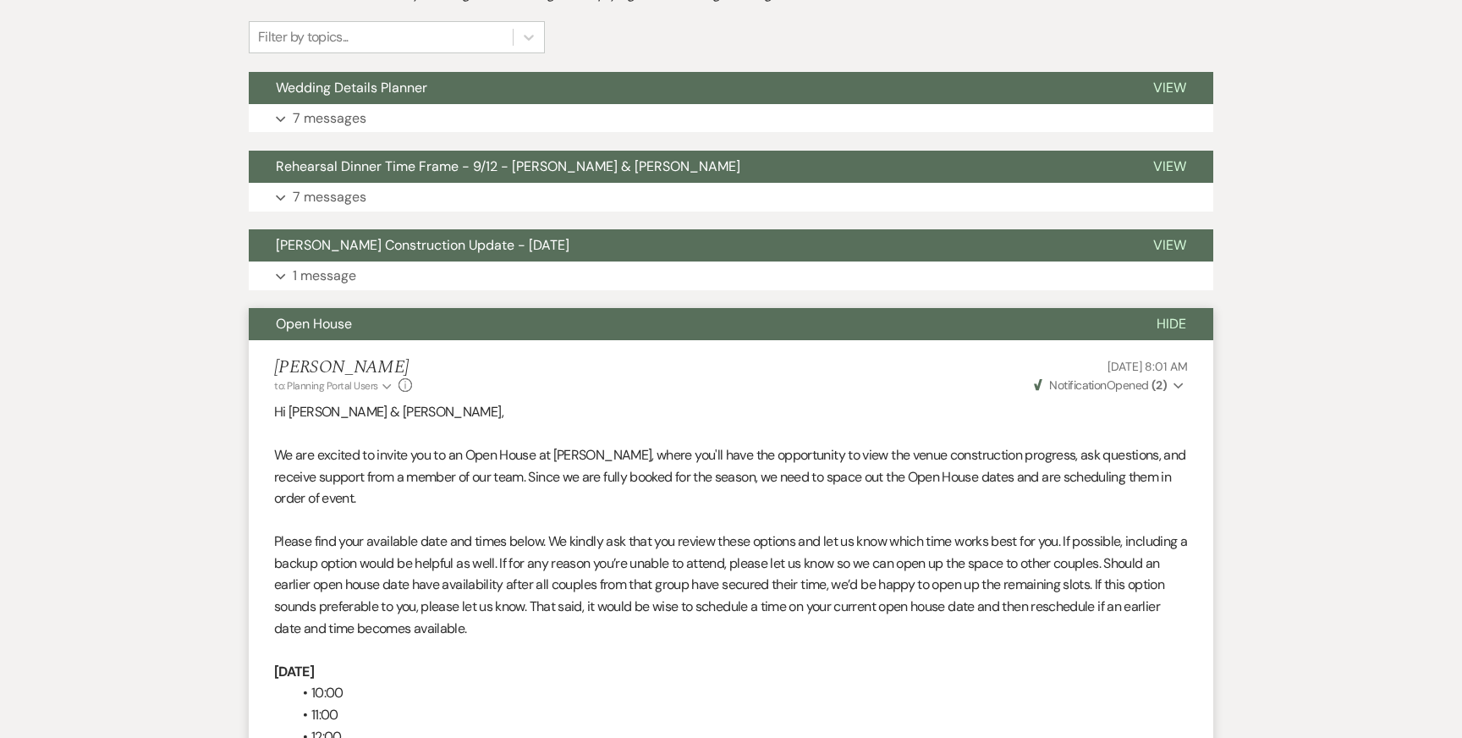
click at [304, 330] on span "Open House" at bounding box center [314, 324] width 76 height 18
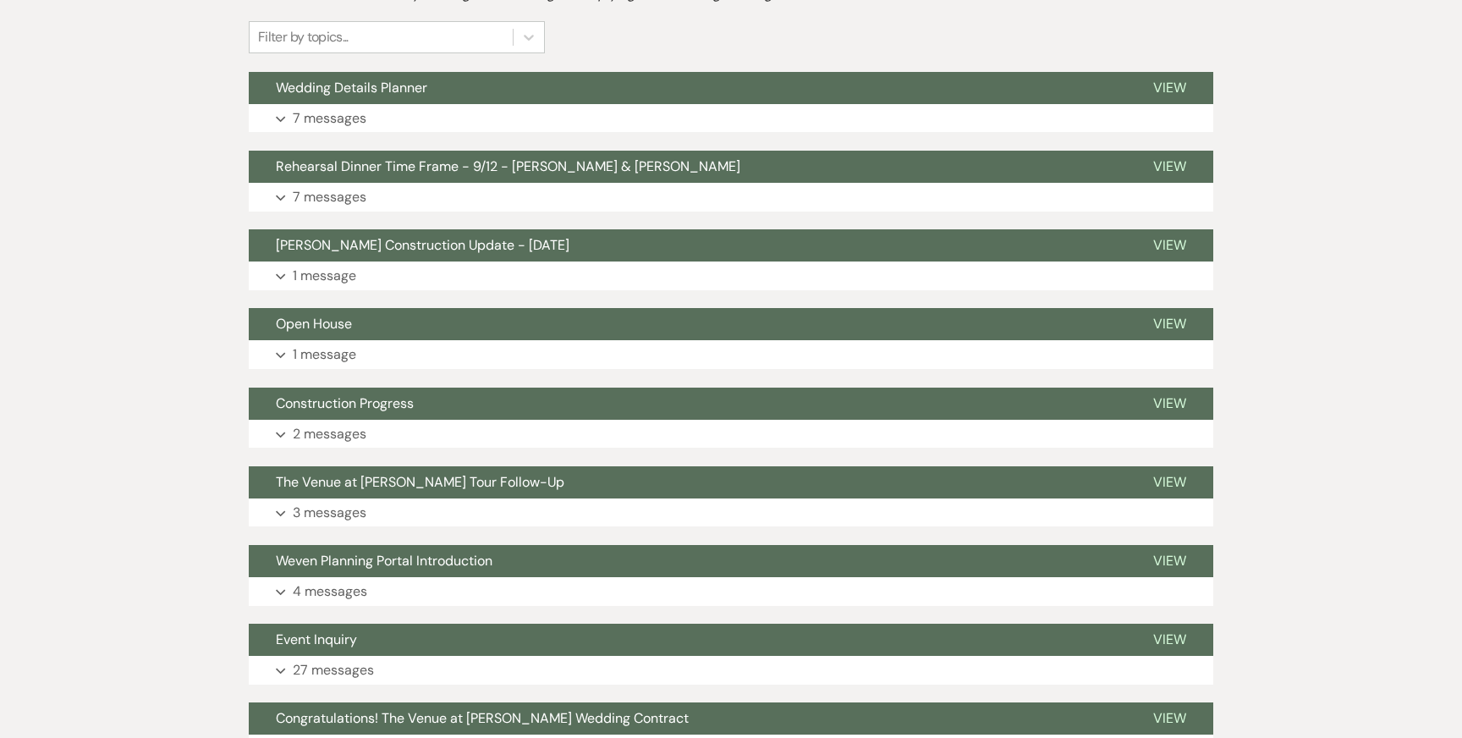
click at [201, 357] on div "Messages Tasks Payments Vendors Rental Overview Timeline Docs & Files Contacts …" at bounding box center [731, 327] width 1462 height 921
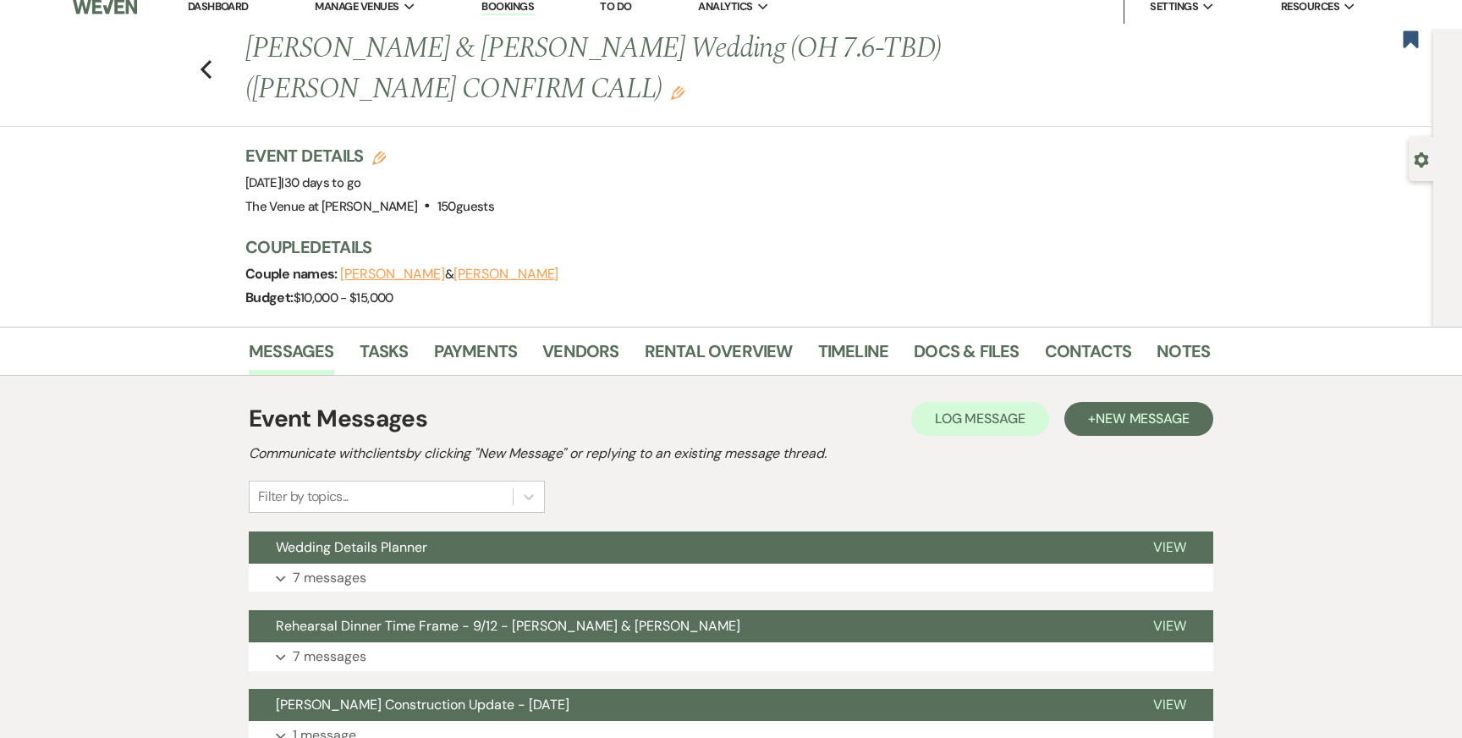
scroll to position [3, 0]
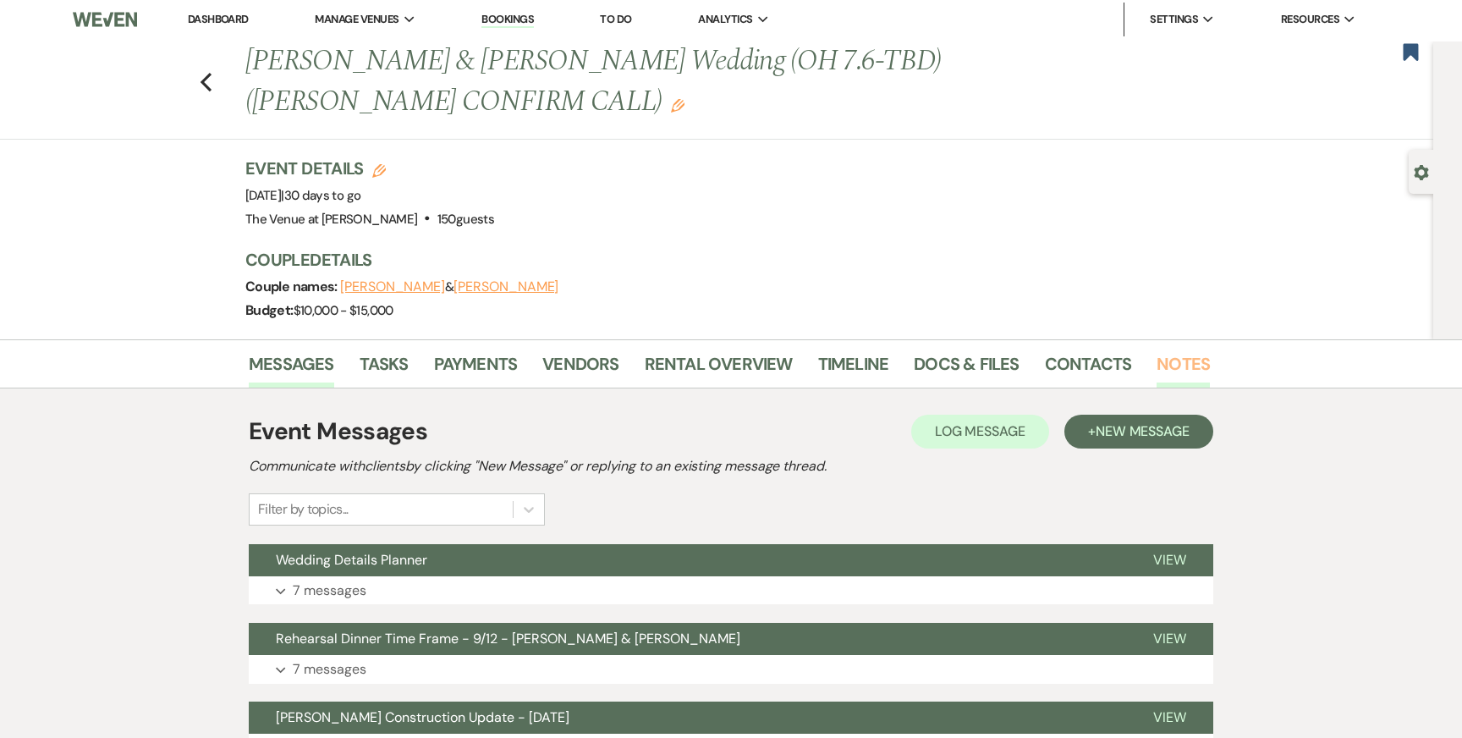
click at [1178, 365] on link "Notes" at bounding box center [1183, 368] width 53 height 37
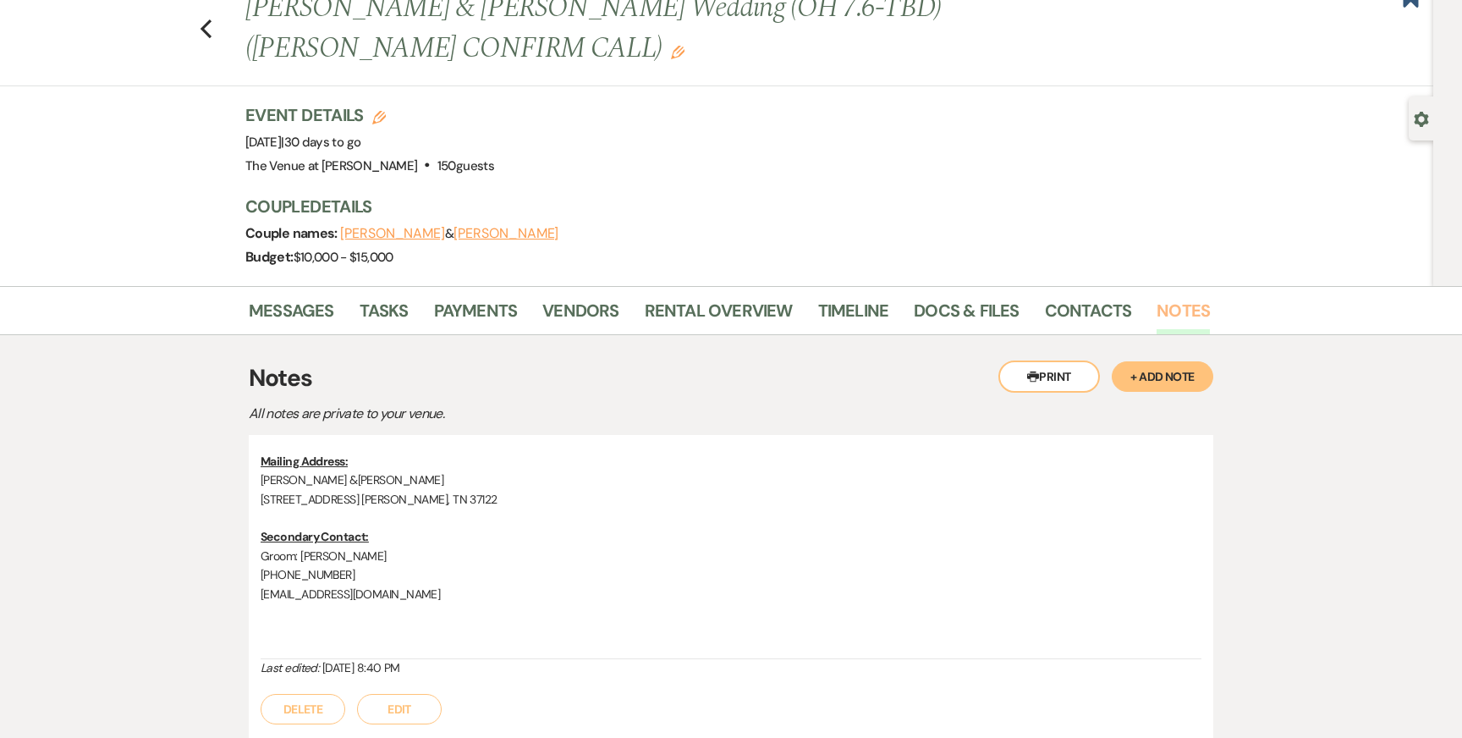
scroll to position [61, 0]
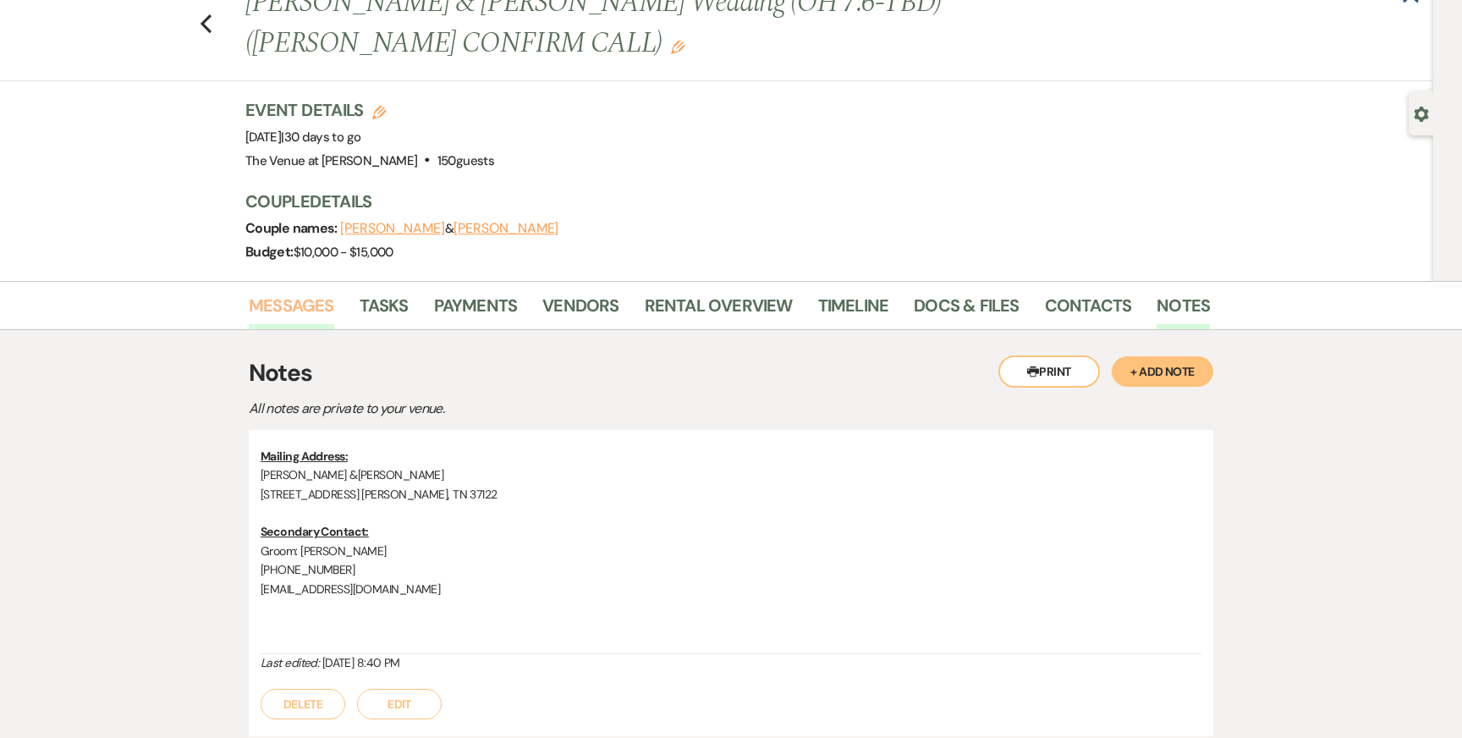
click at [282, 313] on link "Messages" at bounding box center [291, 310] width 85 height 37
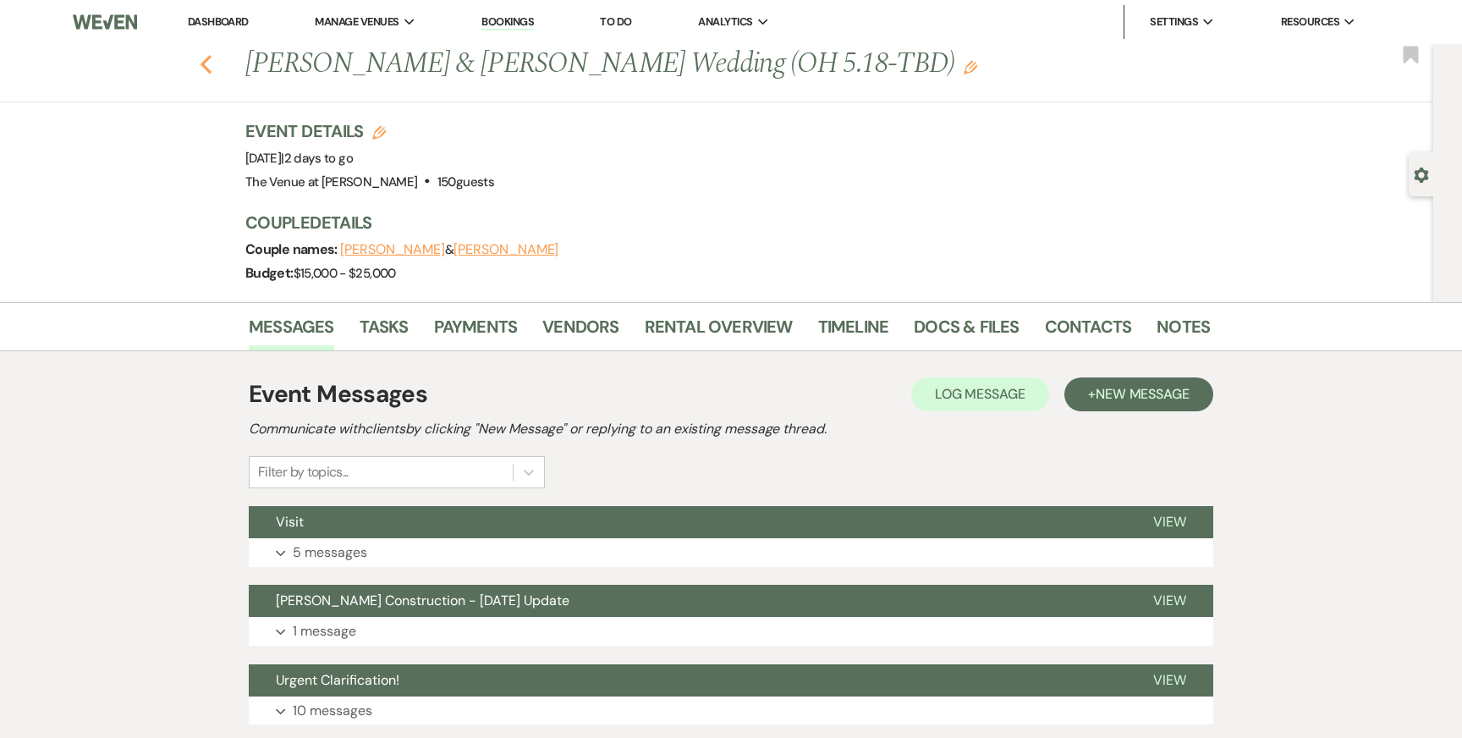
click at [200, 61] on icon "Previous" at bounding box center [206, 64] width 13 height 20
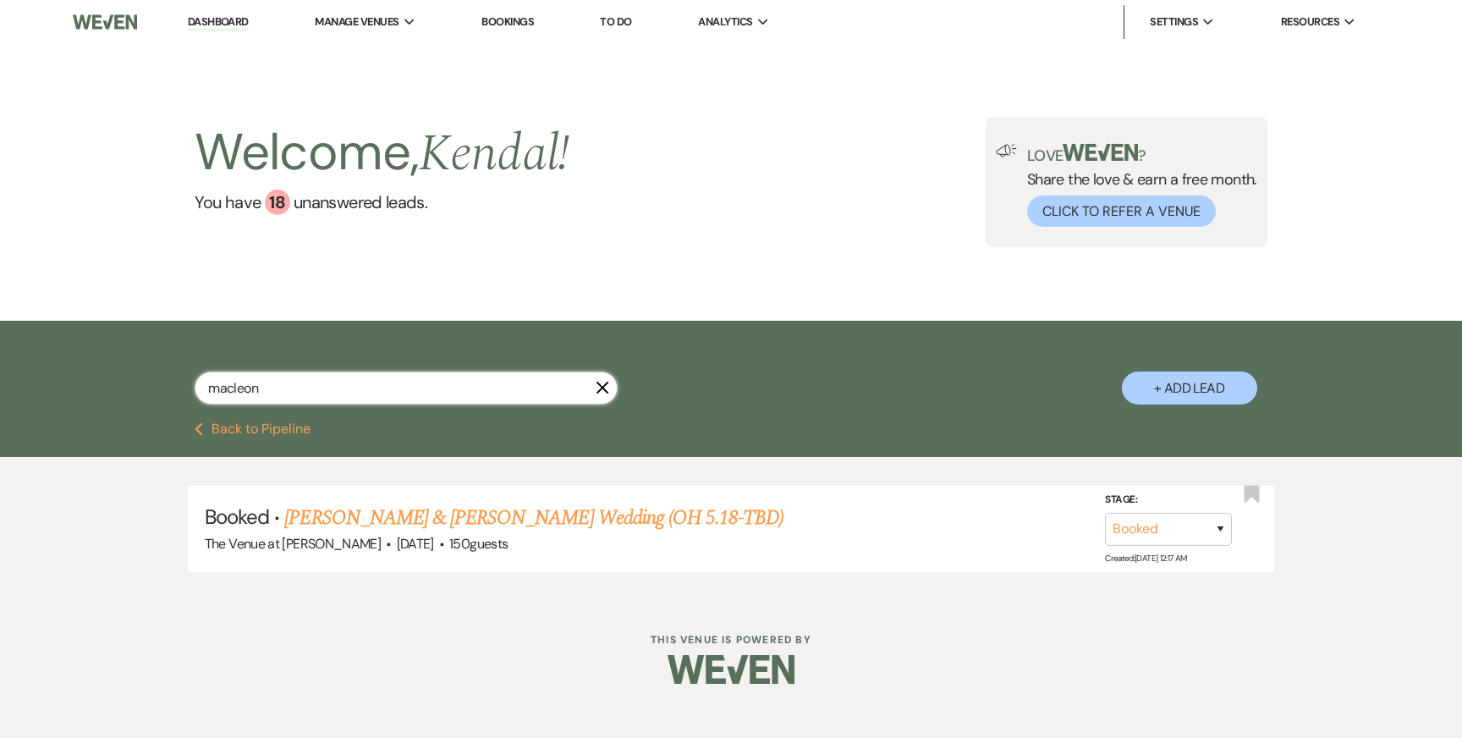
click at [269, 384] on input "macleon" at bounding box center [406, 387] width 423 height 33
type input "rackley"
click at [355, 514] on link "Mckenzie Rackley & Bobby Vredenburg's Wedding (need mailing address) (OH 7.6)" at bounding box center [590, 518] width 613 height 30
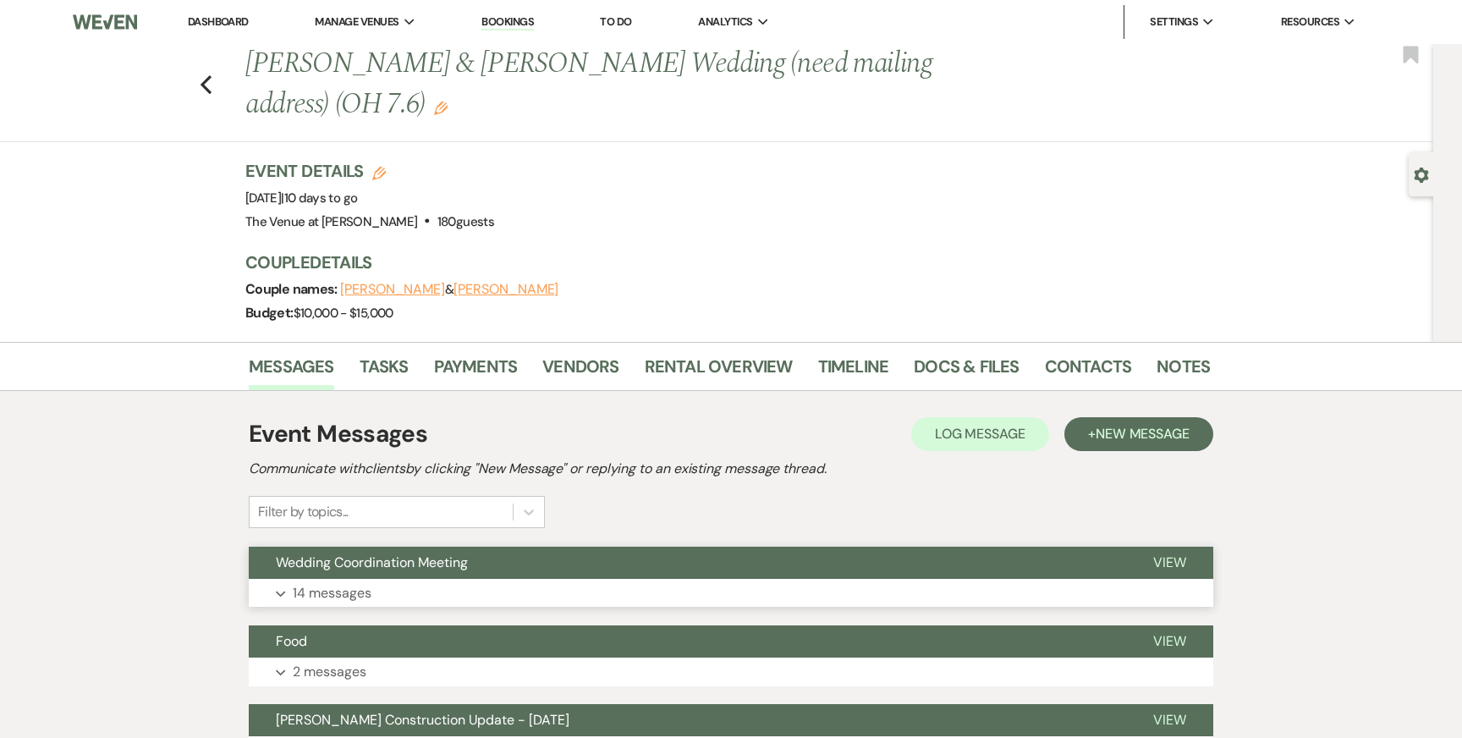
click at [441, 585] on button "Expand 14 messages" at bounding box center [731, 593] width 964 height 29
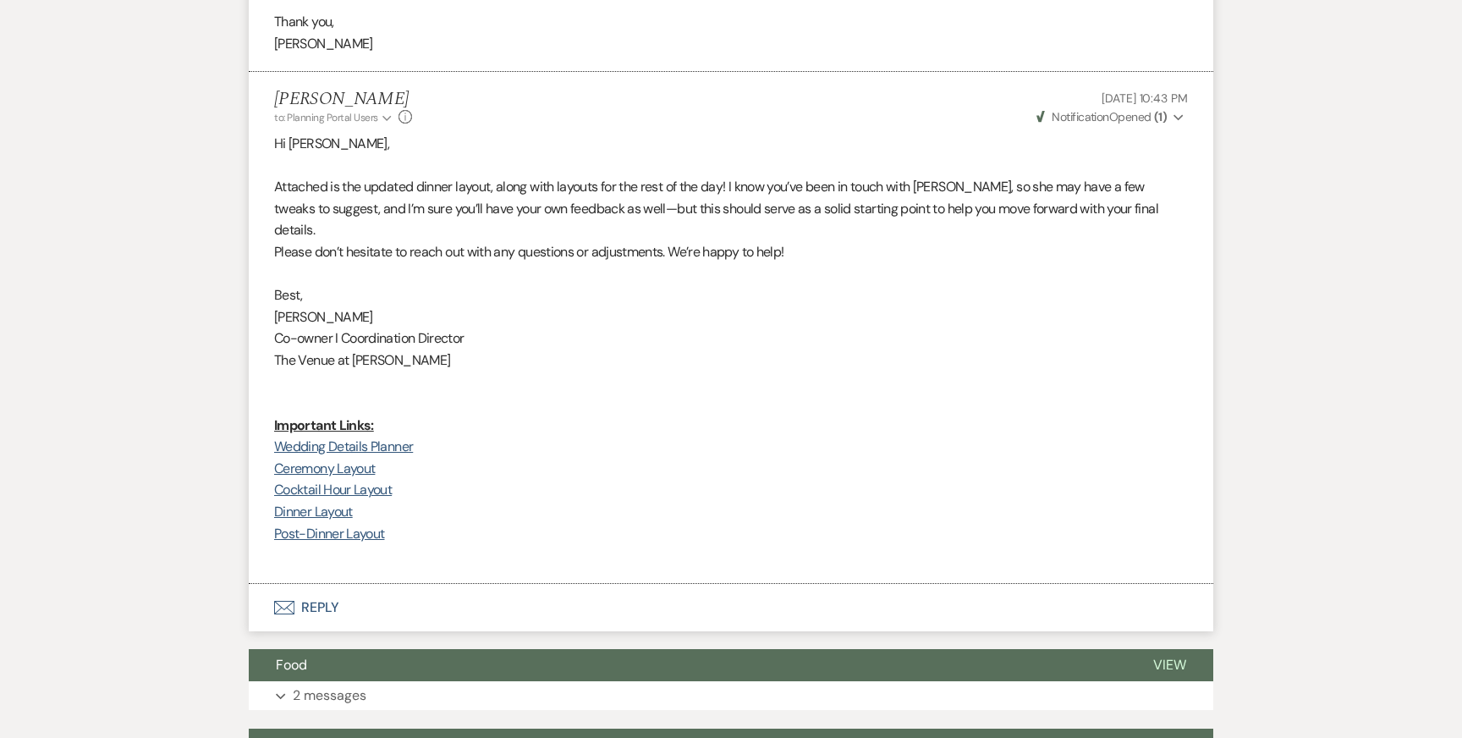
scroll to position [3669, 0]
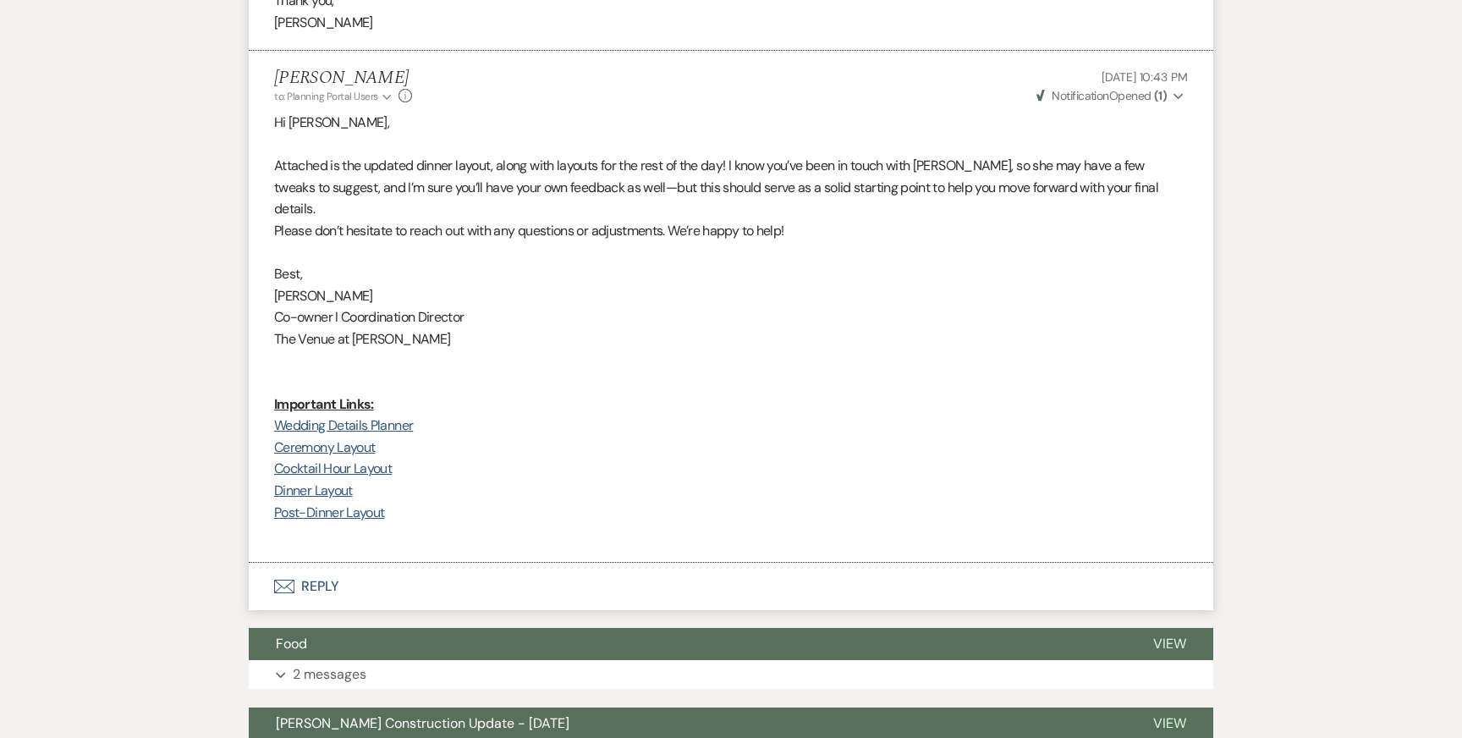
click at [336, 242] on p "Please don’t hesitate to reach out with any questions or adjustments. We’re hap…" at bounding box center [731, 231] width 914 height 22
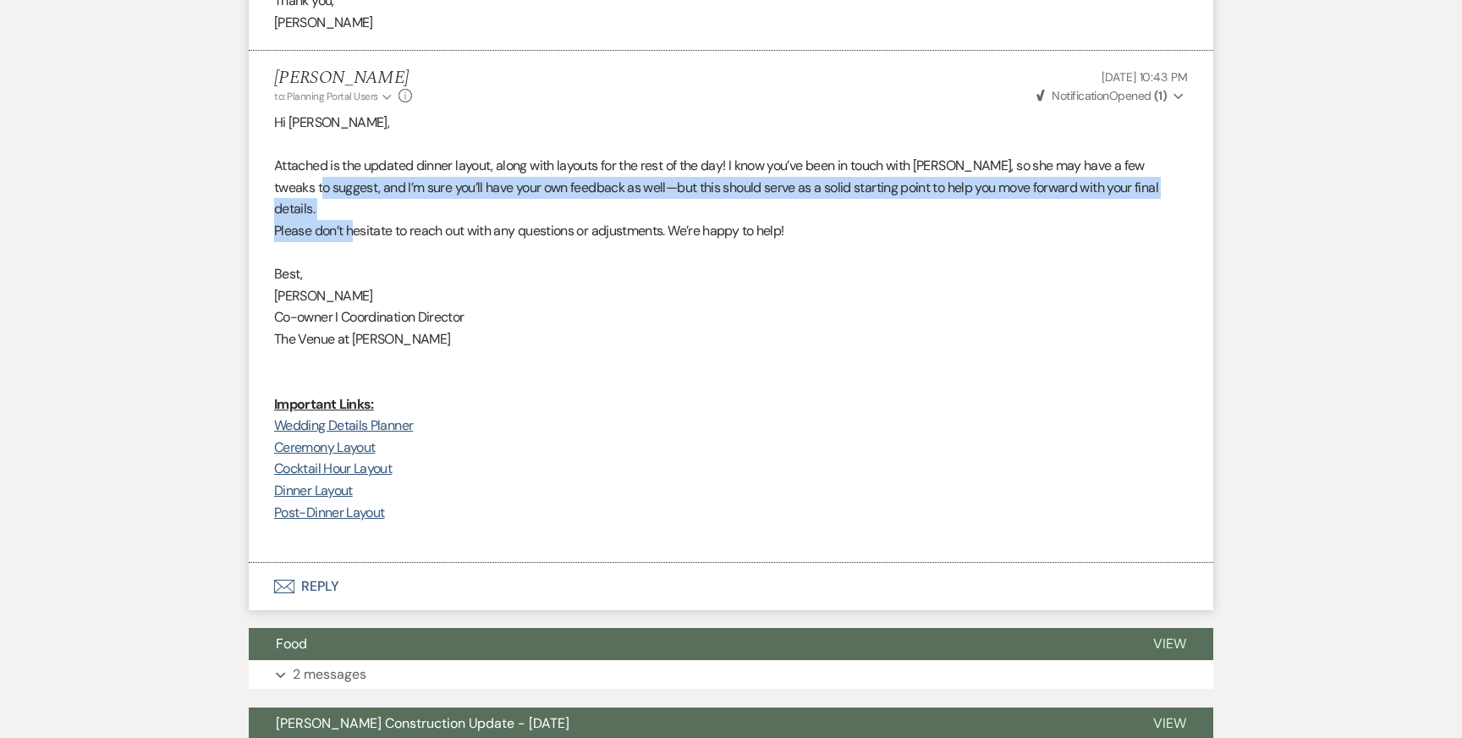
drag, startPoint x: 316, startPoint y: 226, endPoint x: 350, endPoint y: 258, distance: 47.3
click at [352, 261] on div "Hi Mckenzie, Attached is the updated dinner layout, along with layouts for the …" at bounding box center [731, 328] width 914 height 433
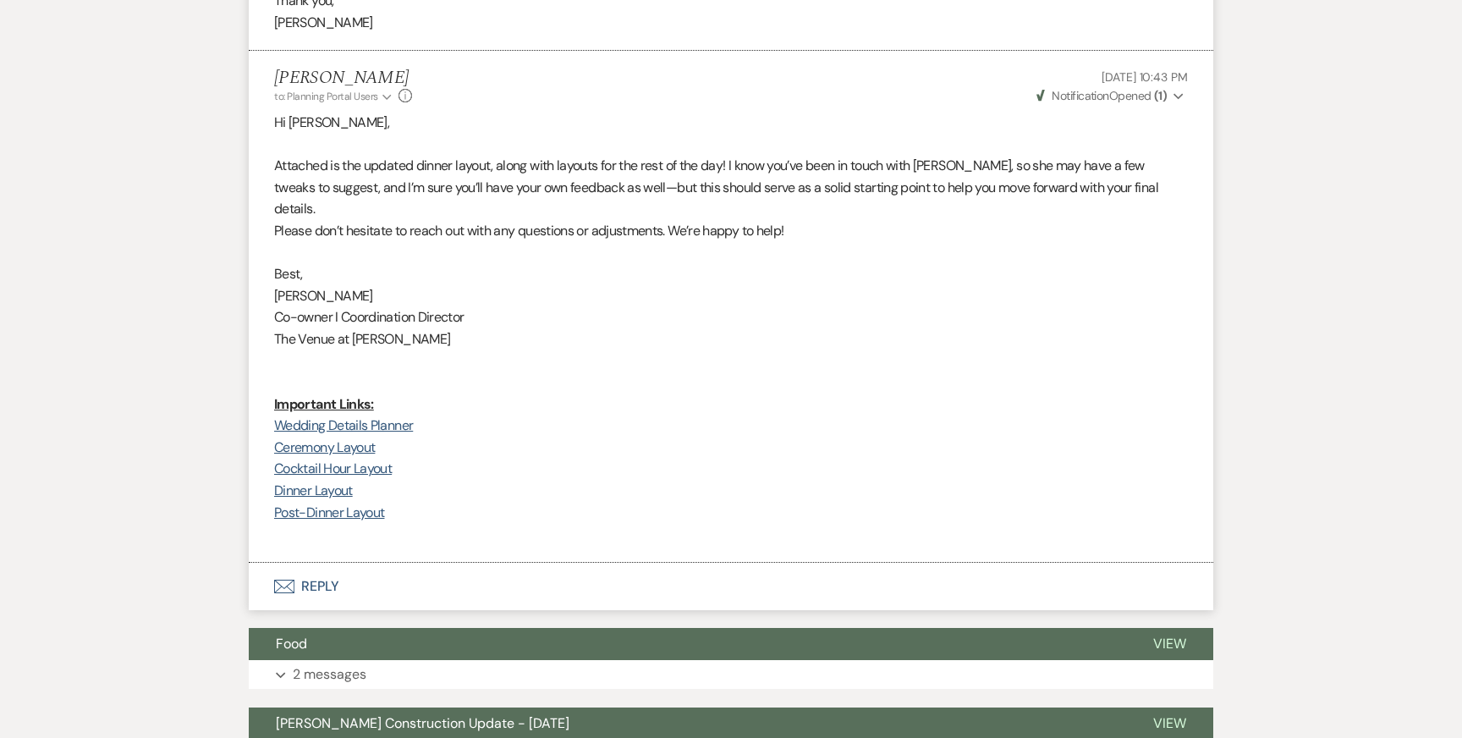
click at [377, 326] on span "Co-owner I Coordination Director" at bounding box center [369, 317] width 190 height 18
click at [398, 393] on p at bounding box center [731, 382] width 914 height 22
click at [343, 456] on link "Ceremony Layout" at bounding box center [324, 447] width 101 height 18
click at [343, 477] on link "Cocktail Hour Layout" at bounding box center [333, 468] width 118 height 18
click at [315, 499] on link "Dinner Layout" at bounding box center [313, 490] width 79 height 18
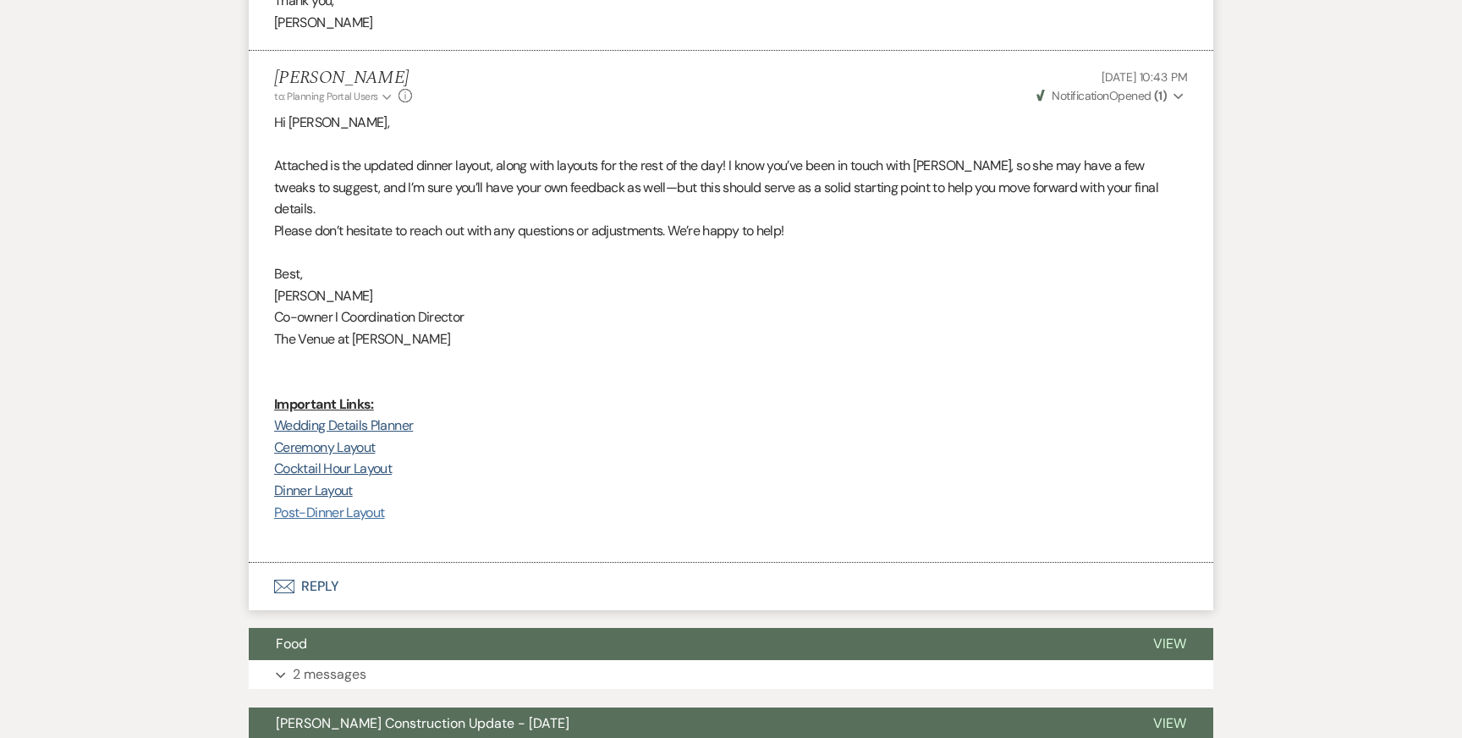
click at [310, 521] on link "Post-Dinner Layout" at bounding box center [329, 512] width 110 height 18
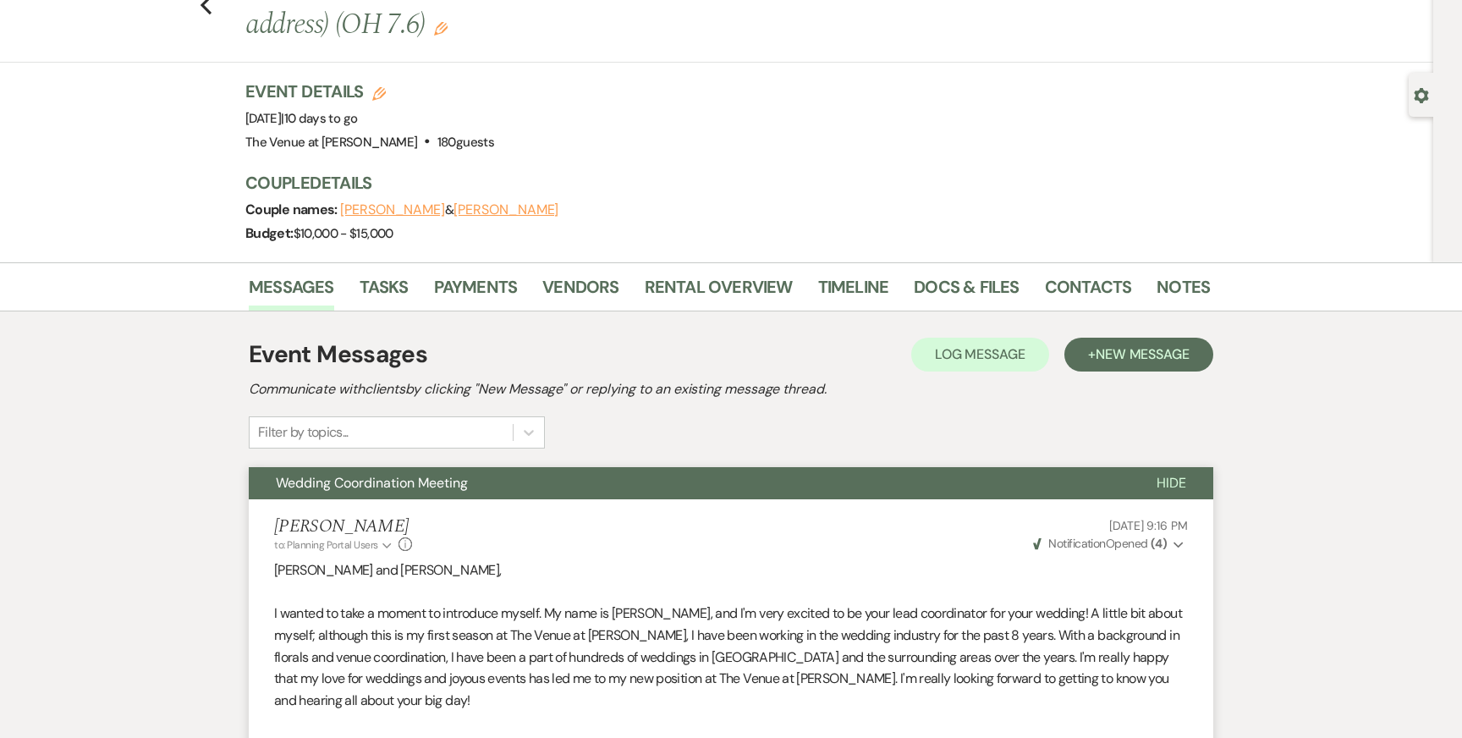
scroll to position [0, 0]
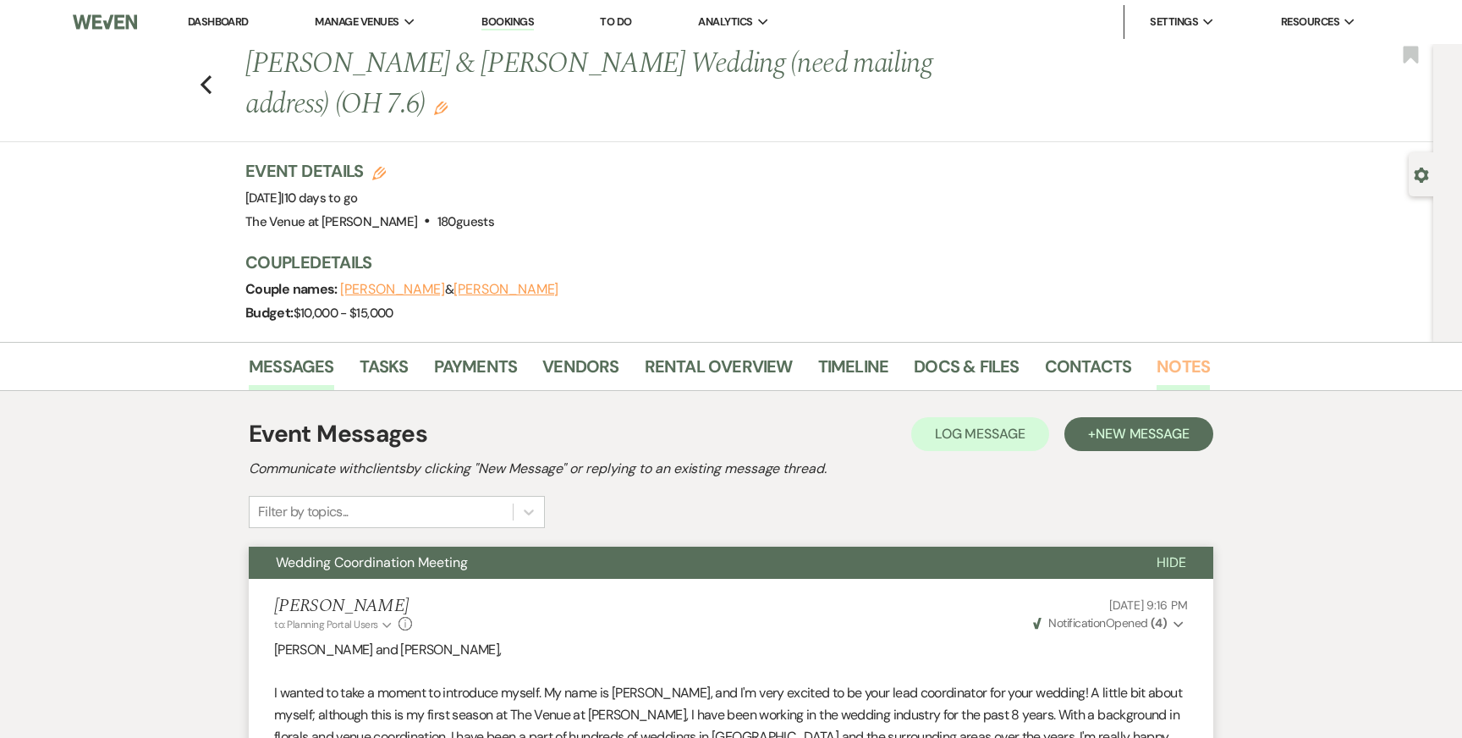
click at [1157, 371] on link "Notes" at bounding box center [1183, 371] width 53 height 37
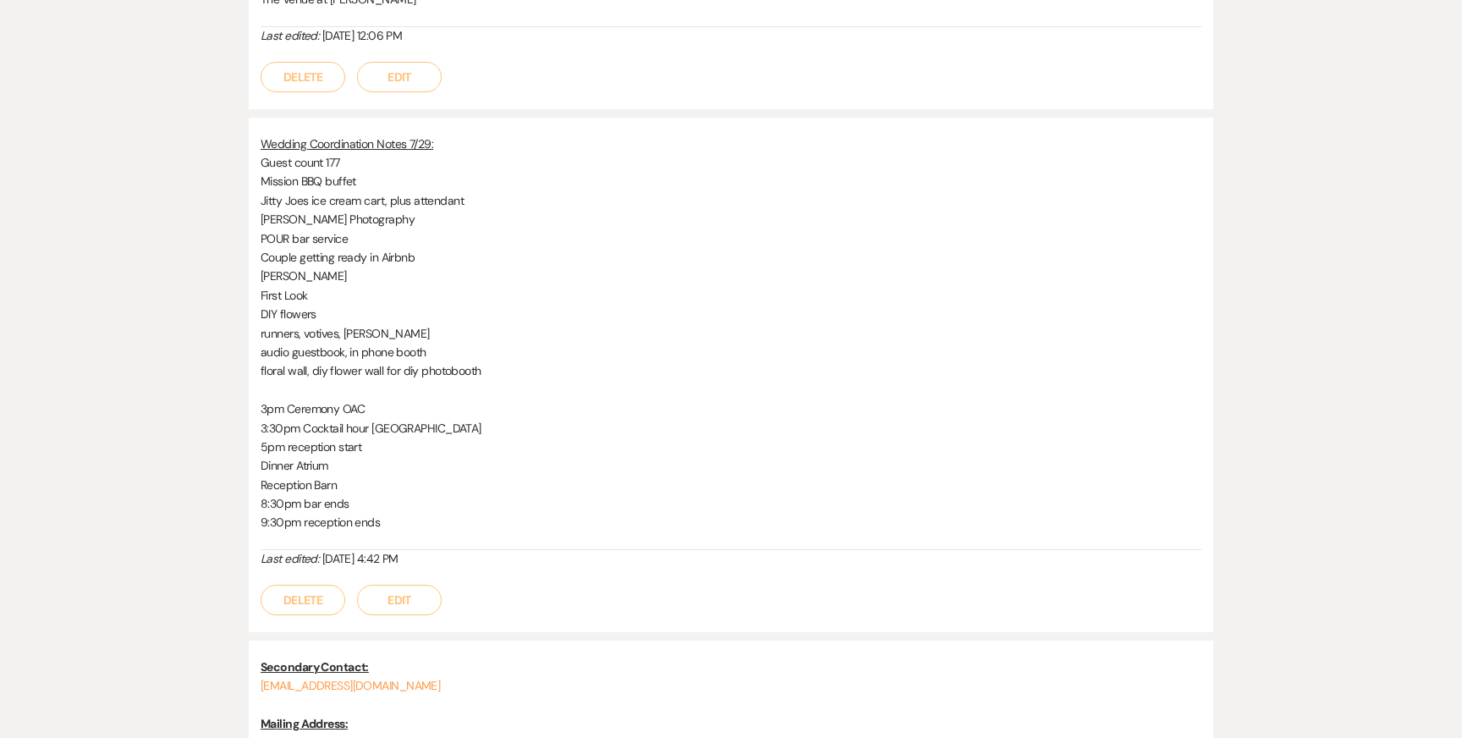
scroll to position [1254, 0]
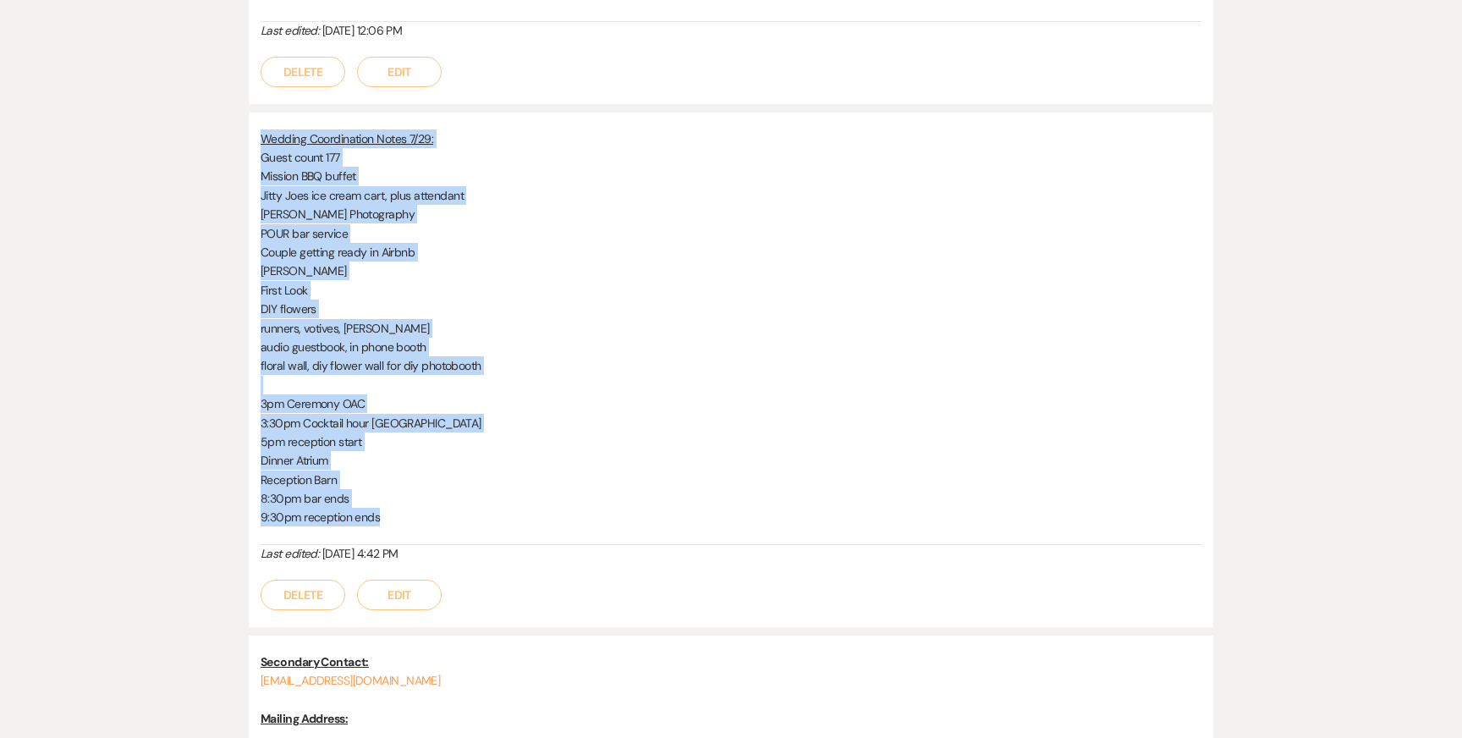
drag, startPoint x: 401, startPoint y: 519, endPoint x: 238, endPoint y: 141, distance: 411.9
copy div "Wedding Coordination Notes 7/29: Guest count 177 Mission BBQ buffet Jitty Joes …"
click at [418, 300] on p "DIY flowers" at bounding box center [731, 308] width 941 height 19
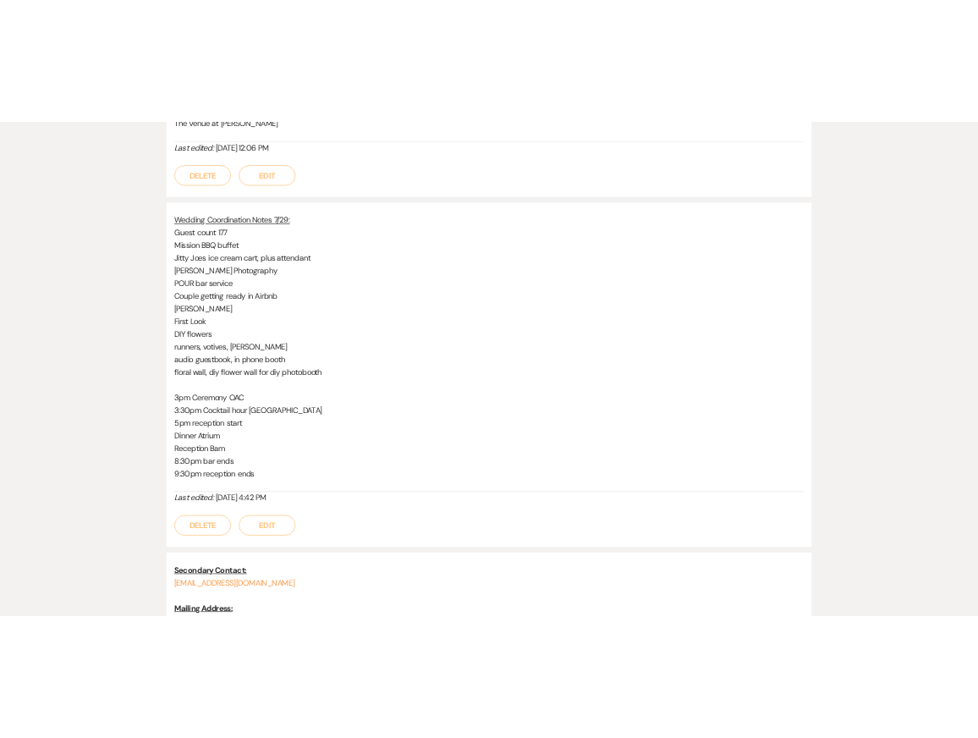
scroll to position [1234, 0]
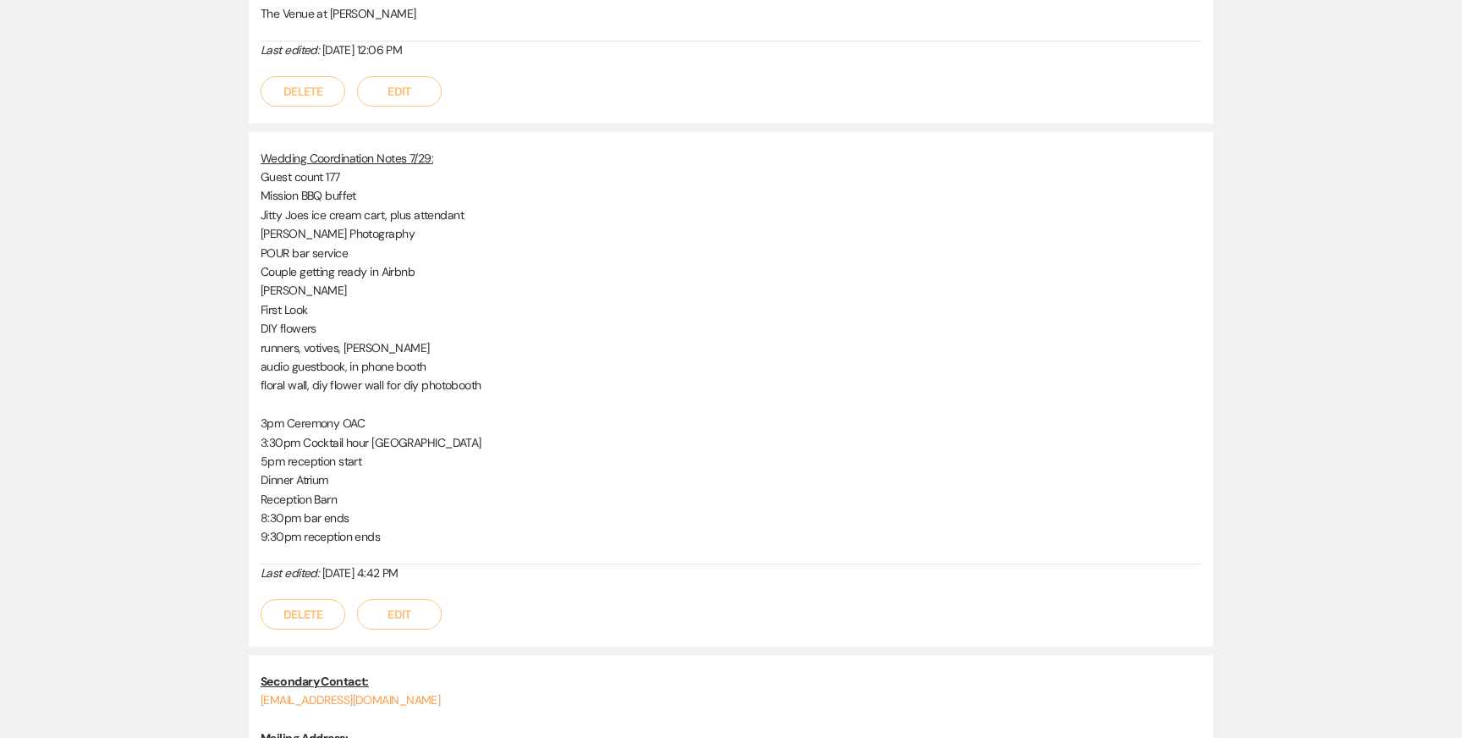
click at [553, 248] on p "POUR bar service" at bounding box center [731, 253] width 941 height 19
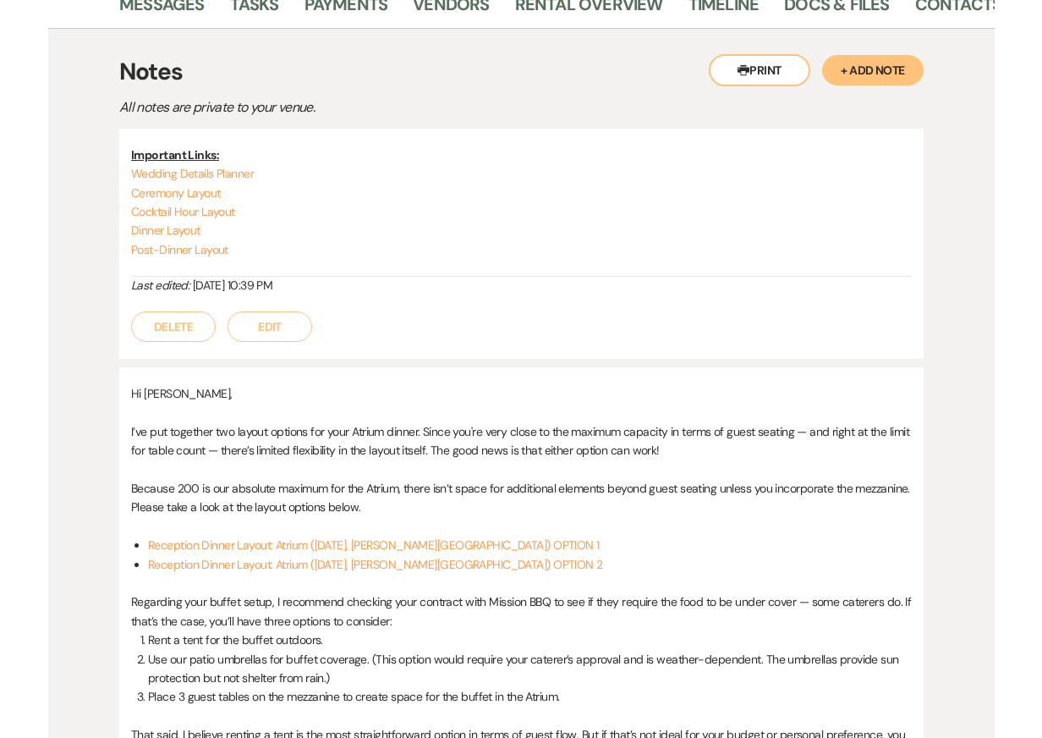
scroll to position [0, 0]
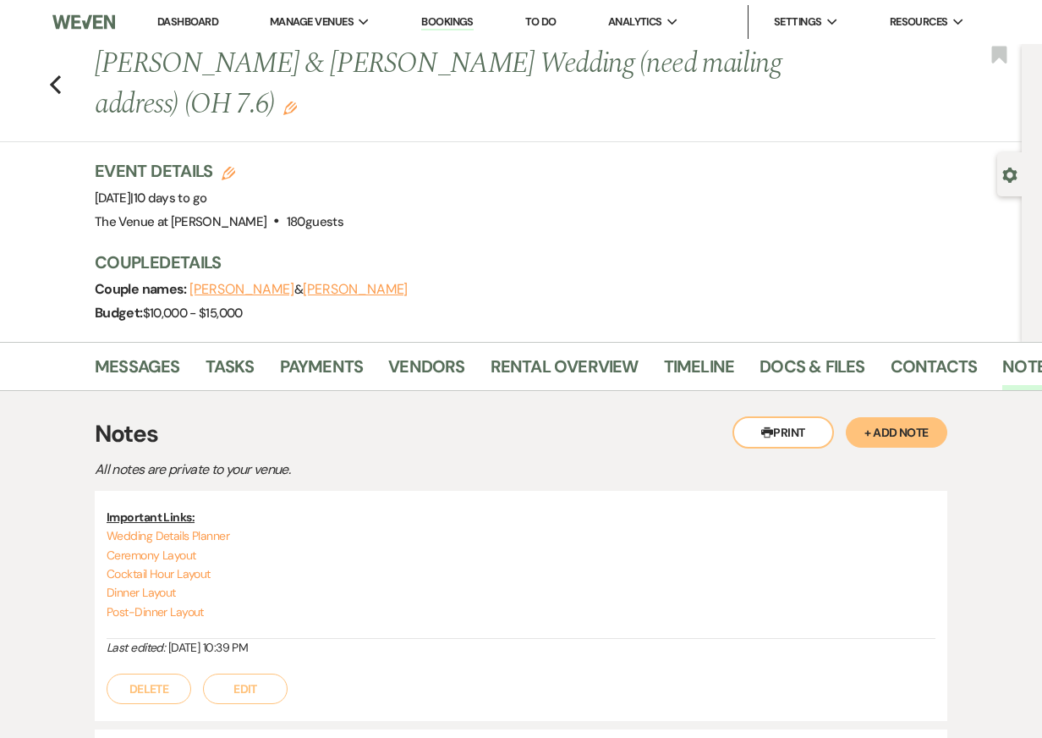
click at [57, 88] on icon "Previous" at bounding box center [55, 84] width 13 height 20
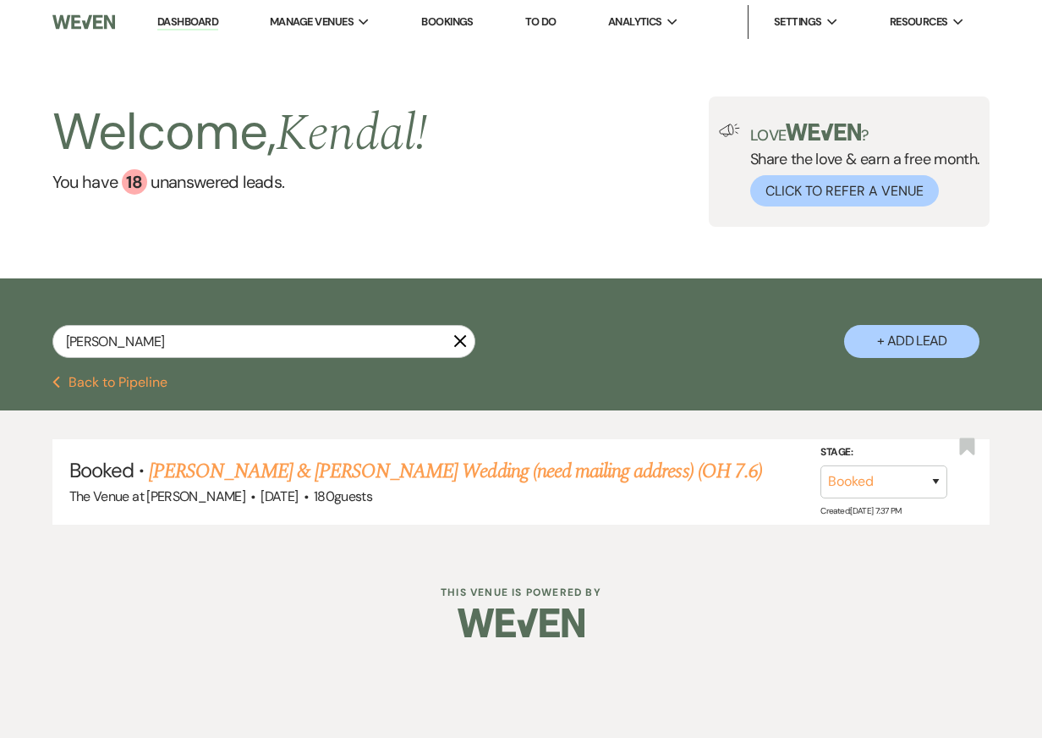
click at [133, 383] on button "Previous Back to Pipeline" at bounding box center [110, 383] width 116 height 14
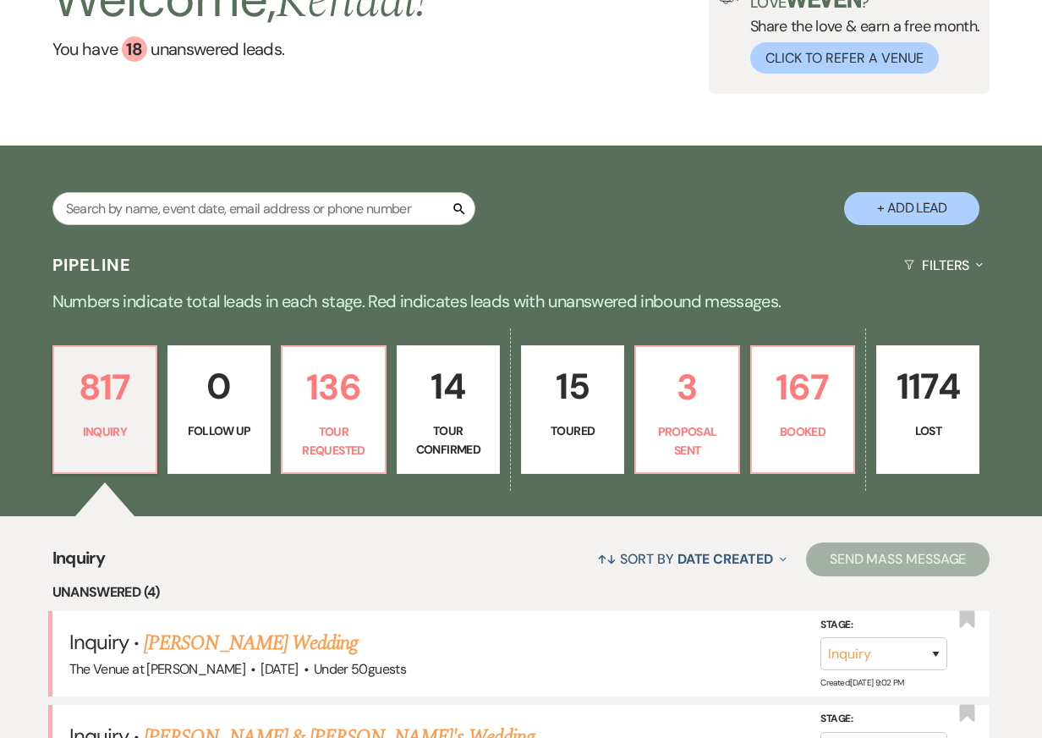
scroll to position [67, 0]
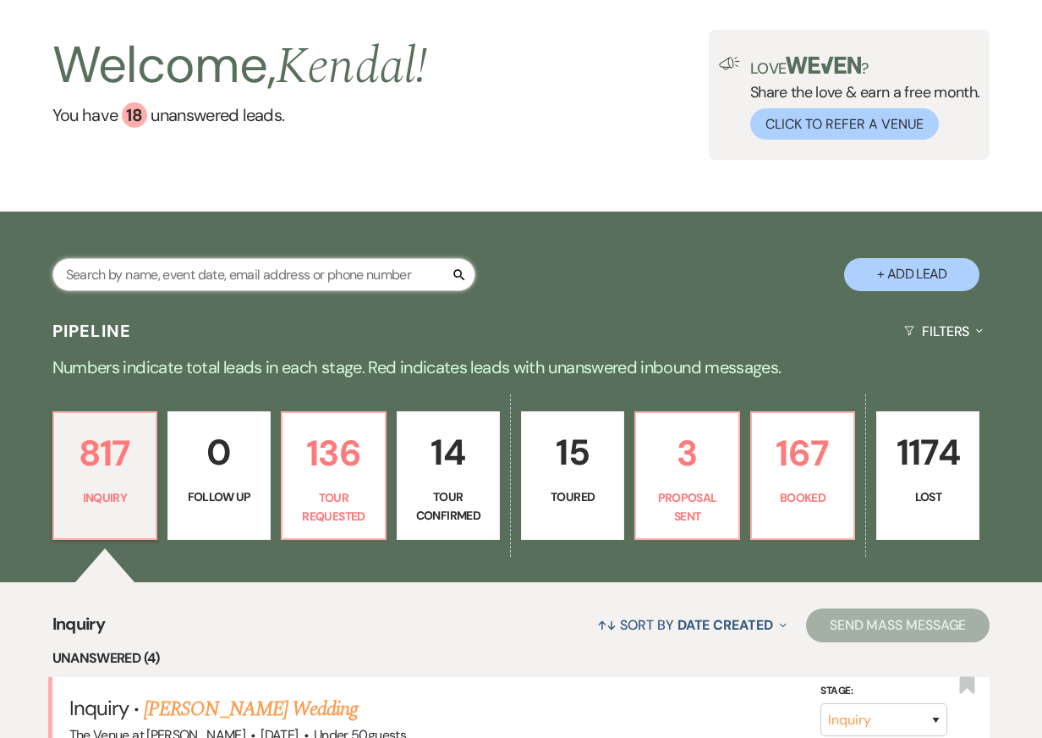
click at [198, 280] on input "text" at bounding box center [263, 274] width 423 height 33
type input "paige gall"
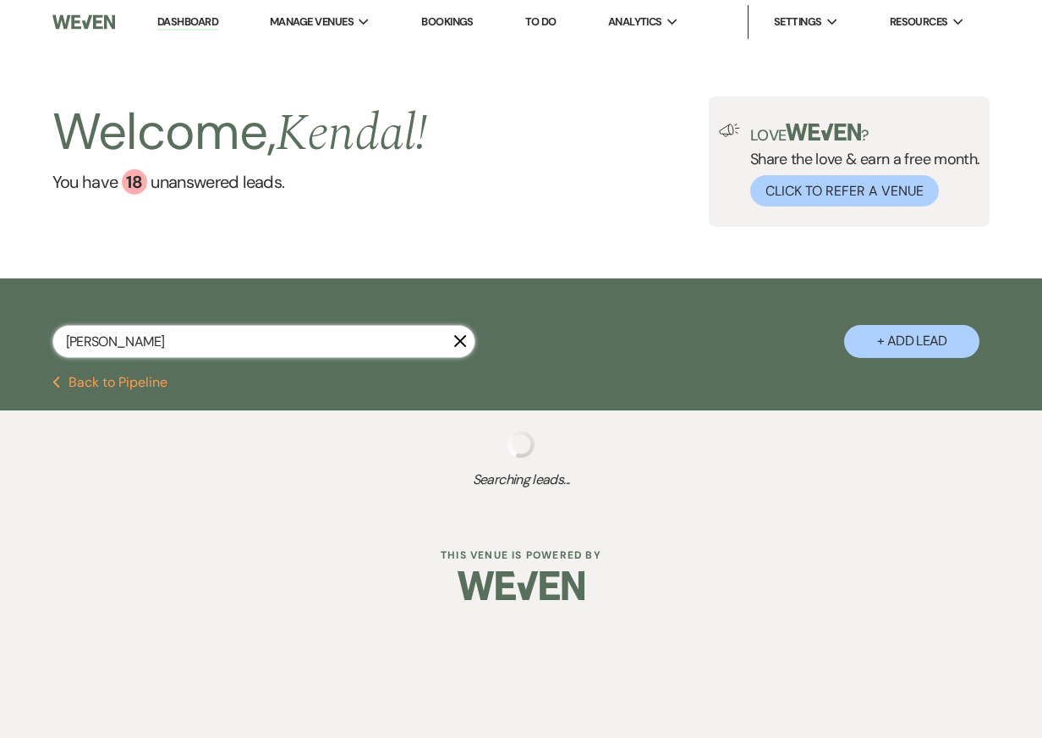
select select "2"
select select "8"
select select "6"
select select "8"
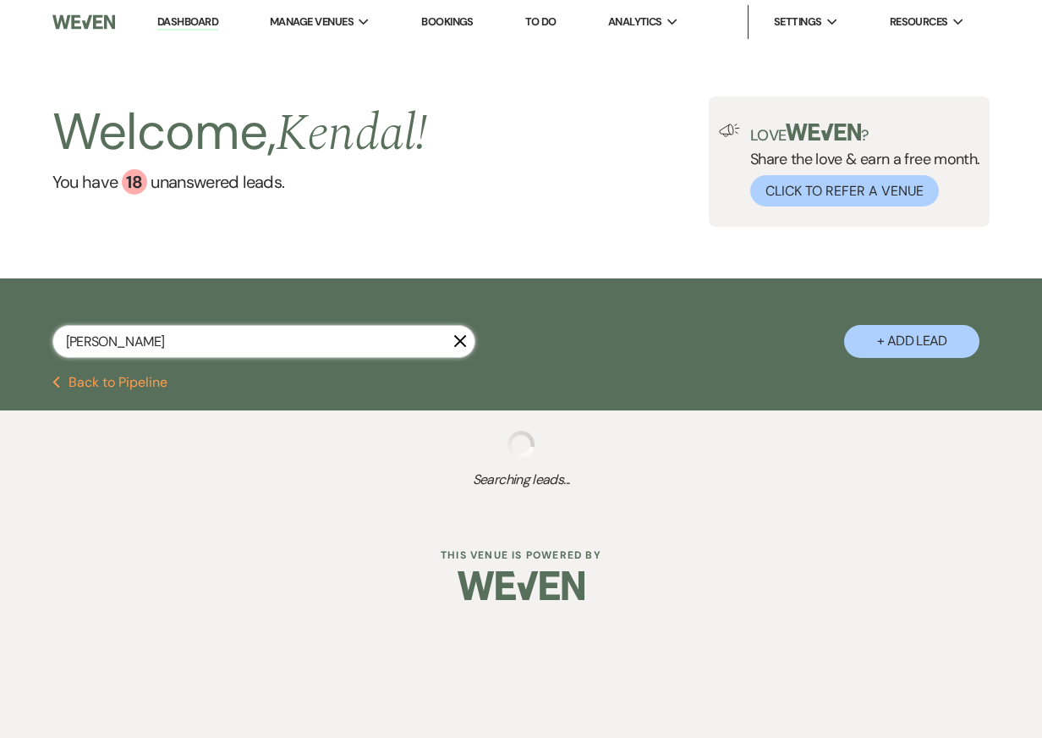
select select "5"
select select "8"
select select "6"
select select "8"
select select "10"
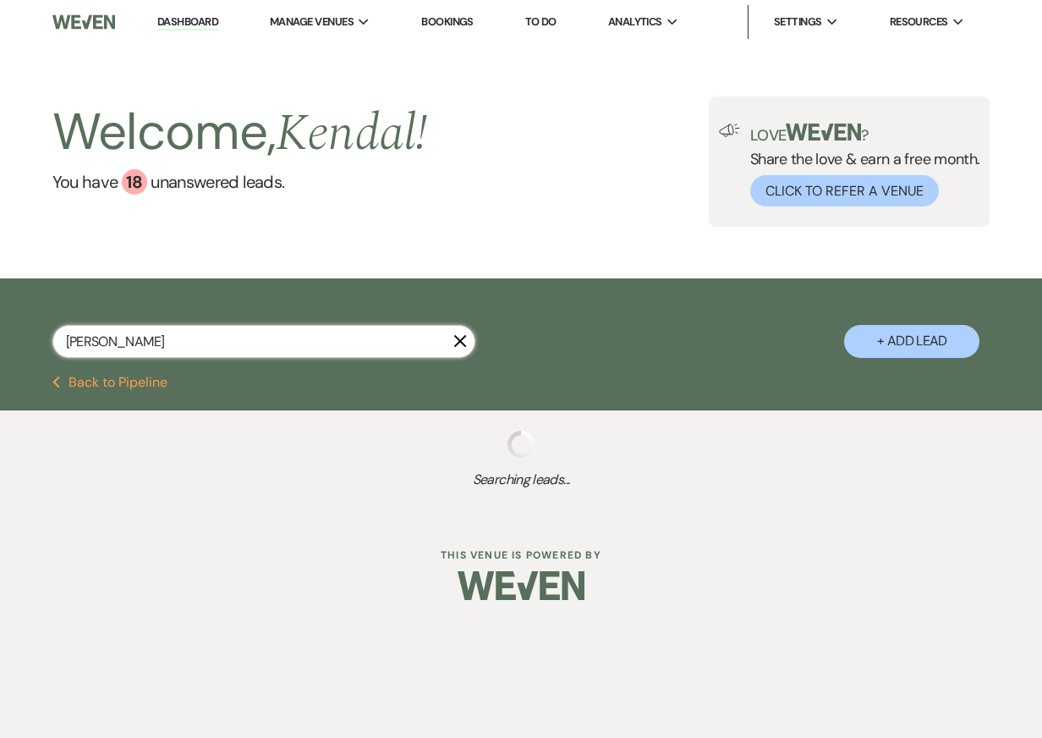
select select "2"
select select "8"
select select "5"
select select "8"
select select "5"
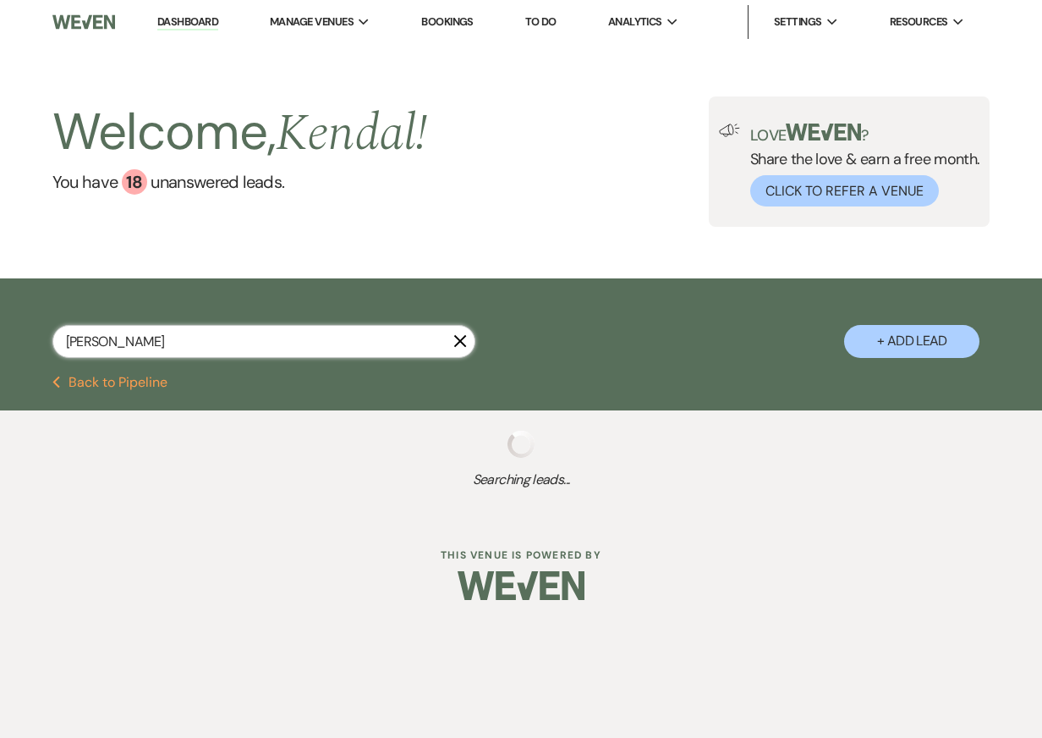
select select "8"
select select "5"
select select "8"
select select "5"
select select "8"
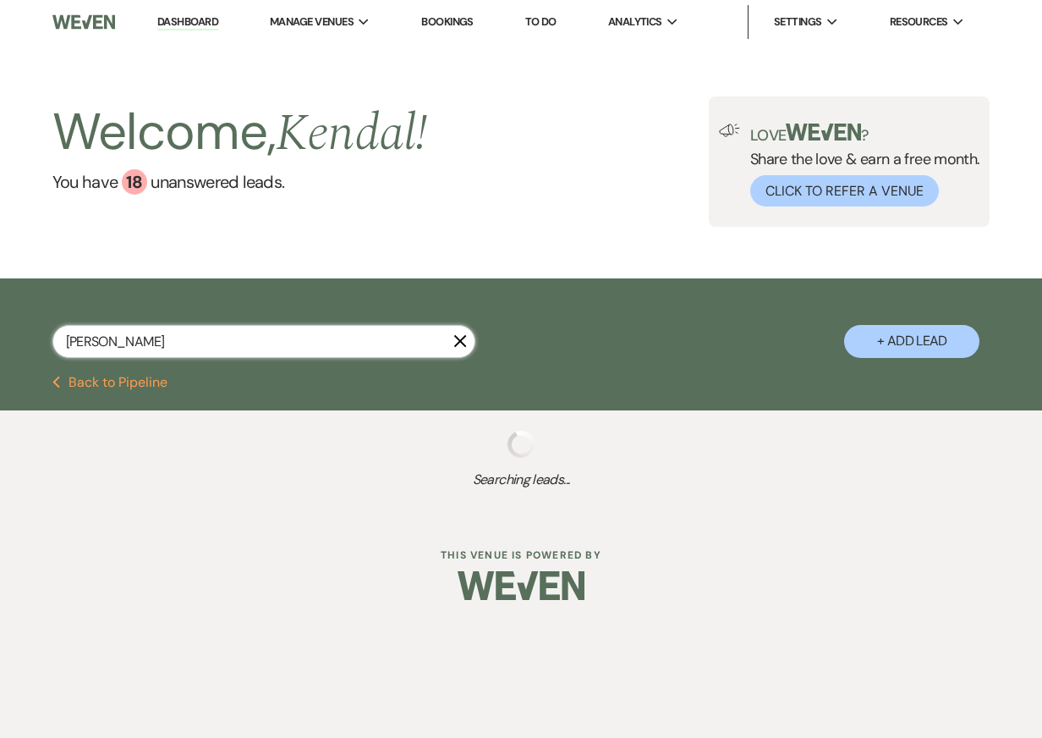
select select "5"
select select "8"
select select "5"
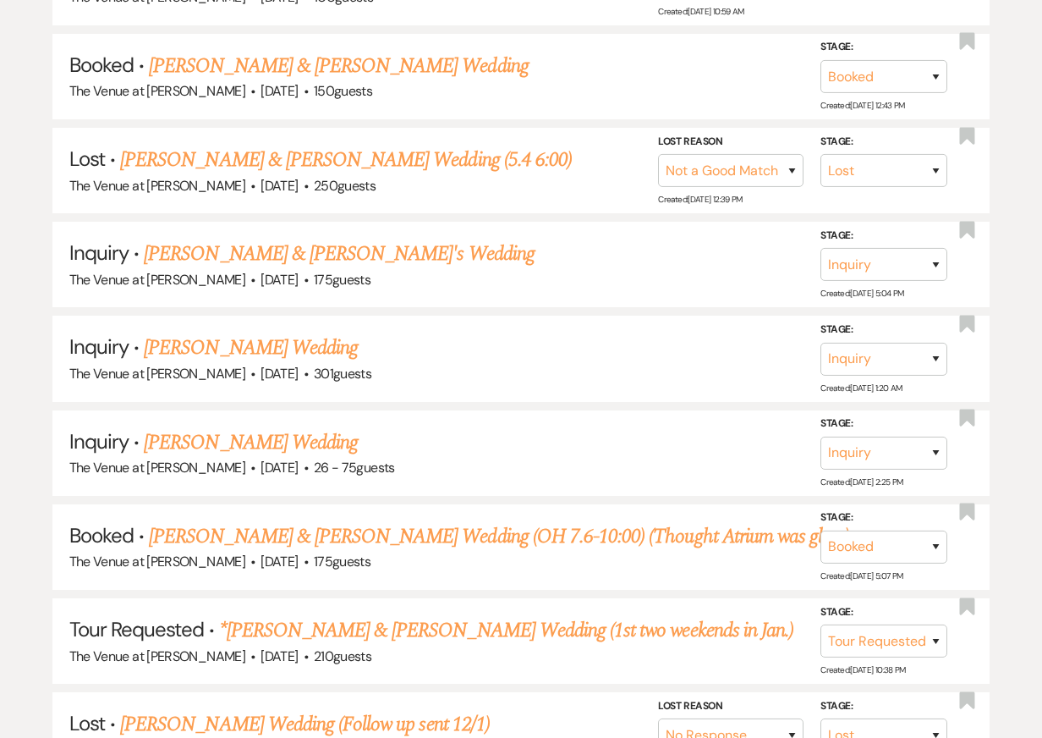
scroll to position [1133, 0]
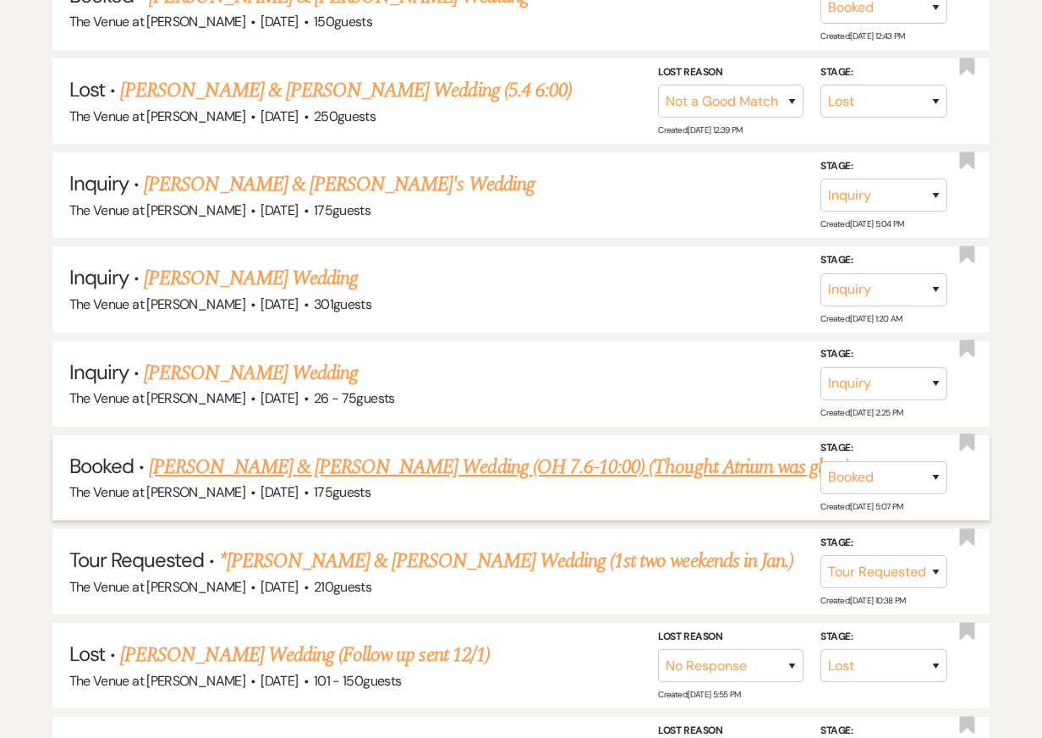
click at [310, 452] on link "Paige Gallagher & Jon Dobias's Wedding (OH 7.6-10:00) (Thought Atrium was glass)" at bounding box center [499, 467] width 701 height 30
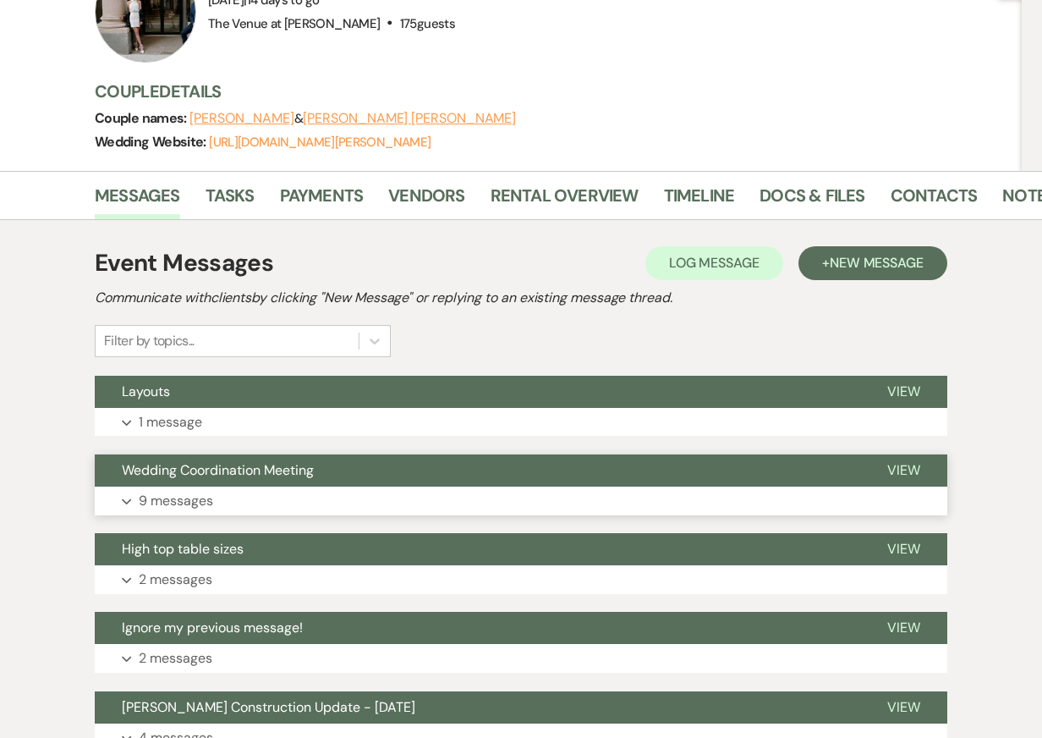
click at [435, 483] on button "Wedding Coordination Meeting" at bounding box center [478, 470] width 766 height 32
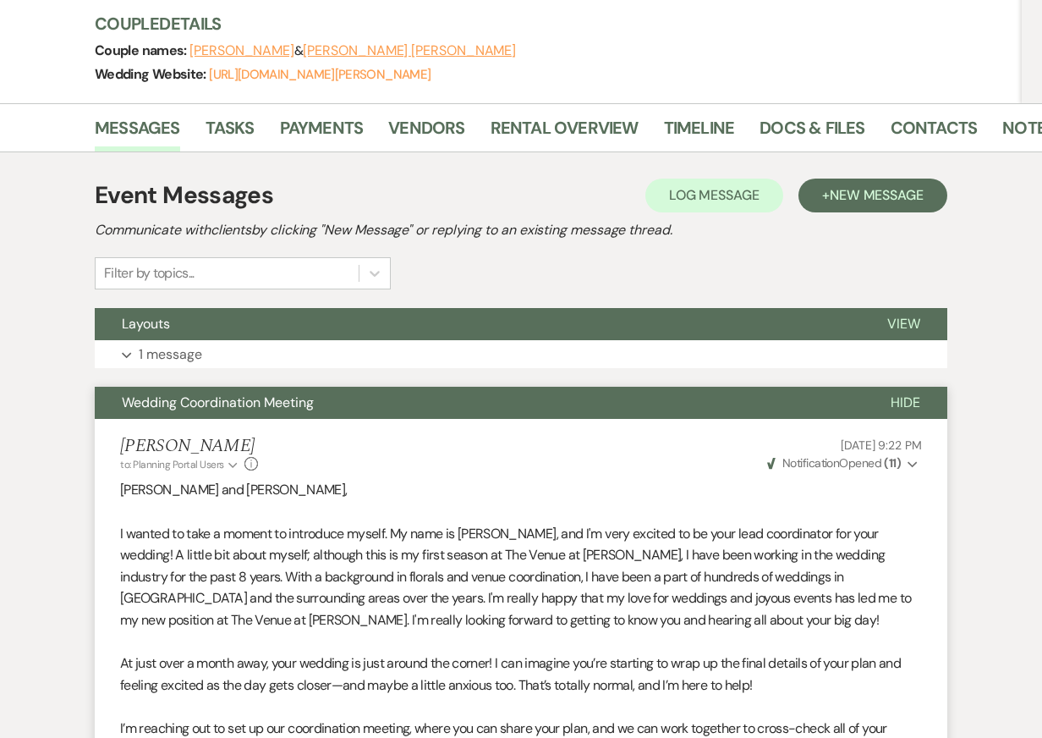
scroll to position [261, 0]
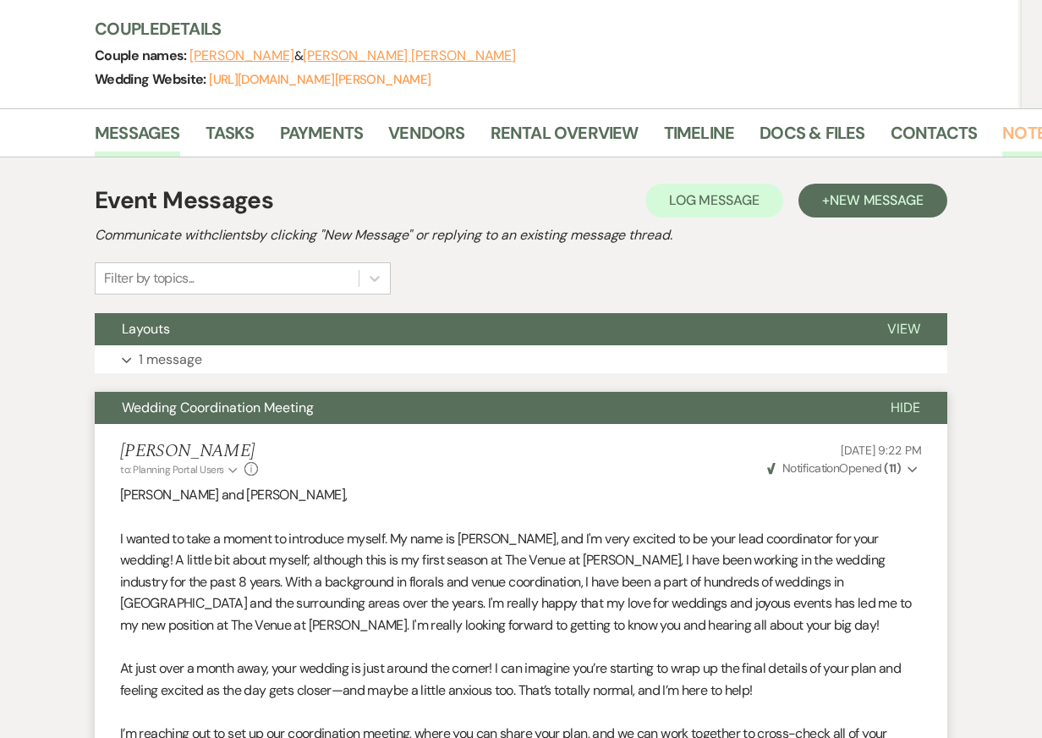
click at [1003, 135] on link "Notes" at bounding box center [1029, 137] width 53 height 37
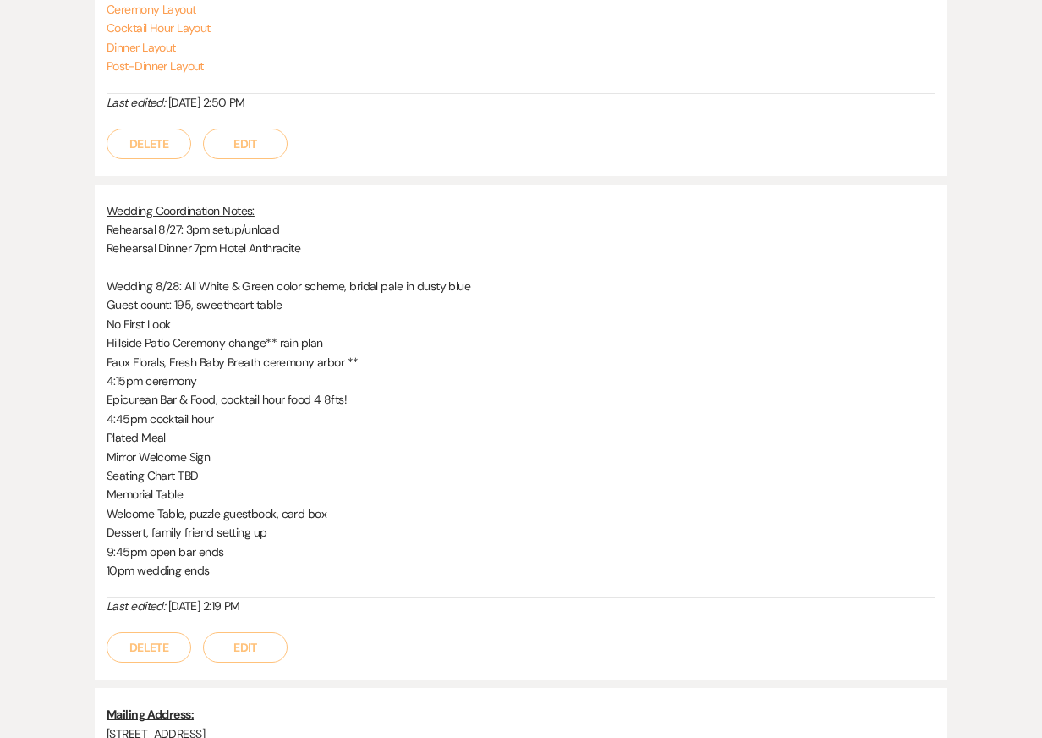
scroll to position [618, 0]
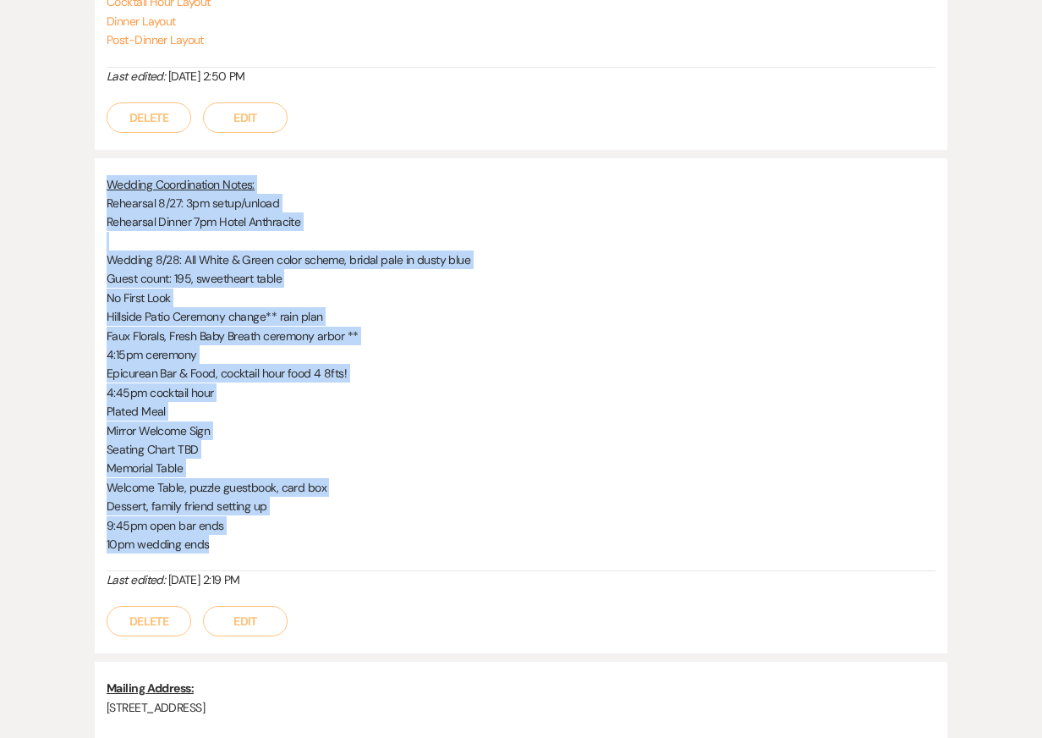
drag, startPoint x: 105, startPoint y: 181, endPoint x: 282, endPoint y: 558, distance: 415.9
click at [282, 558] on div "Wedding Coordination Notes: Rehearsal 8/27: 3pm setup/unload Rehearsal Dinner 7…" at bounding box center [521, 406] width 853 height 496
copy div "Wedding Coordination Notes: Rehearsal 8/27: 3pm setup/unload Rehearsal Dinner 7…"
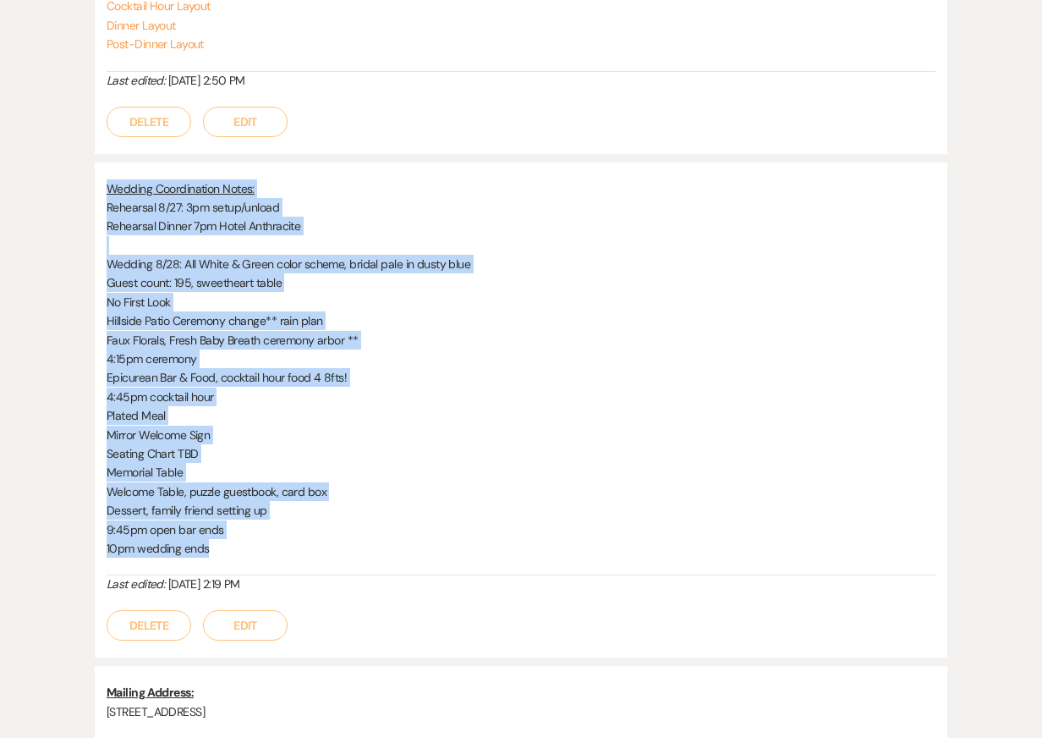
scroll to position [612, 0]
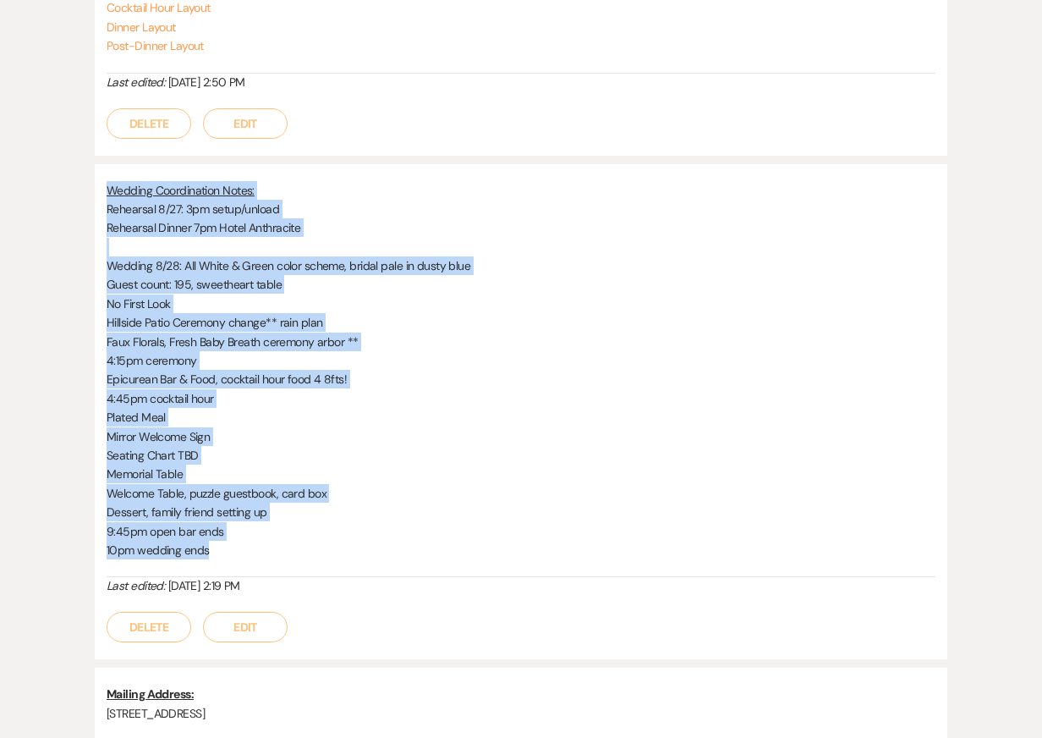
click at [484, 378] on p "Epicurean Bar & Food, cocktail hour food 4 8fts!" at bounding box center [521, 379] width 829 height 19
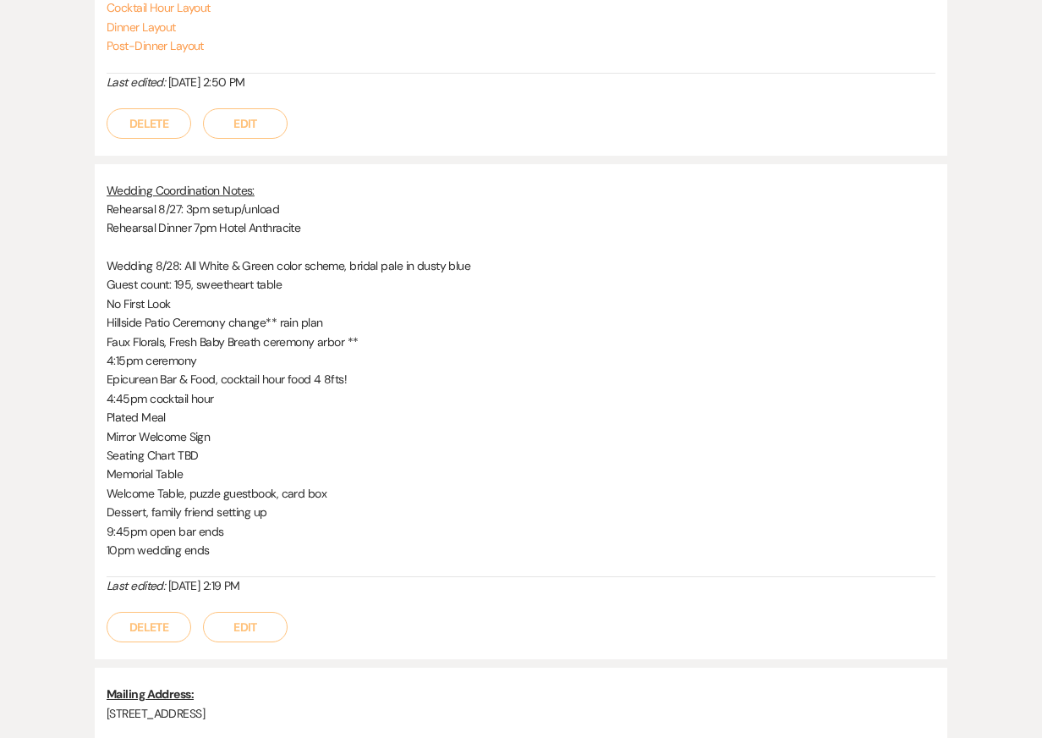
scroll to position [0, 0]
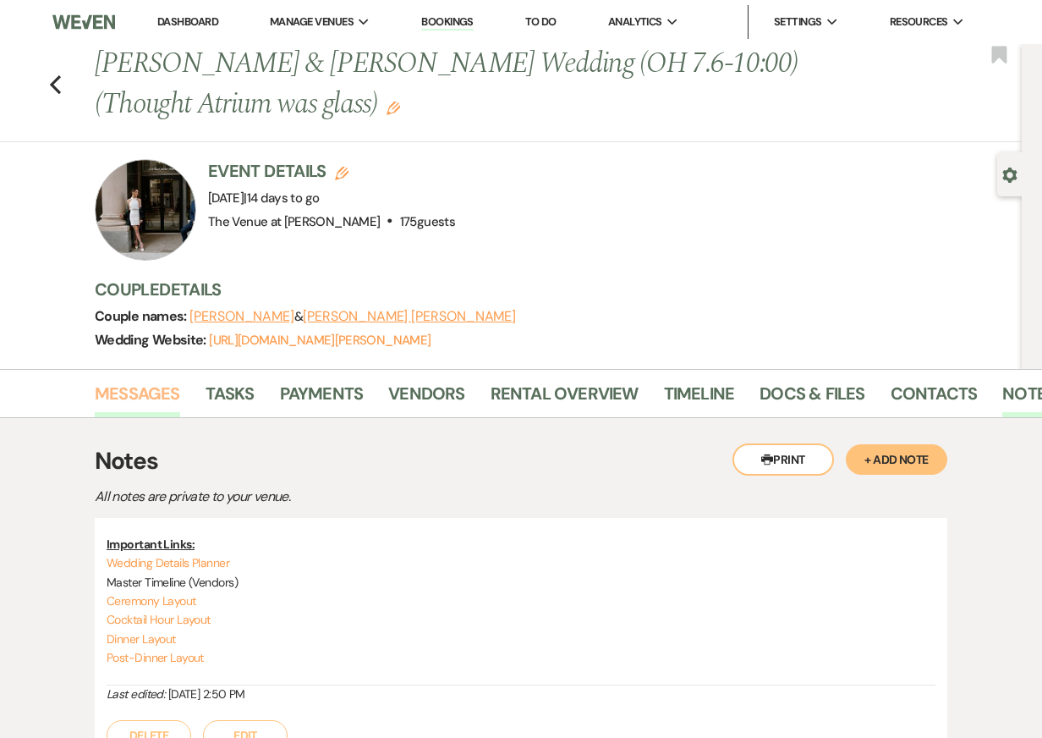
click at [140, 404] on link "Messages" at bounding box center [137, 398] width 85 height 37
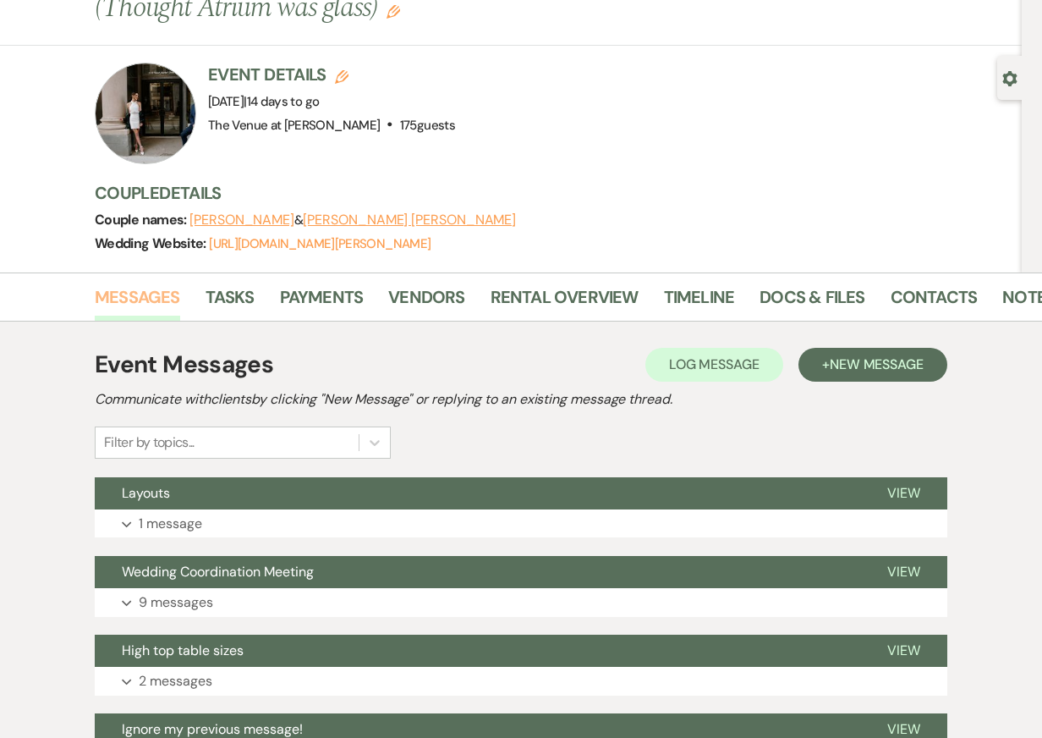
scroll to position [53, 0]
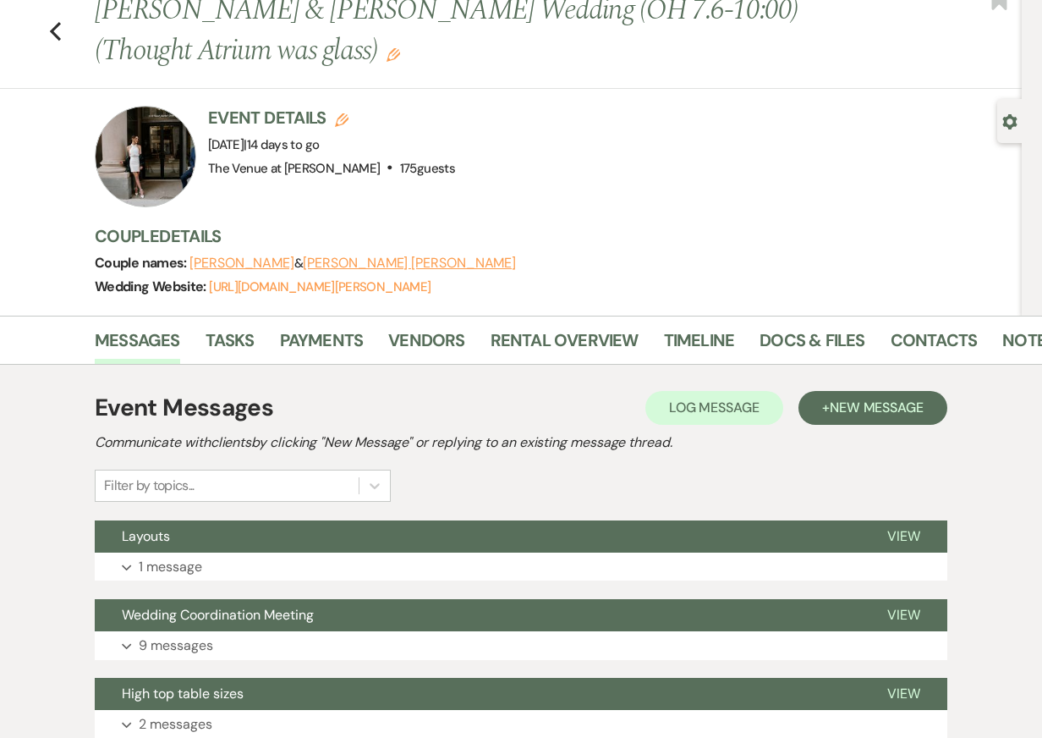
click at [136, 173] on div at bounding box center [146, 157] width 102 height 102
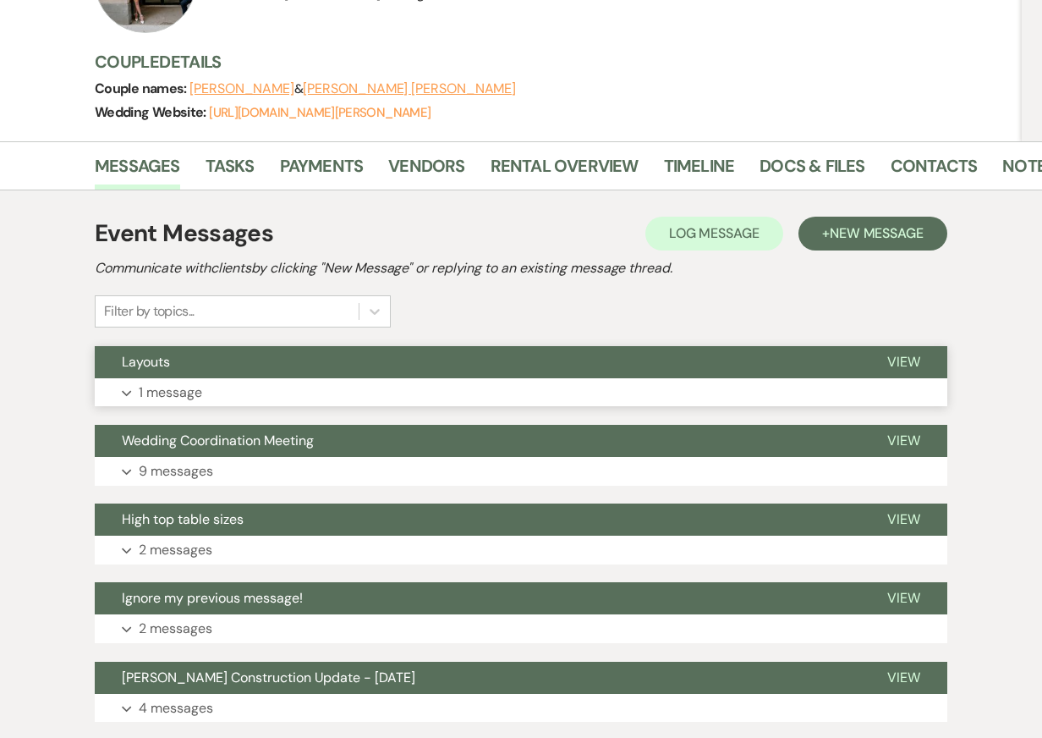
scroll to position [240, 0]
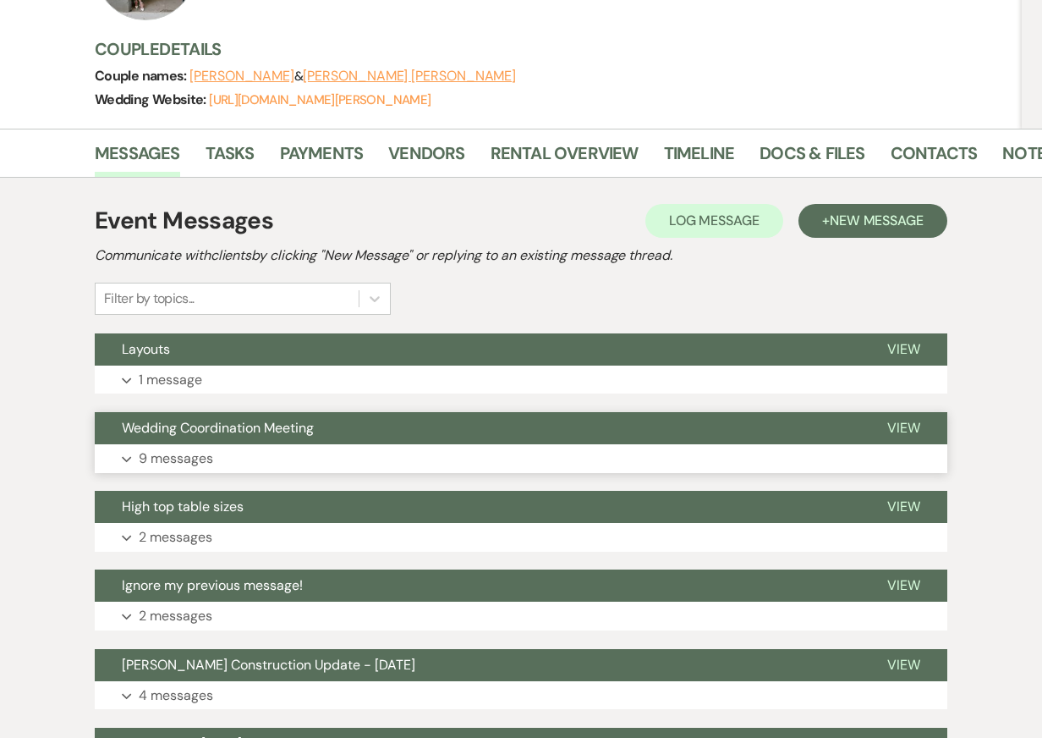
click at [273, 461] on button "Expand 9 messages" at bounding box center [521, 458] width 853 height 29
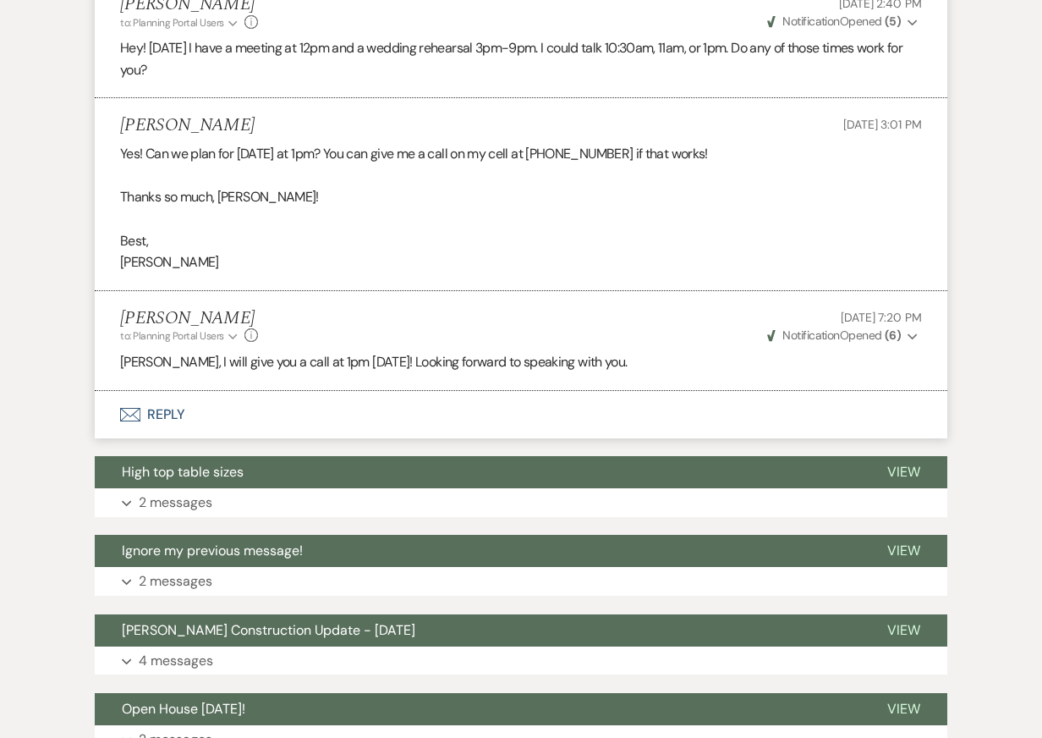
scroll to position [2616, 0]
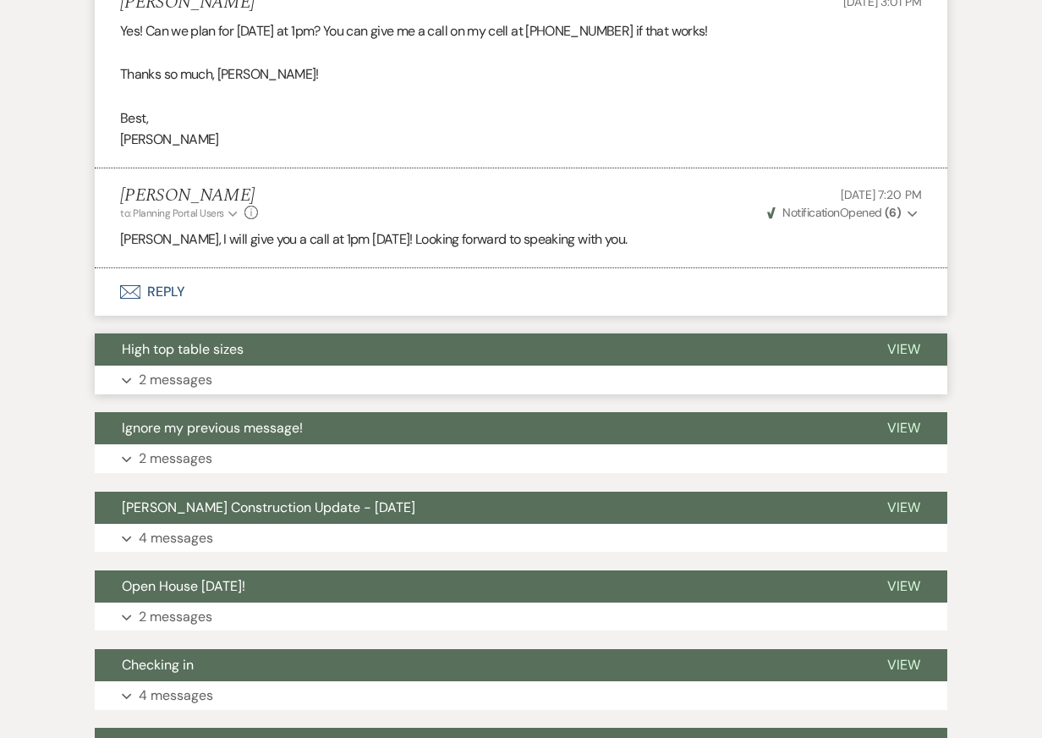
click at [234, 365] on button "Expand 2 messages" at bounding box center [521, 379] width 853 height 29
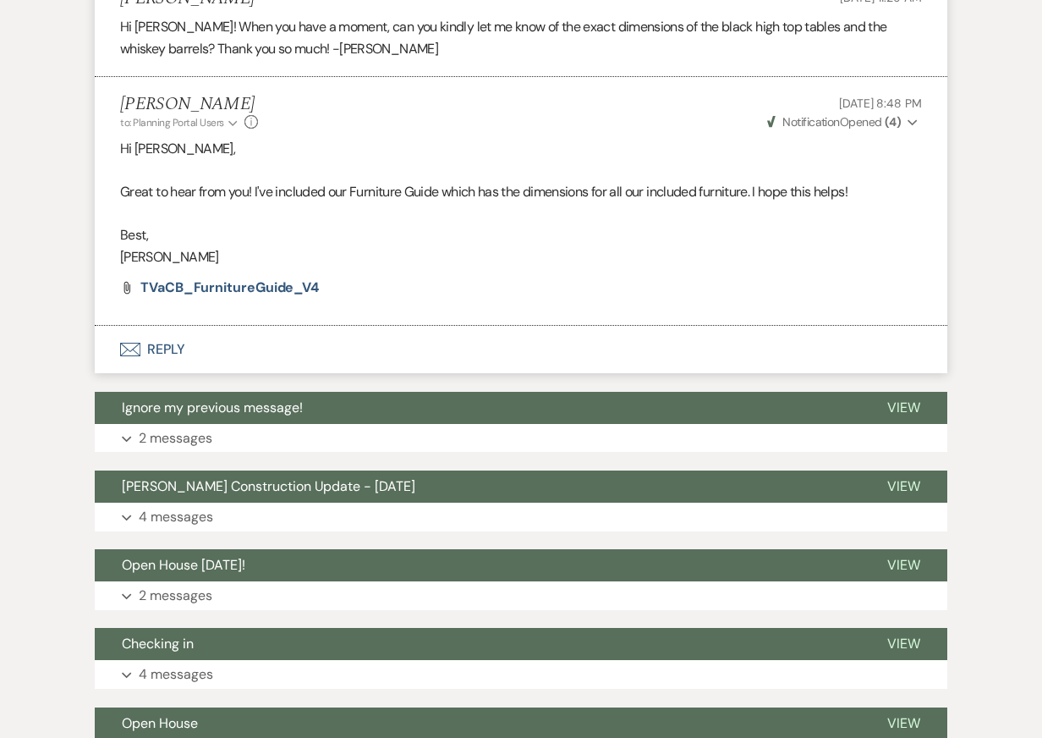
scroll to position [3040, 0]
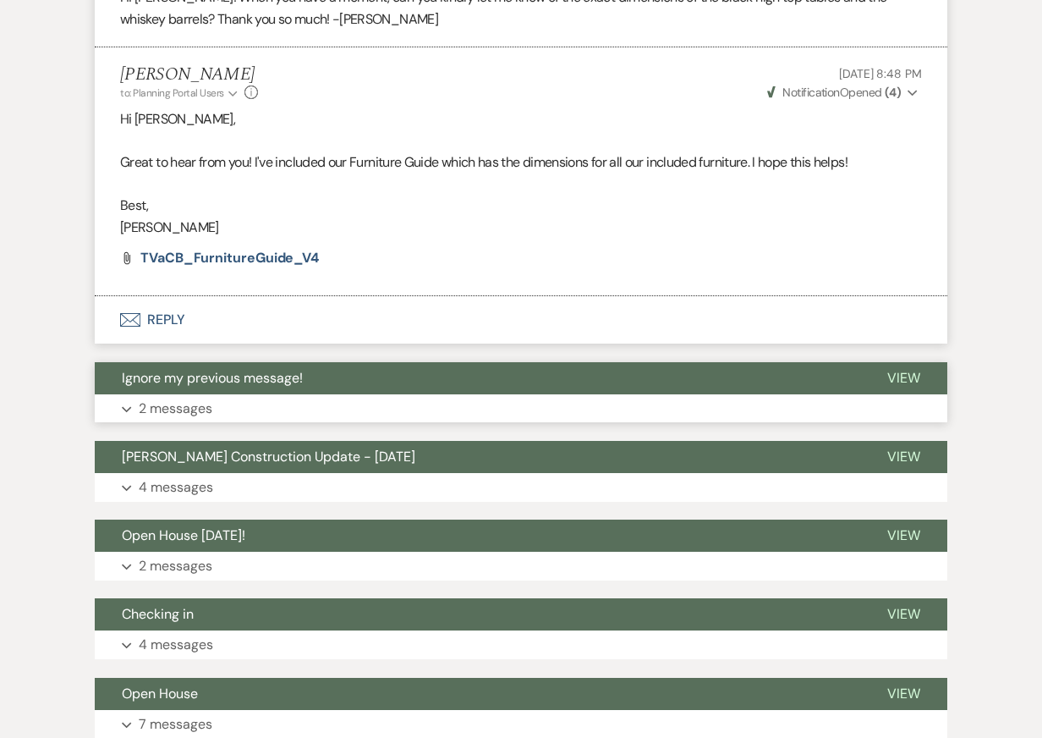
click at [239, 394] on button "Expand 2 messages" at bounding box center [521, 408] width 853 height 29
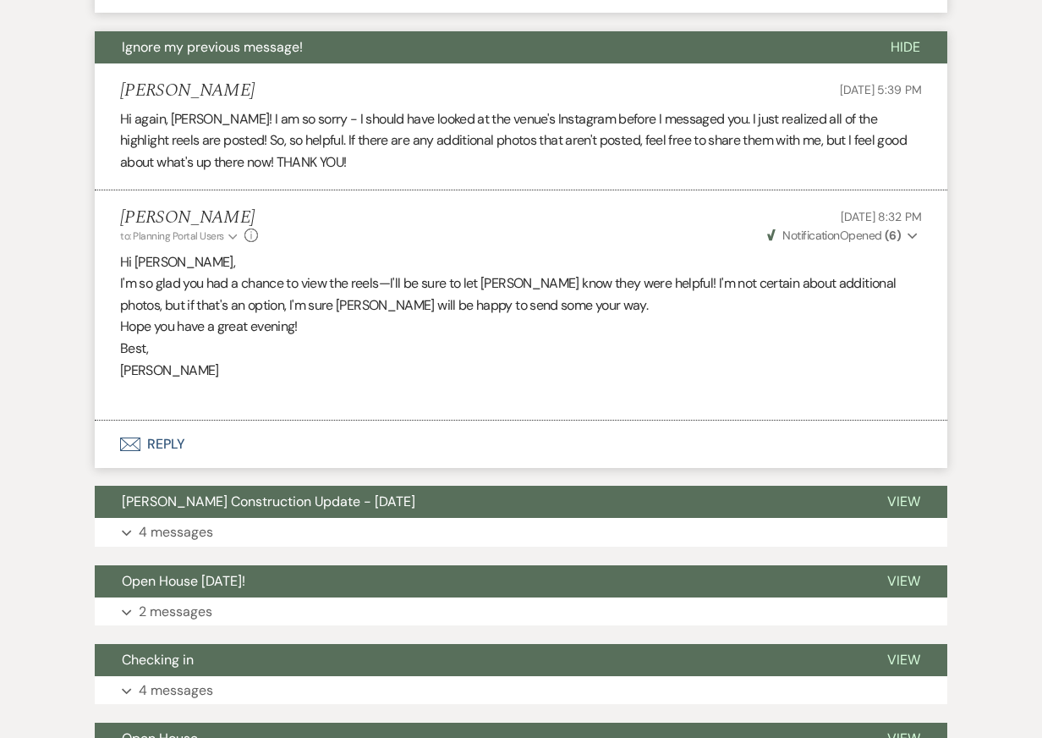
scroll to position [3374, 0]
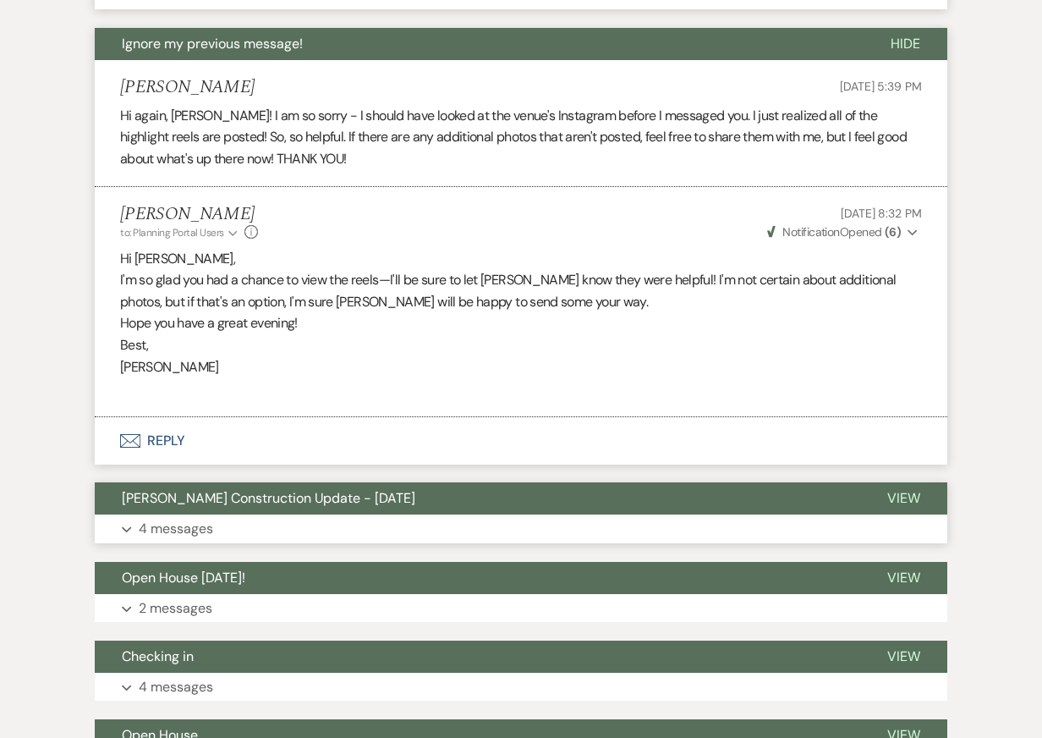
click at [534, 488] on button "[PERSON_NAME] Construction Update - [DATE]" at bounding box center [478, 498] width 766 height 32
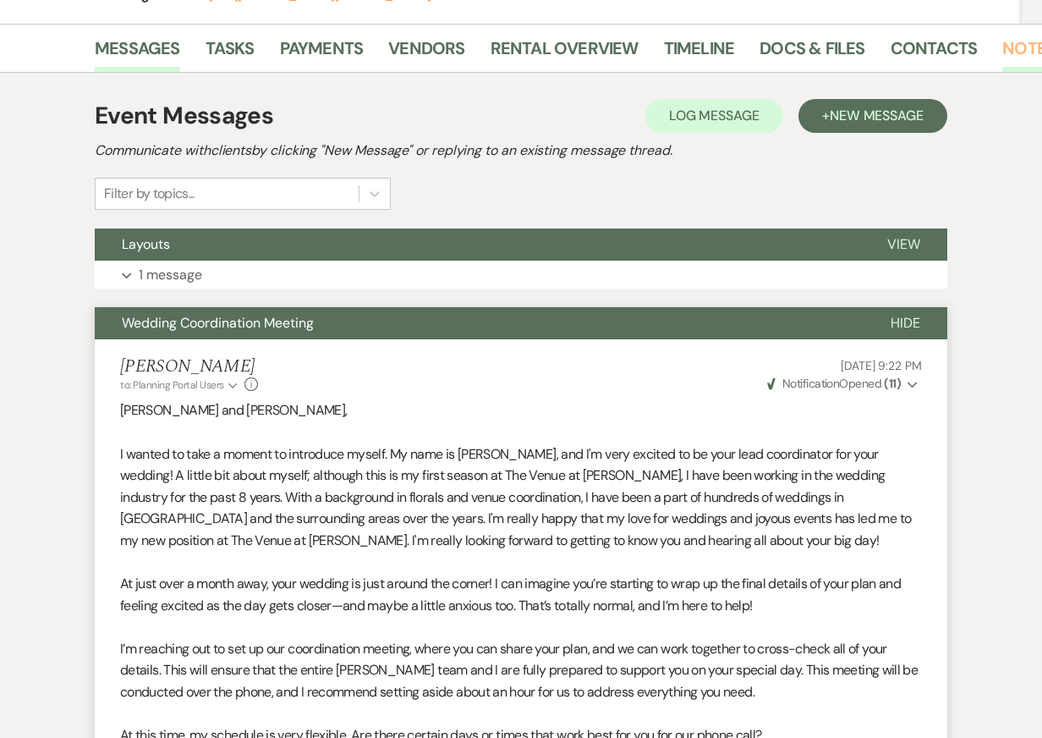
scroll to position [0, 30]
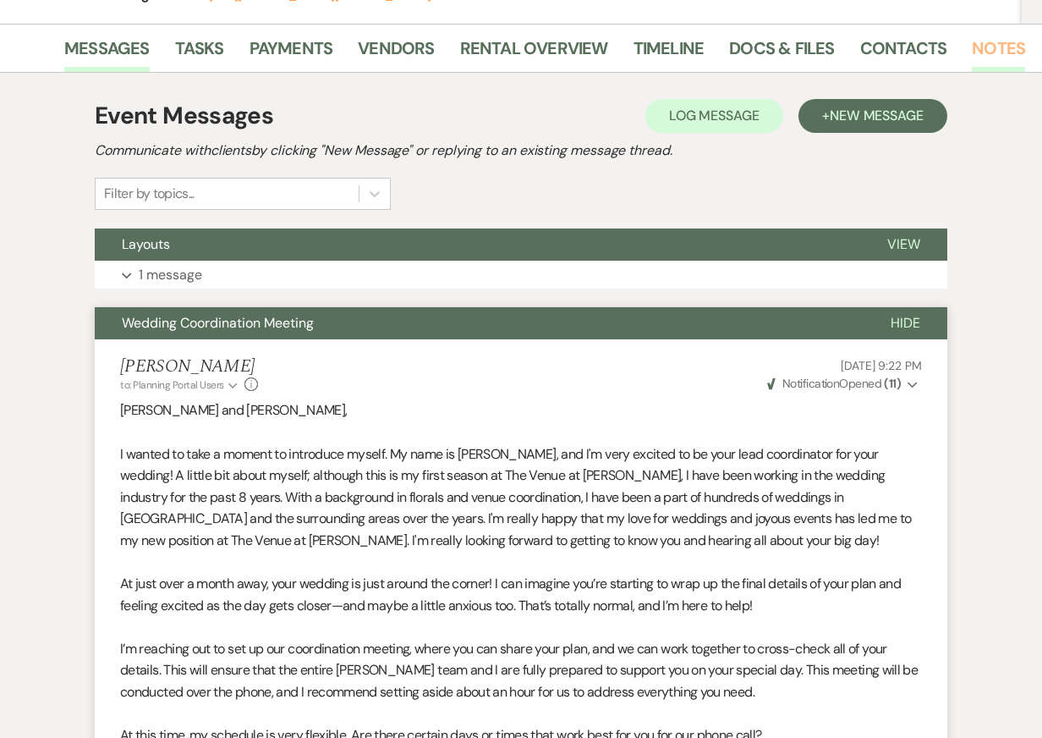
click at [984, 52] on link "Notes" at bounding box center [998, 53] width 53 height 37
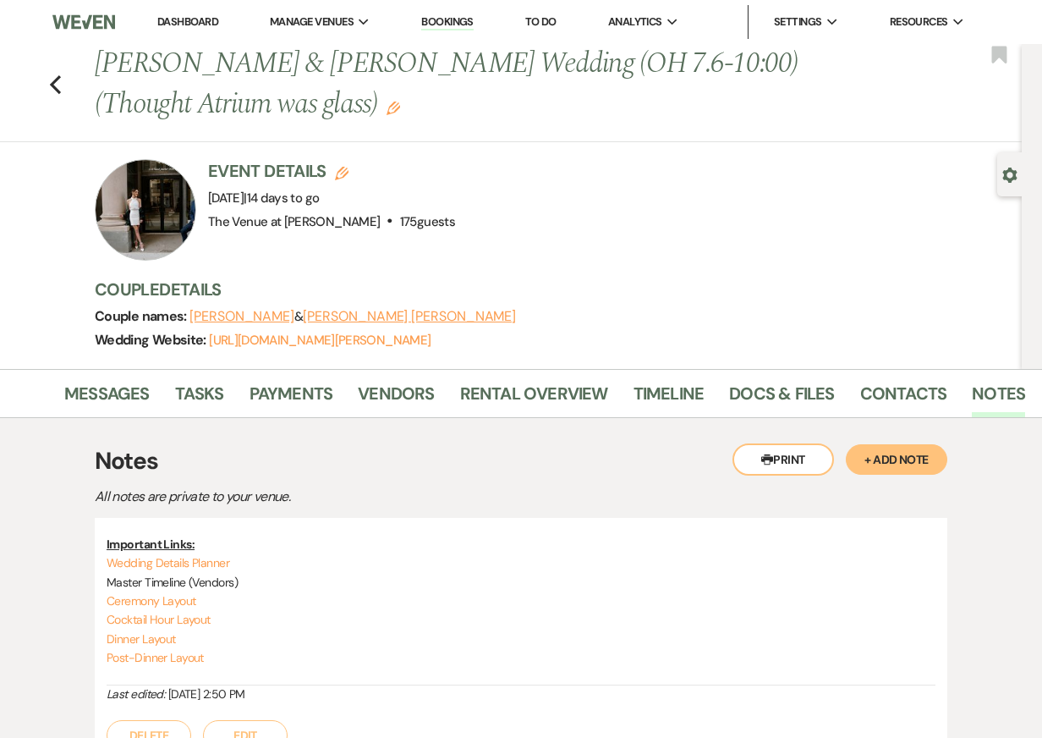
click at [897, 460] on button "+ Add Note" at bounding box center [897, 459] width 102 height 30
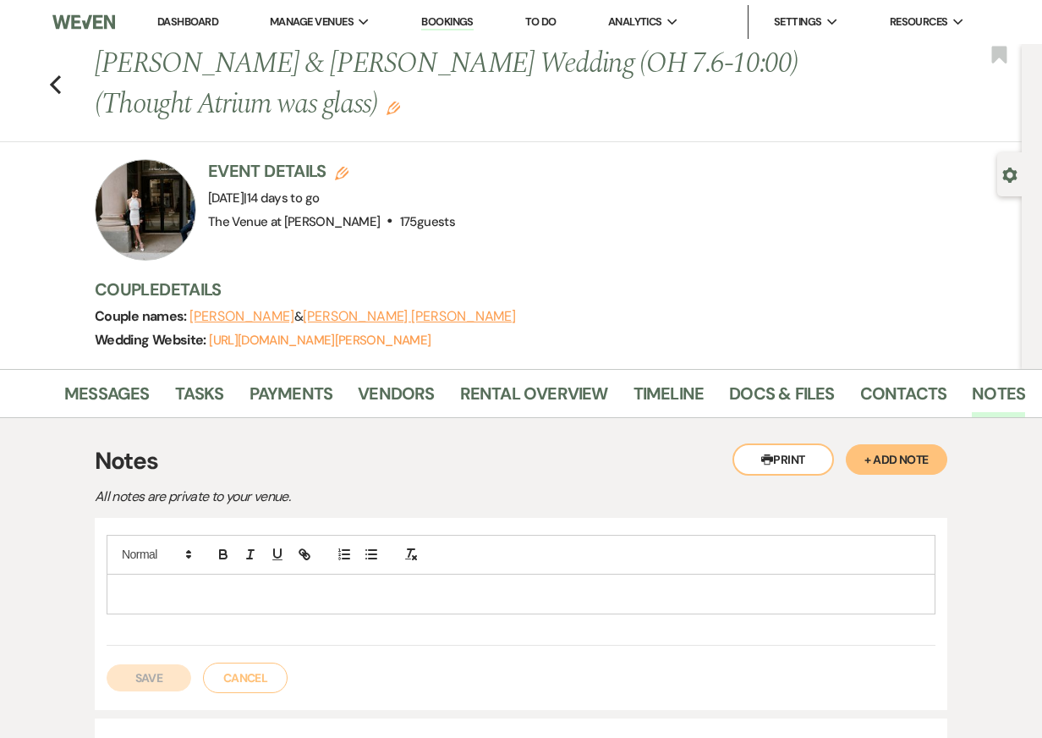
scroll to position [36, 0]
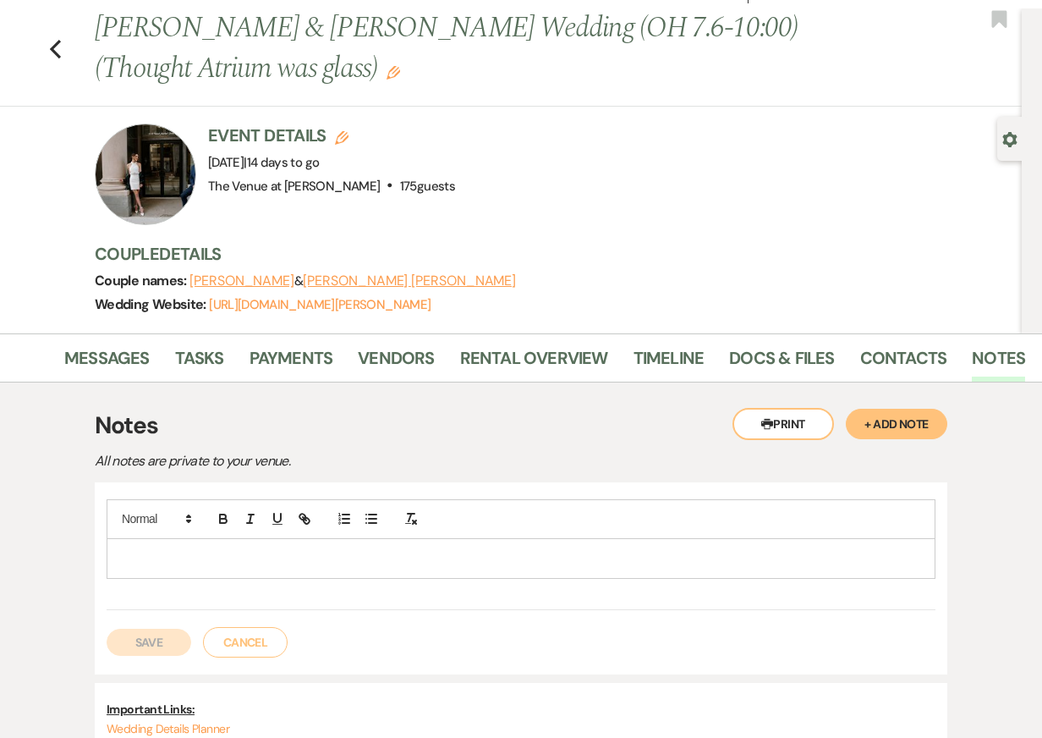
click at [376, 544] on div at bounding box center [520, 558] width 827 height 39
paste div
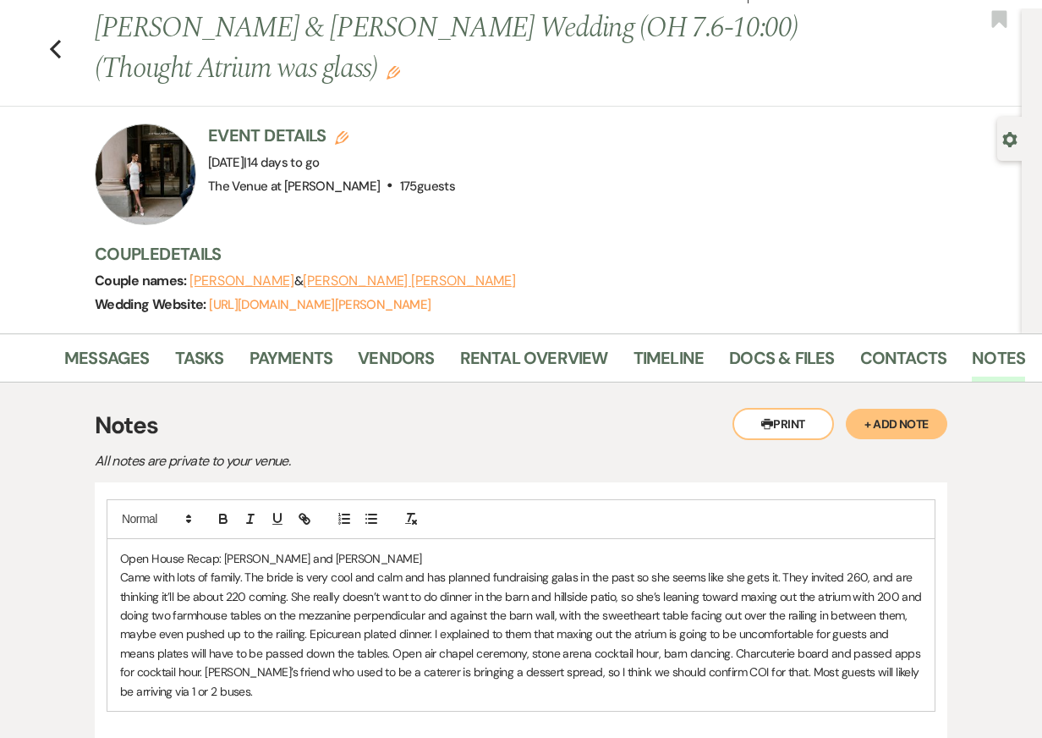
click at [198, 558] on p "Open House Recap: Paige and Jon" at bounding box center [521, 558] width 802 height 19
drag, startPoint x: 283, startPoint y: 554, endPoint x: 386, endPoint y: 554, distance: 103.2
click at [386, 554] on p "Open House Notes (7/6) Kendal: Paige and Jon" at bounding box center [521, 558] width 802 height 19
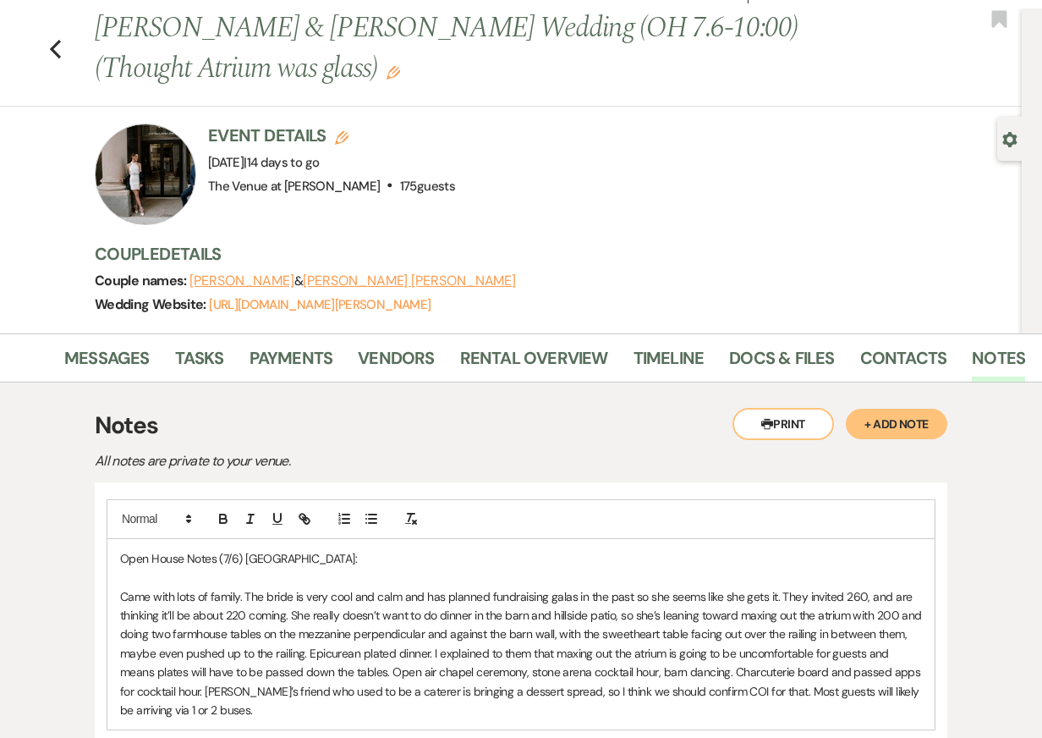
click at [243, 557] on p "Open House Notes (7/6) Kendal:" at bounding box center [521, 558] width 802 height 19
click at [283, 559] on p "Open House Notes (7/6) (Kendal:" at bounding box center [521, 558] width 802 height 19
click at [305, 555] on p "Open House Notes (7/6) (Kendal):" at bounding box center [521, 558] width 802 height 19
drag, startPoint x: 252, startPoint y: 557, endPoint x: 29, endPoint y: 558, distance: 223.4
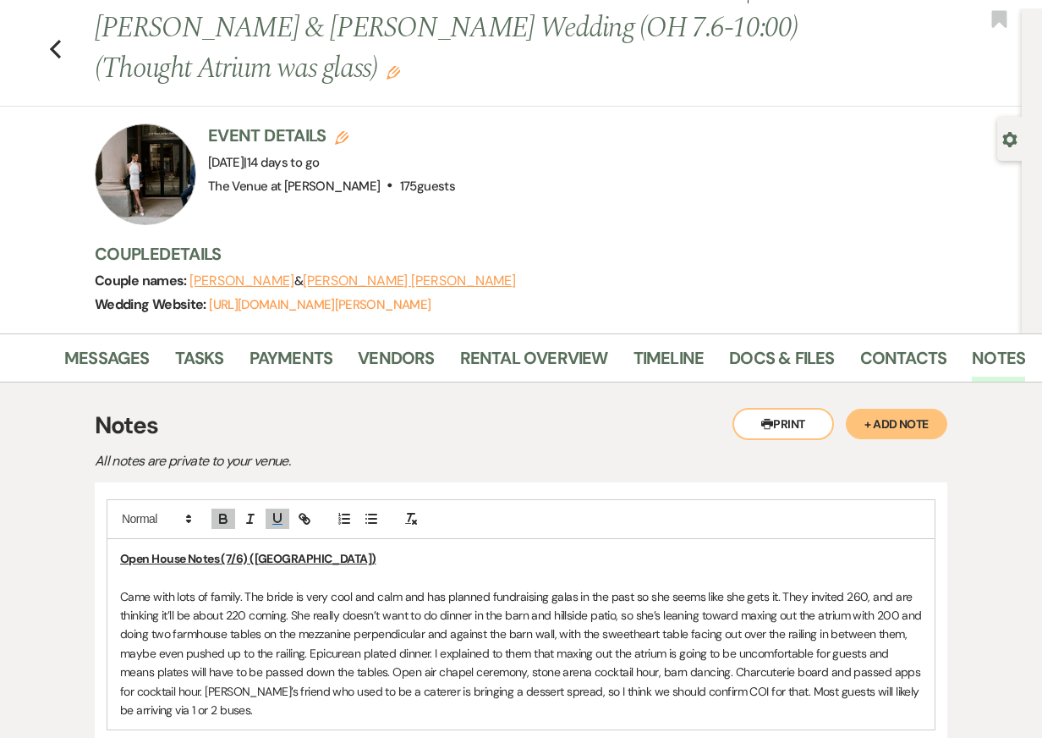
click at [191, 632] on p "Came with lots of family. The bride is very cool and calm and has planned fundr…" at bounding box center [521, 653] width 802 height 133
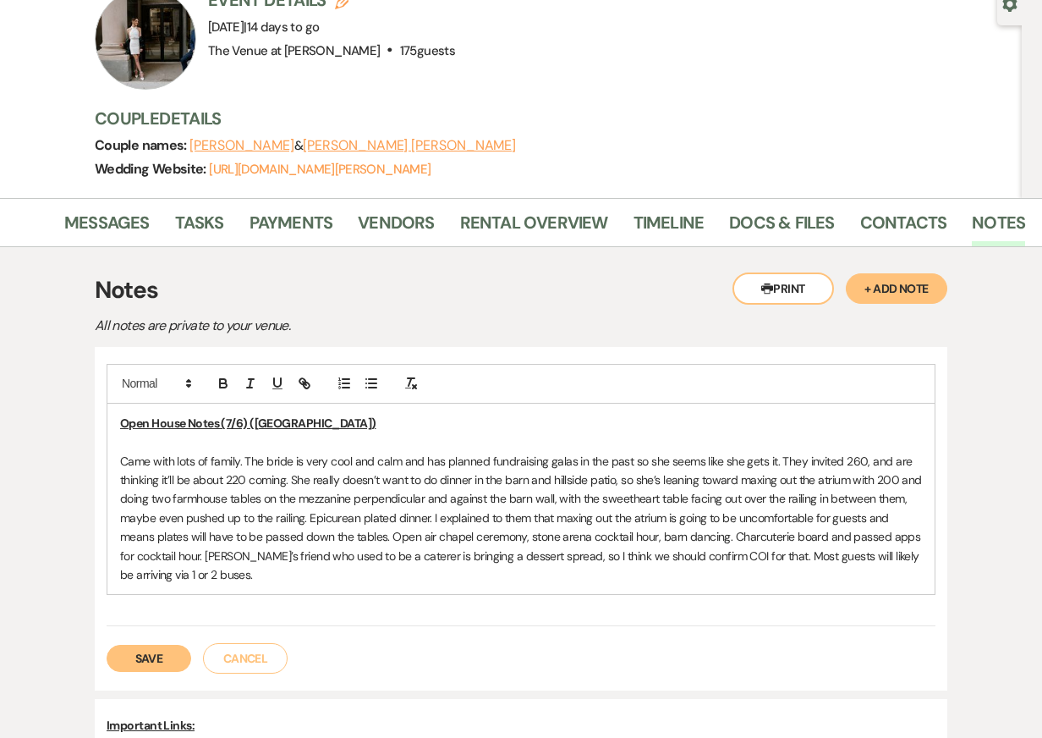
scroll to position [172, 0]
click at [354, 480] on p "Came with lots of family. The bride is very cool and calm and has planned fundr…" at bounding box center [521, 517] width 802 height 133
click at [360, 511] on p "Came with lots of family. The bride is very cool and calm and has planned fundr…" at bounding box center [521, 517] width 802 height 133
click at [360, 552] on p "Came with lots of family. The bride is very cool and calm and has planned fundr…" at bounding box center [521, 517] width 802 height 133
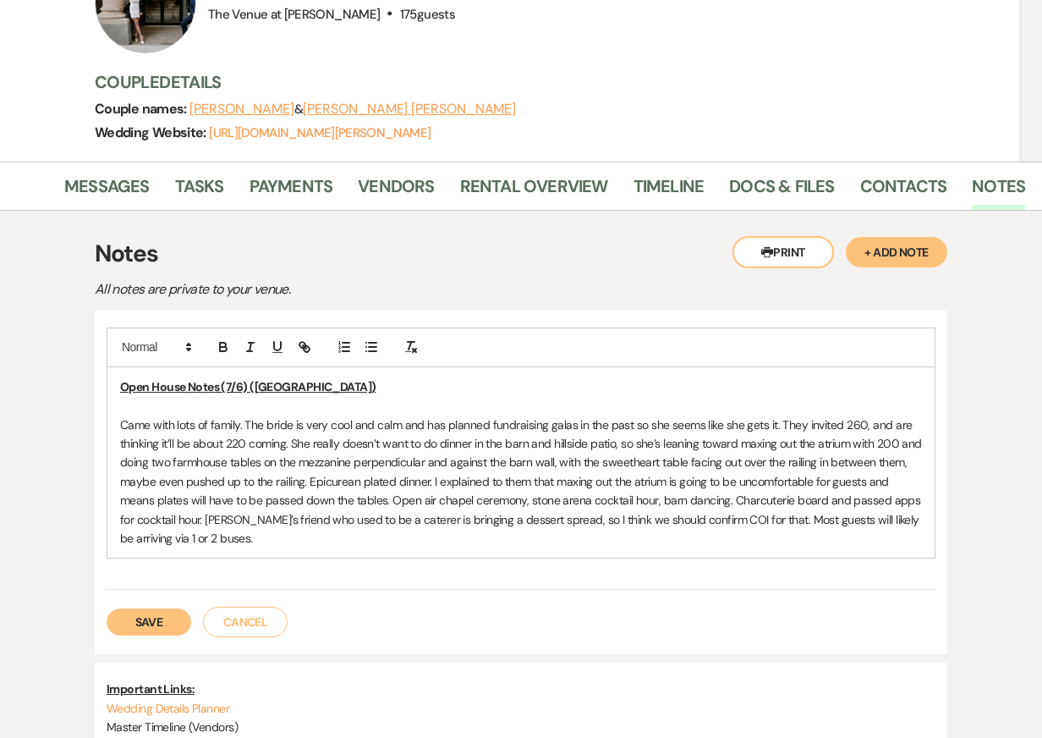
scroll to position [209, 0]
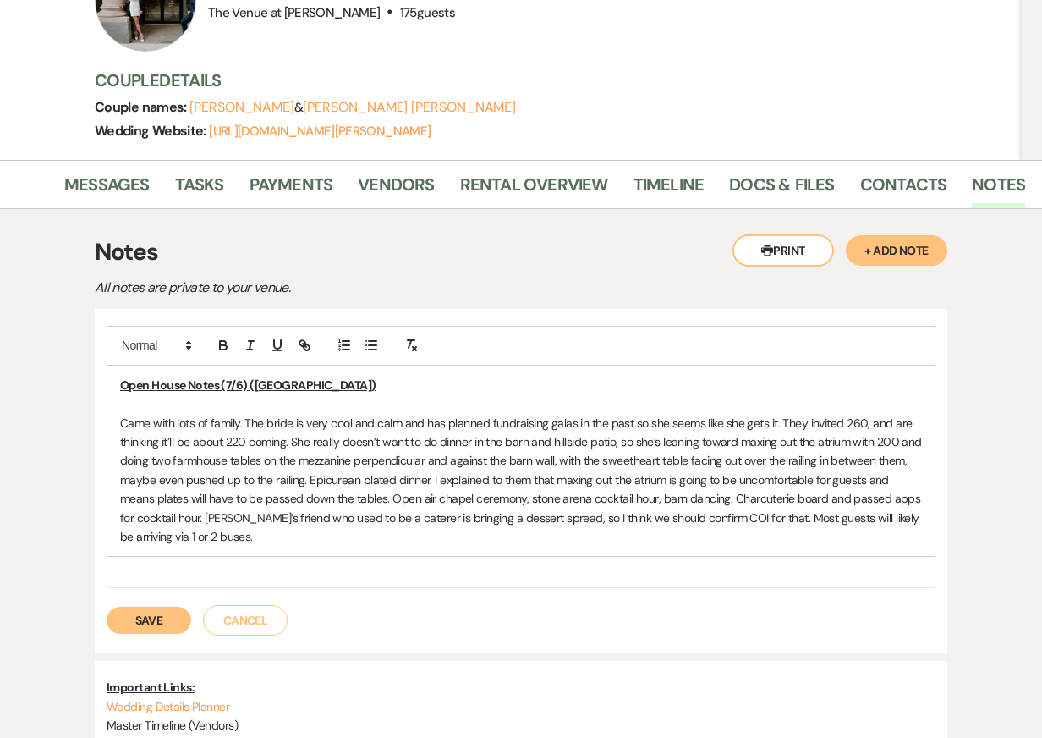
click at [132, 624] on button "Save" at bounding box center [149, 620] width 85 height 27
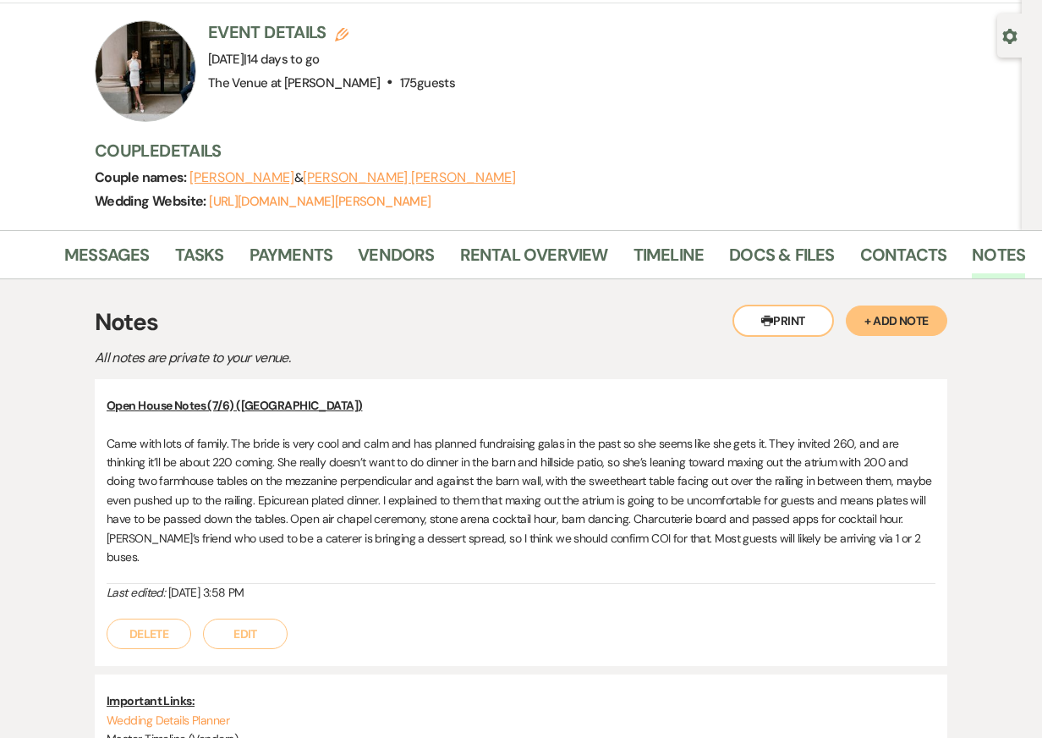
scroll to position [0, 0]
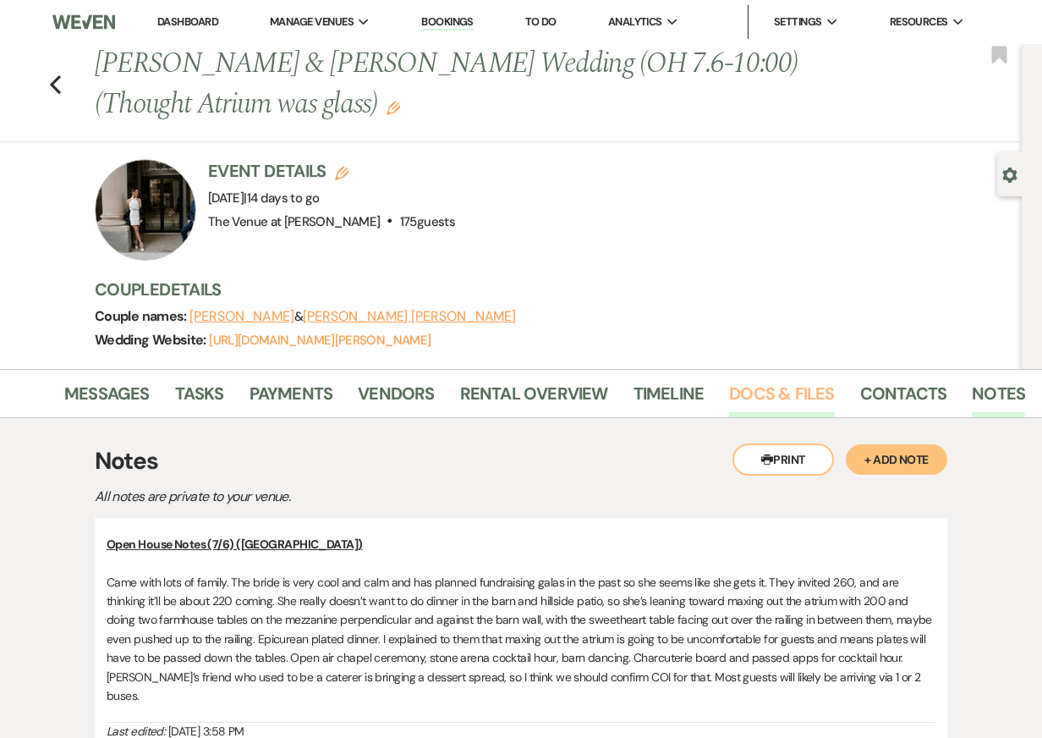
click at [760, 398] on link "Docs & Files" at bounding box center [781, 398] width 105 height 37
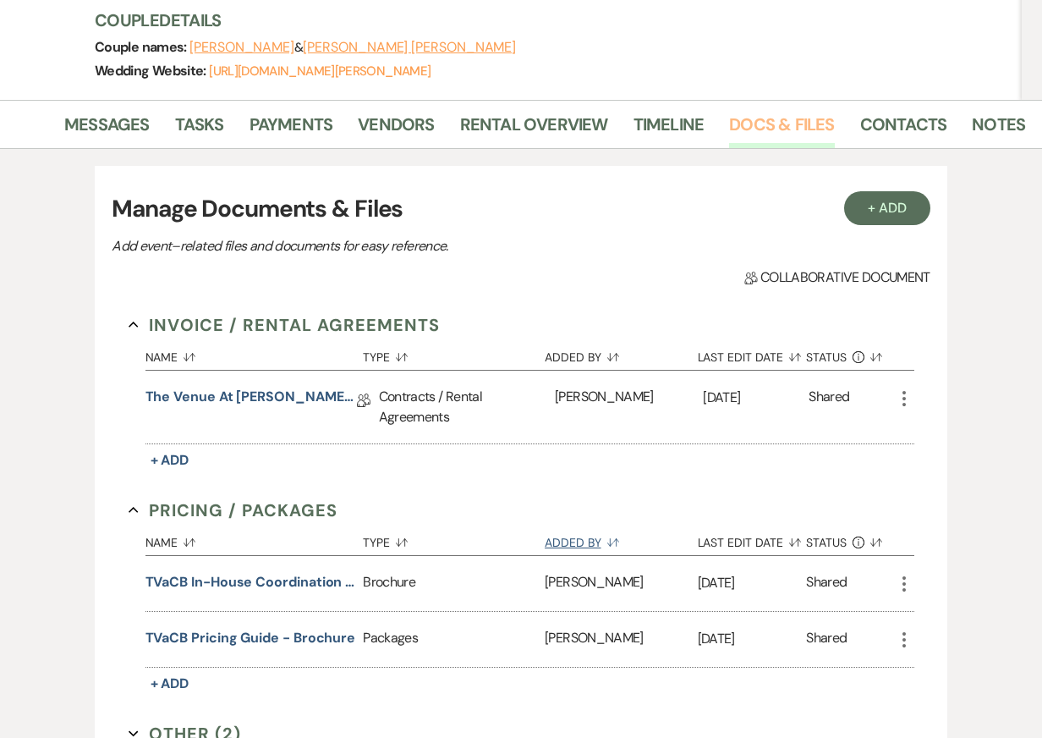
scroll to position [124, 0]
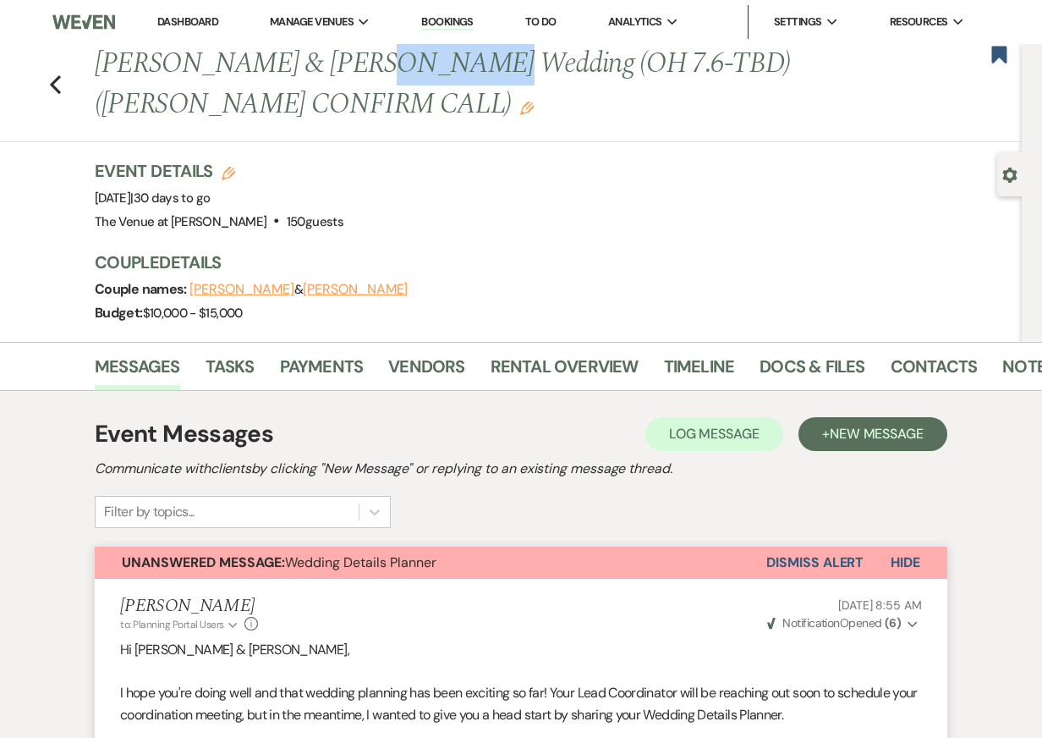
drag, startPoint x: 351, startPoint y: 69, endPoint x: 433, endPoint y: 69, distance: 82.1
click at [433, 69] on h1 "Katie Wainman & Clay Taninies's Wedding (OH 7.6-TBD) (LAURA CONFIRM CALL) Edit" at bounding box center [462, 84] width 735 height 80
copy h1 "Taninies"
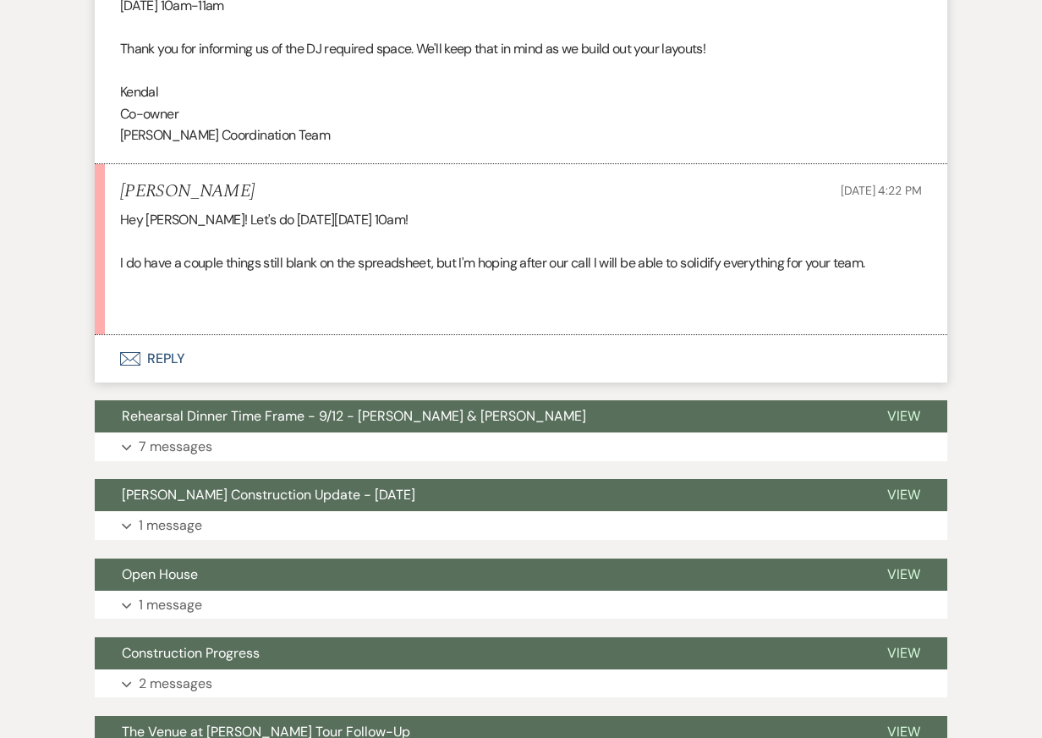
scroll to position [3592, 0]
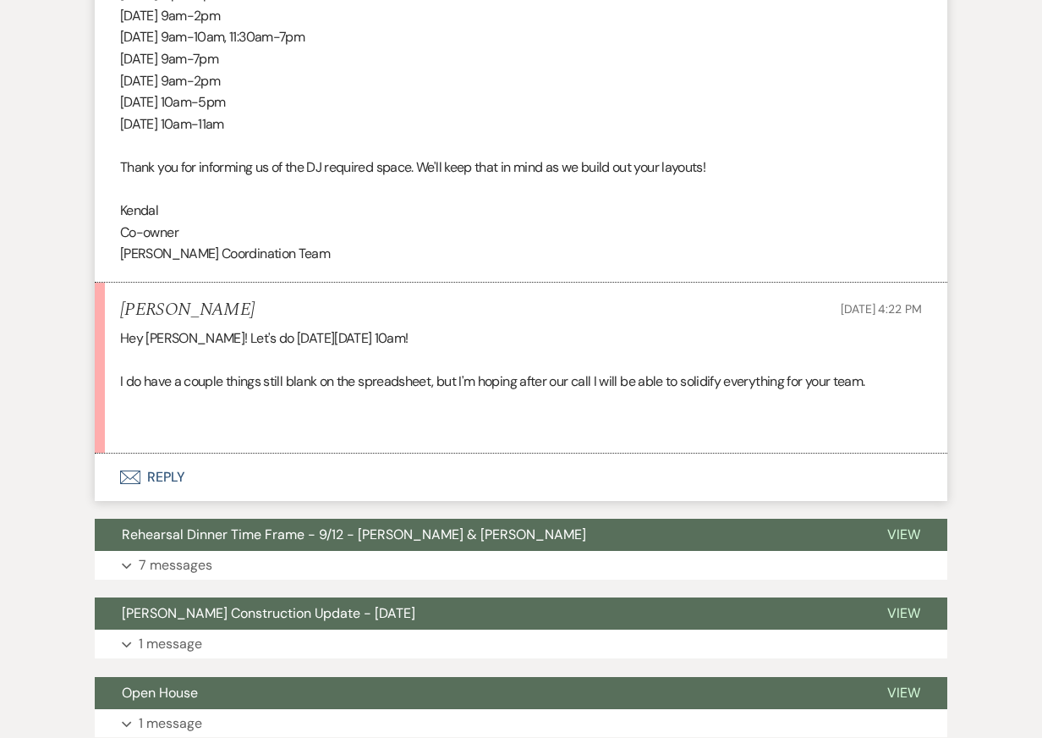
click at [317, 453] on button "Envelope Reply" at bounding box center [521, 476] width 853 height 47
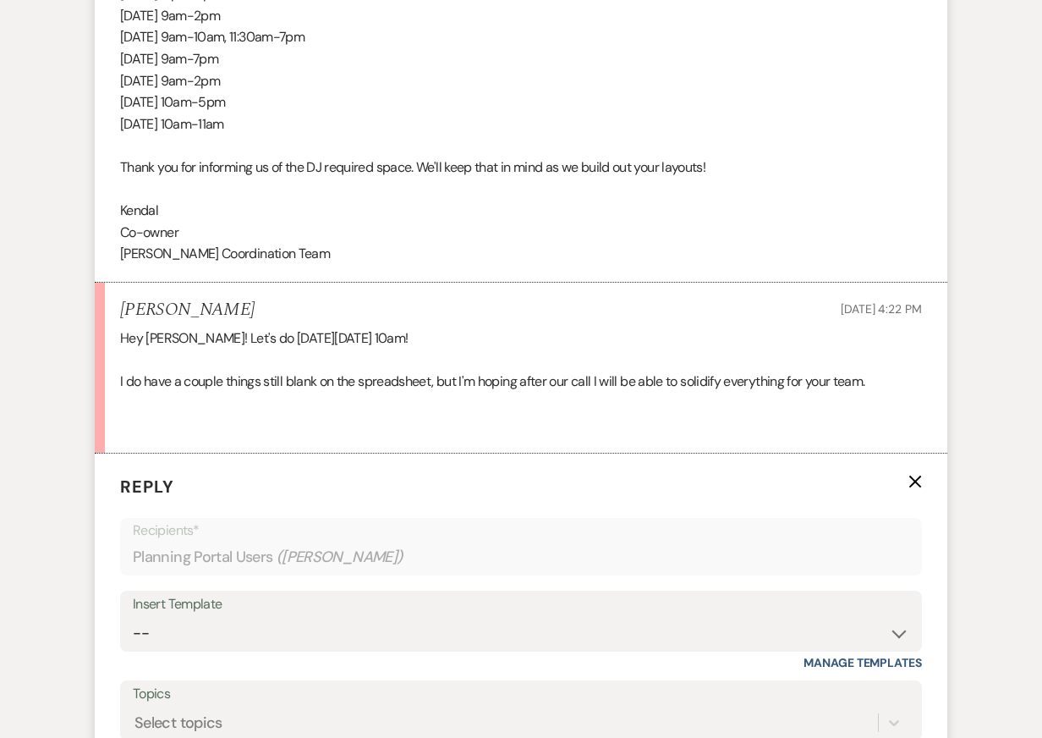
scroll to position [3701, 0]
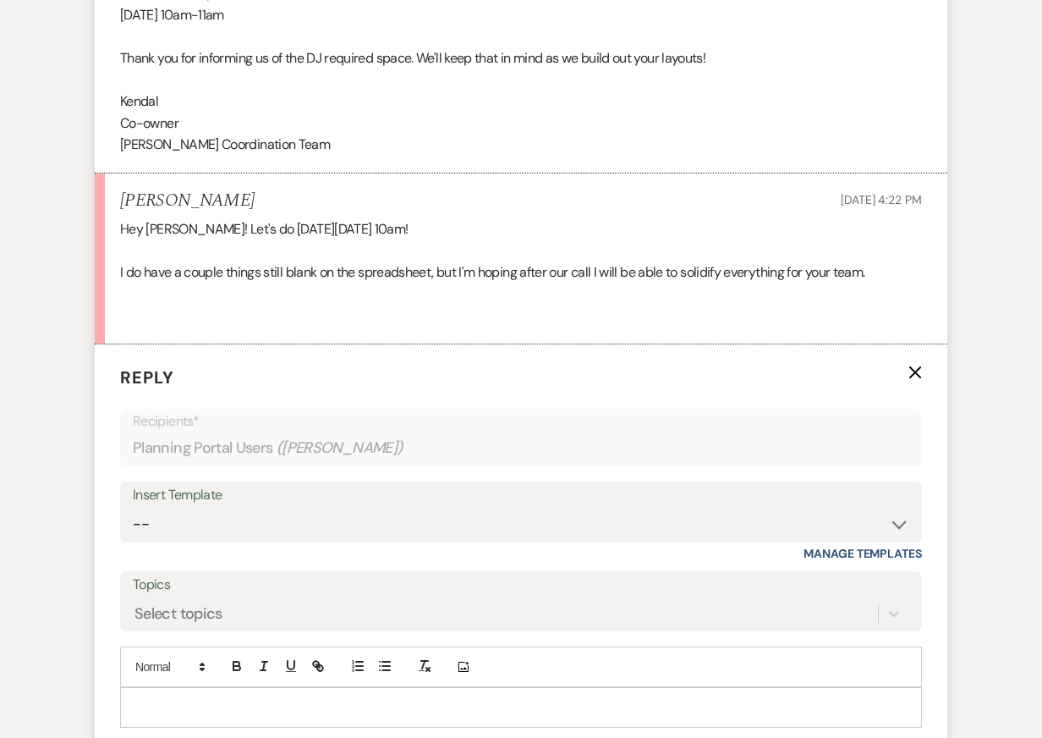
click at [243, 698] on p at bounding box center [521, 707] width 775 height 19
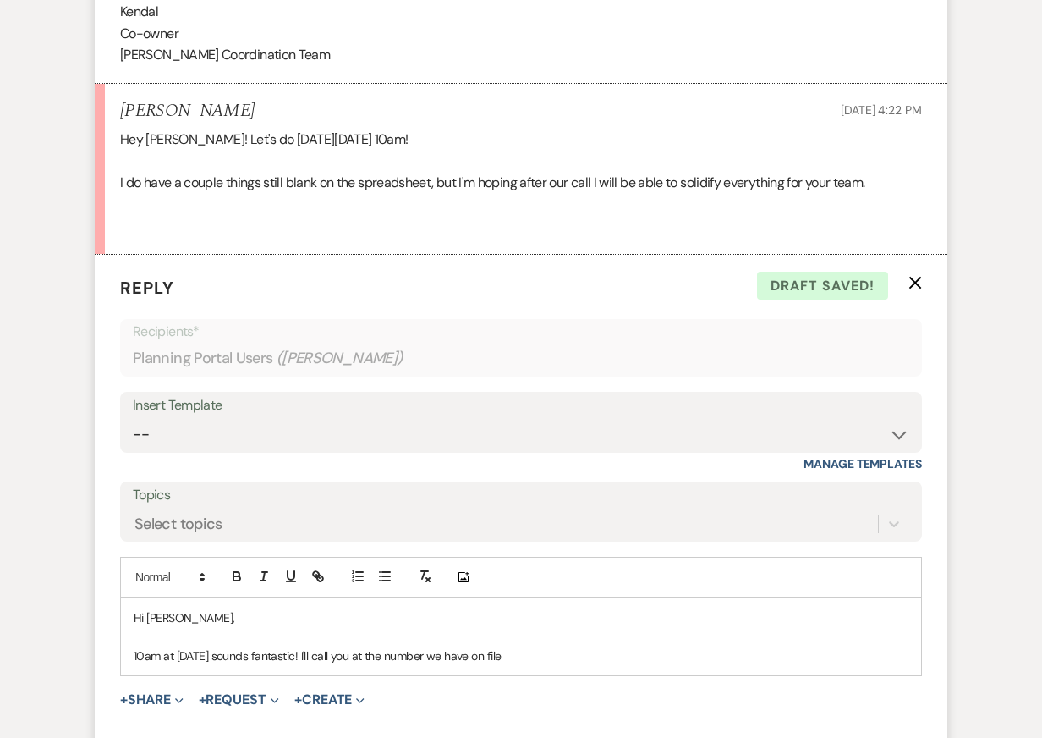
scroll to position [3788, 0]
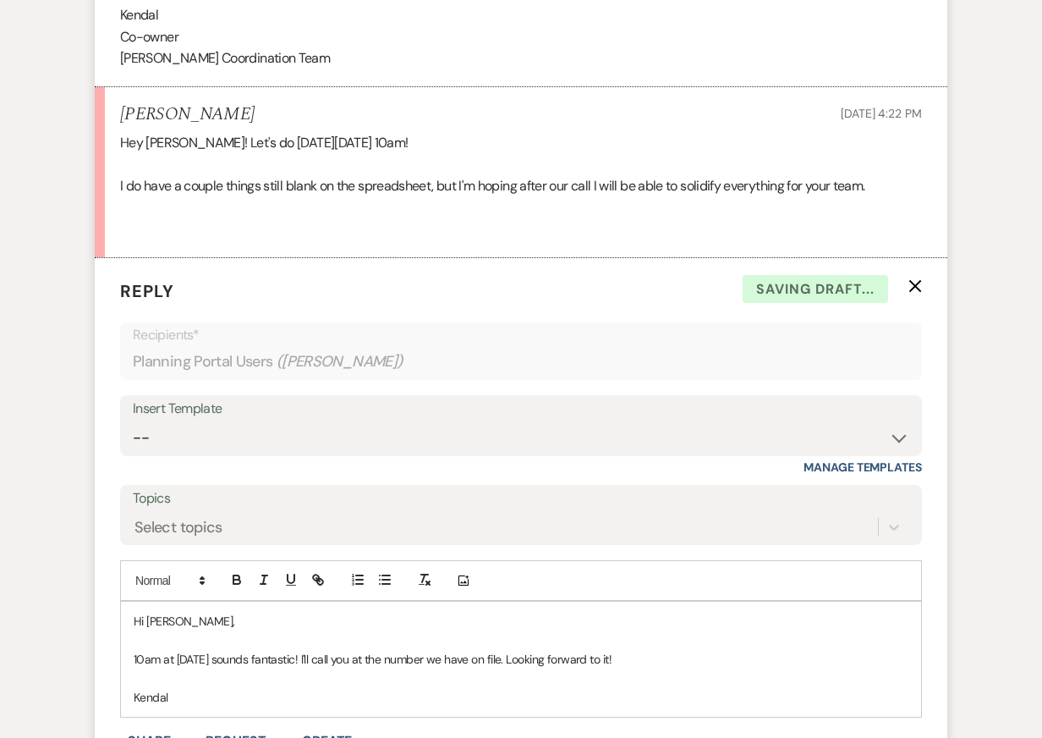
click at [554, 650] on p "10am at Friday sounds fantastic! I'll call you at the number we have on file. L…" at bounding box center [521, 659] width 775 height 19
click at [642, 650] on p "10am at Friday sounds fantastic! I'll call you at the number we have on file. L…" at bounding box center [521, 659] width 775 height 19
click at [502, 650] on p "10am at Friday sounds fantastic! I'll call you at the number we have on file. L…" at bounding box center [521, 659] width 775 height 19
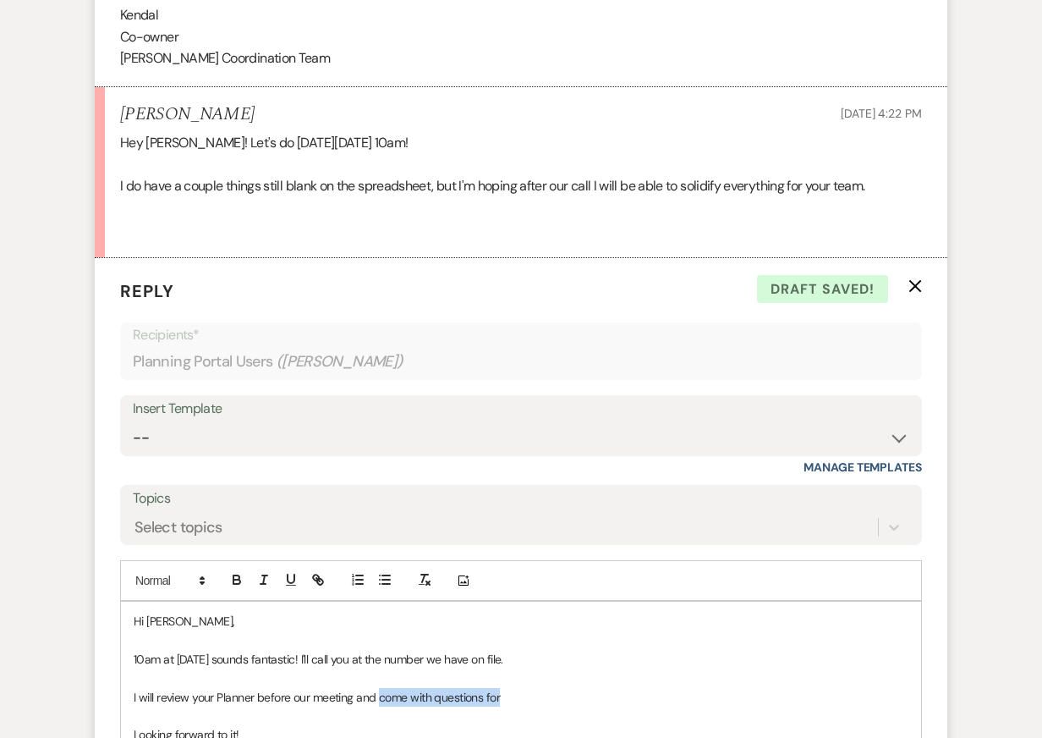
drag, startPoint x: 377, startPoint y: 673, endPoint x: 498, endPoint y: 676, distance: 121.0
click at [498, 688] on p "I will review your Planner before our meeting and come with questions for" at bounding box center [521, 697] width 775 height 19
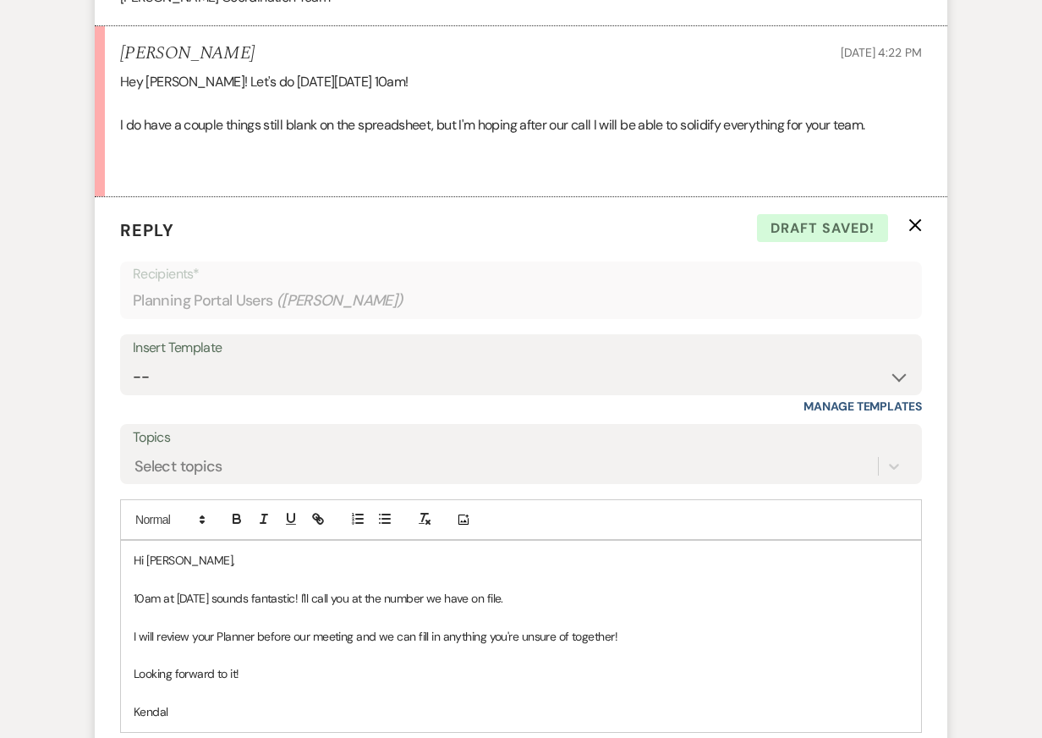
scroll to position [3849, 0]
click at [320, 663] on p "Looking forward to it!" at bounding box center [521, 672] width 775 height 19
click at [334, 607] on p at bounding box center [521, 616] width 775 height 19
click at [335, 626] on p "I will review your Planner before our meeting and we can fill in anything you'r…" at bounding box center [521, 635] width 775 height 19
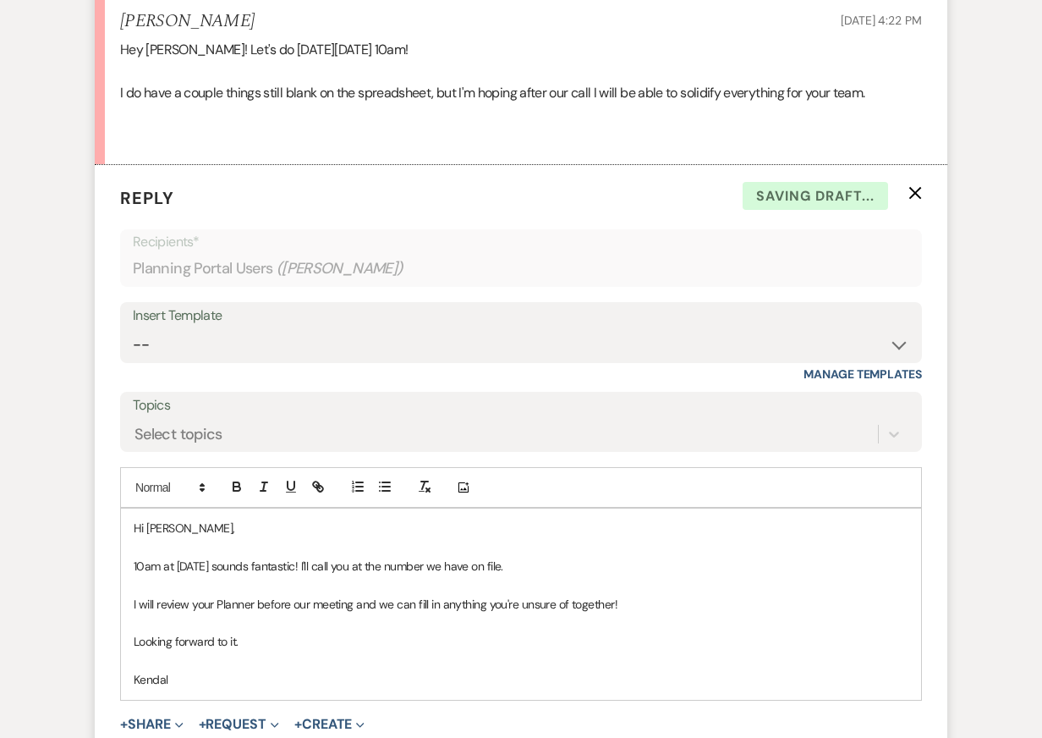
scroll to position [3882, 0]
click at [367, 650] on p at bounding box center [521, 659] width 775 height 19
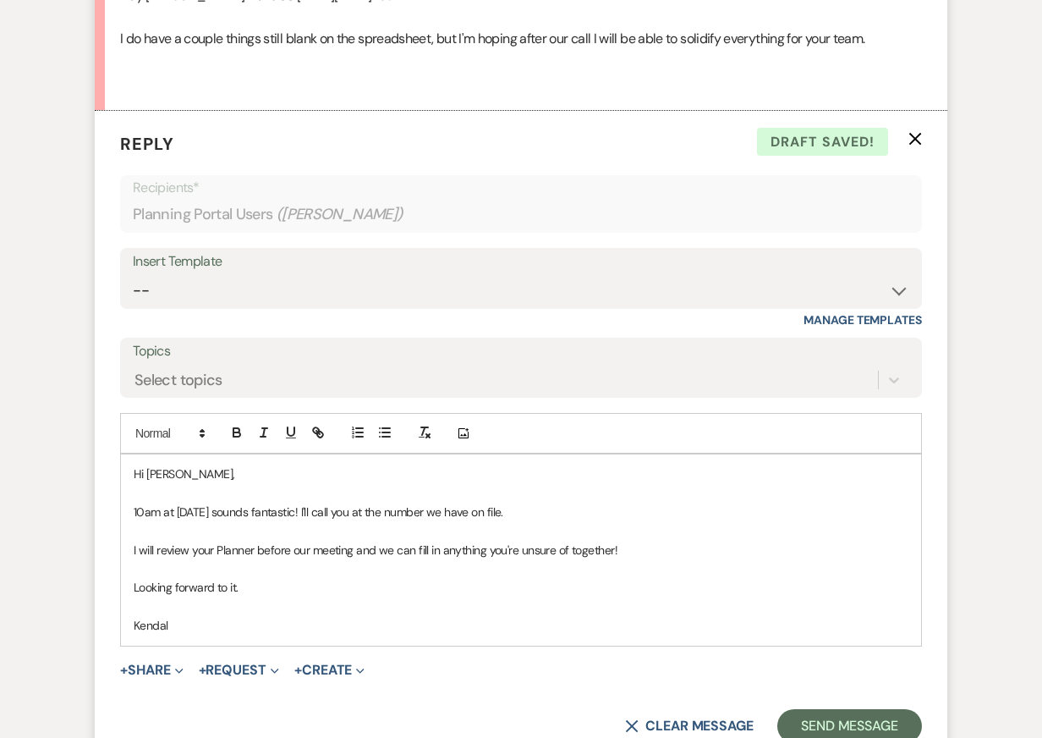
scroll to position [3938, 0]
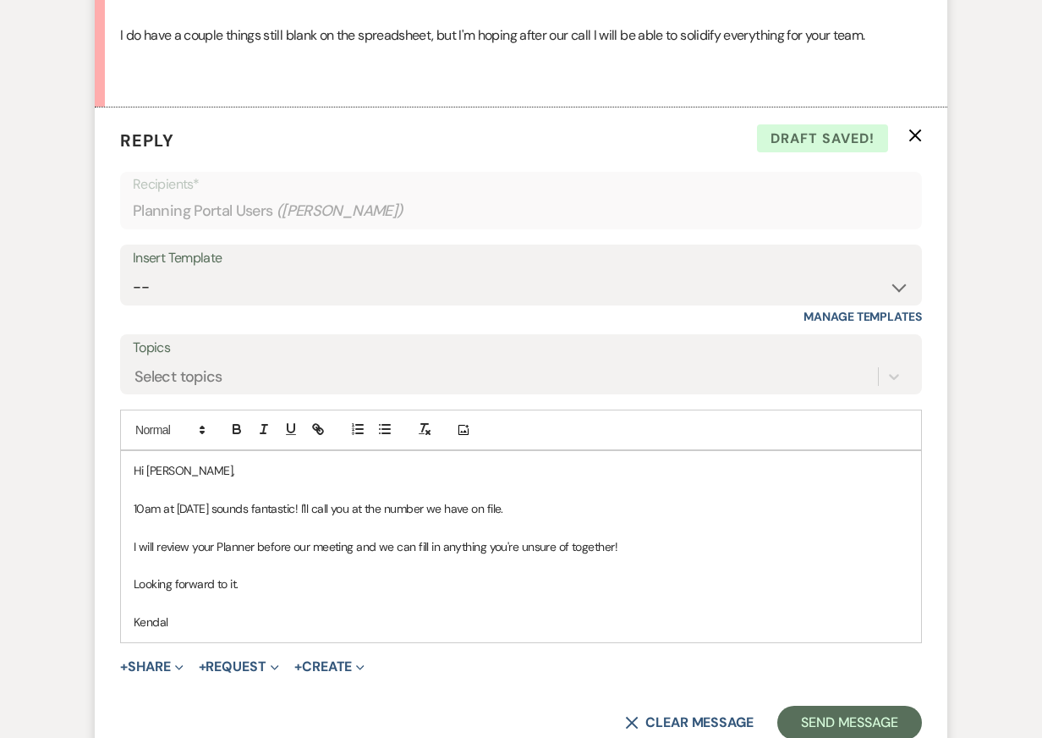
click at [615, 613] on p "Kendal" at bounding box center [521, 622] width 775 height 19
click at [831, 706] on button "Send Message" at bounding box center [849, 723] width 145 height 34
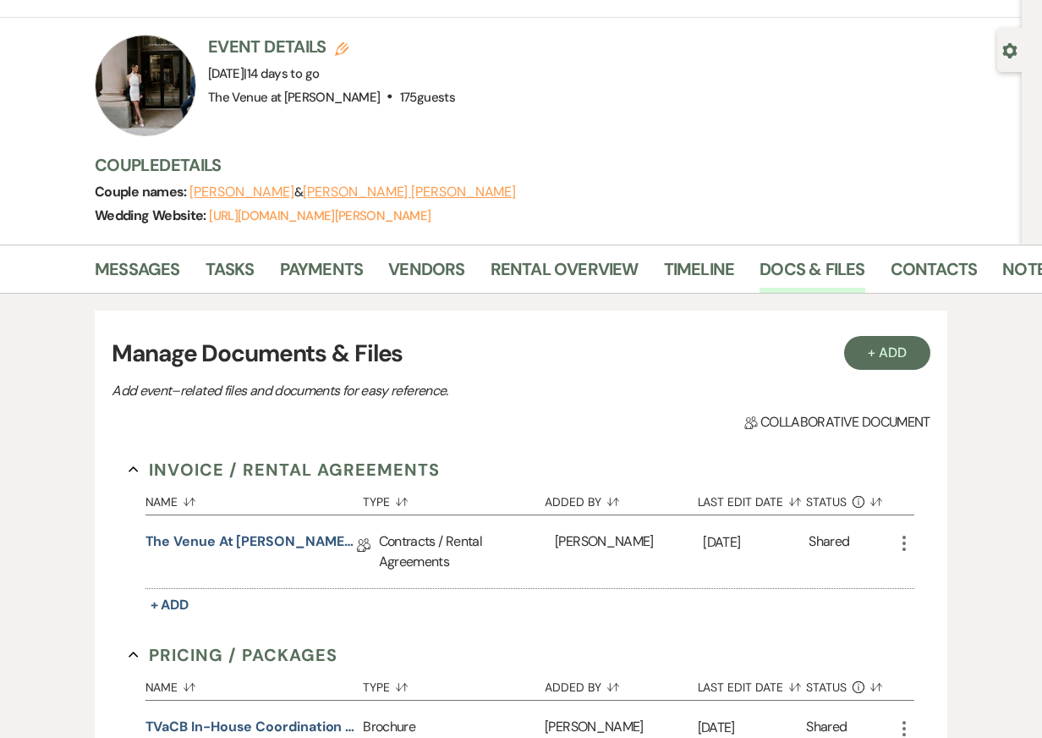
scroll to position [0, 30]
